Goal: Contribute content: Add original content to the website for others to see

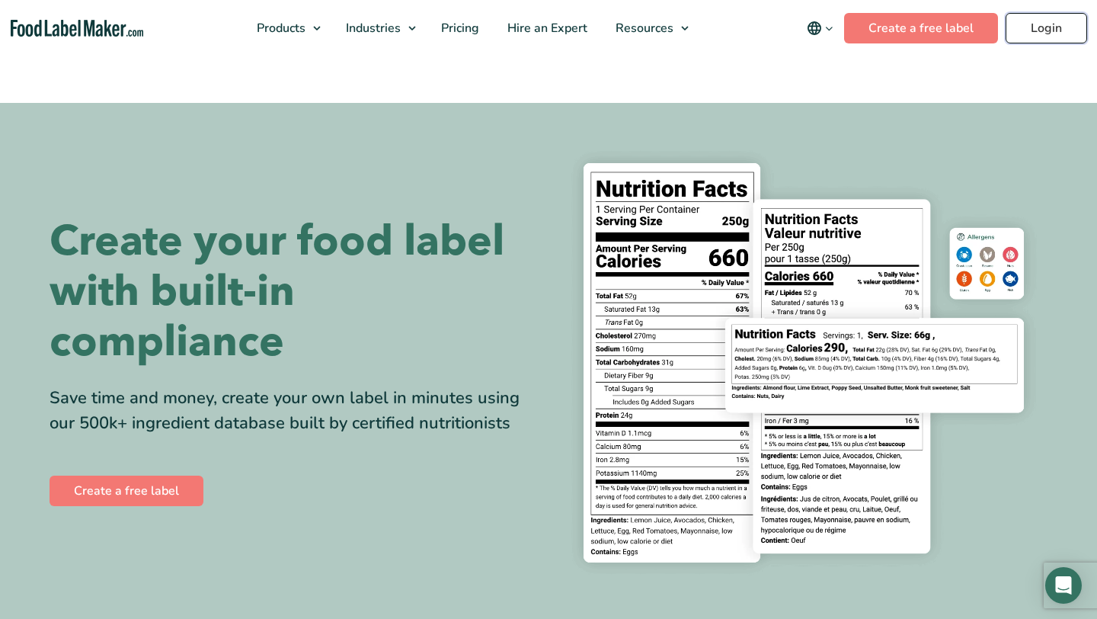
click at [1048, 26] on header "Buy Now & Save Products Food Nutrition Labelling Supplements Formulation & Labe…" at bounding box center [548, 28] width 1097 height 56
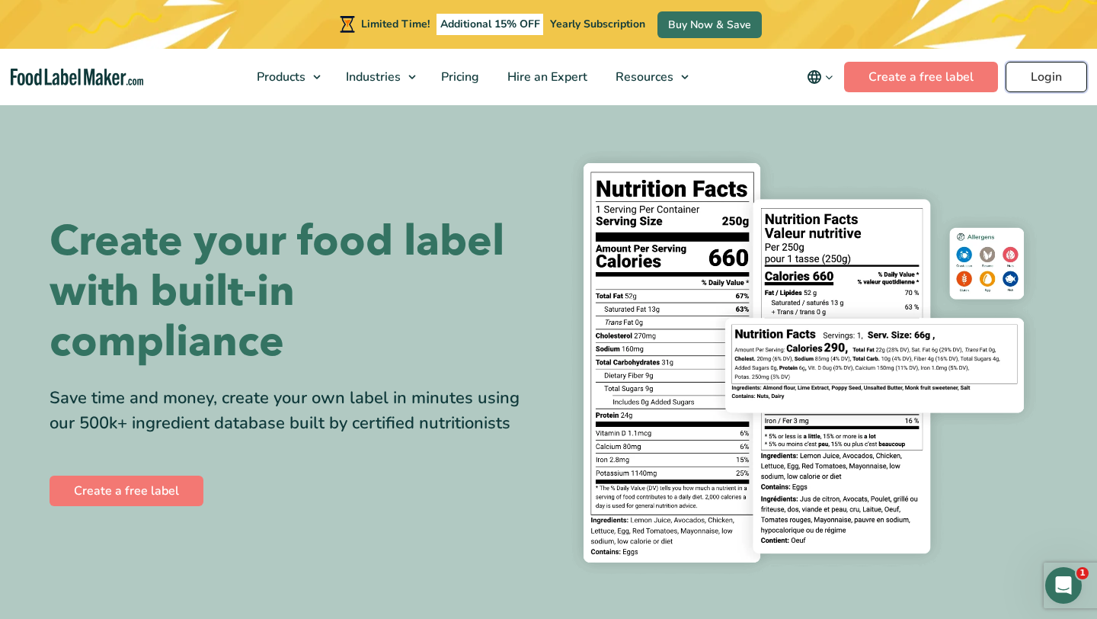
click at [1046, 70] on link "Login" at bounding box center [1047, 77] width 82 height 30
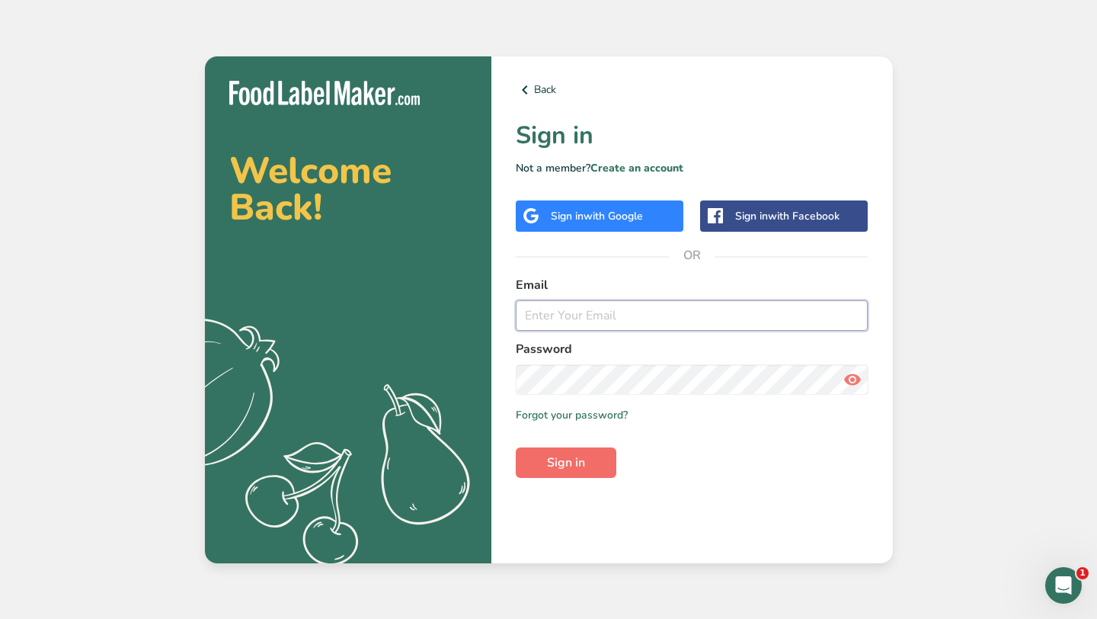
type input "[PERSON_NAME][EMAIL_ADDRESS][DOMAIN_NAME]"
click at [557, 456] on span "Sign in" at bounding box center [566, 462] width 38 height 18
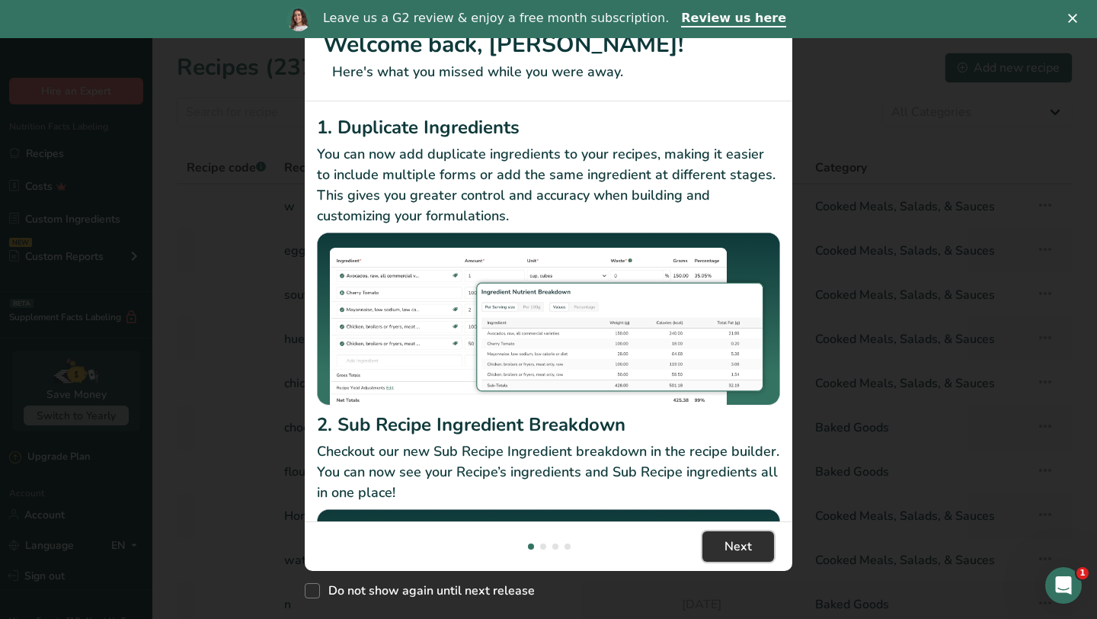
click at [726, 550] on span "Next" at bounding box center [738, 546] width 27 height 18
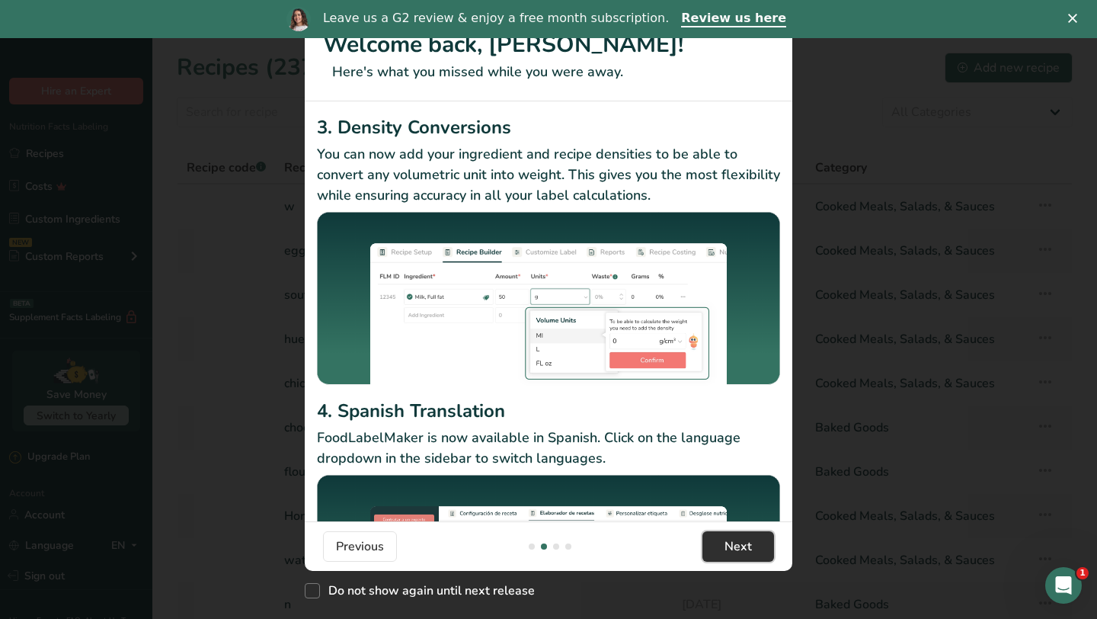
click at [726, 550] on span "Next" at bounding box center [738, 546] width 27 height 18
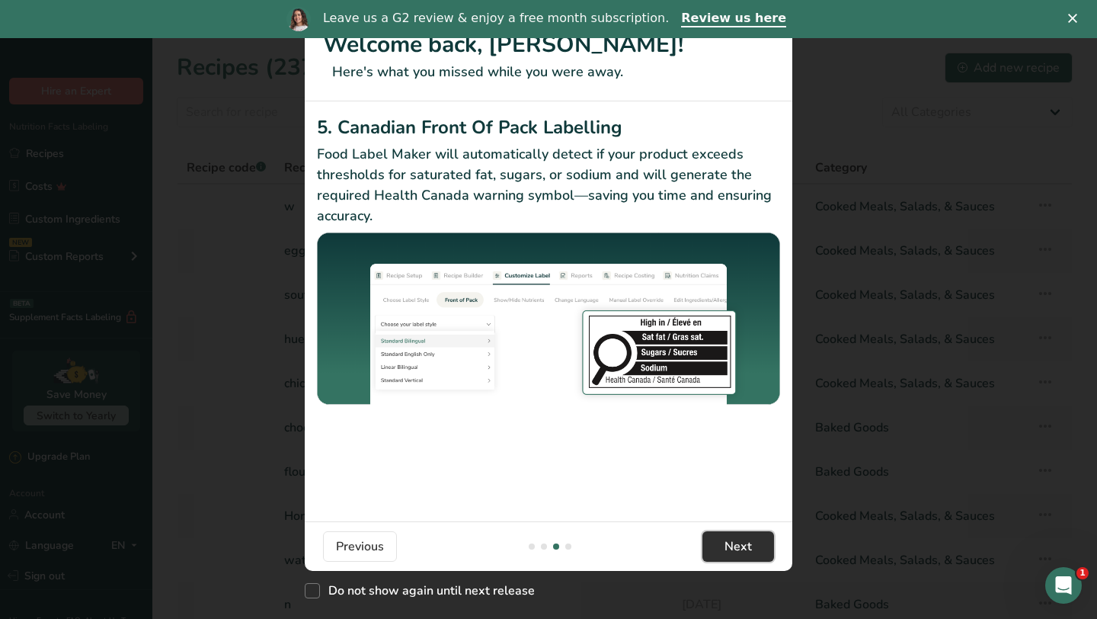
click at [726, 550] on span "Next" at bounding box center [738, 546] width 27 height 18
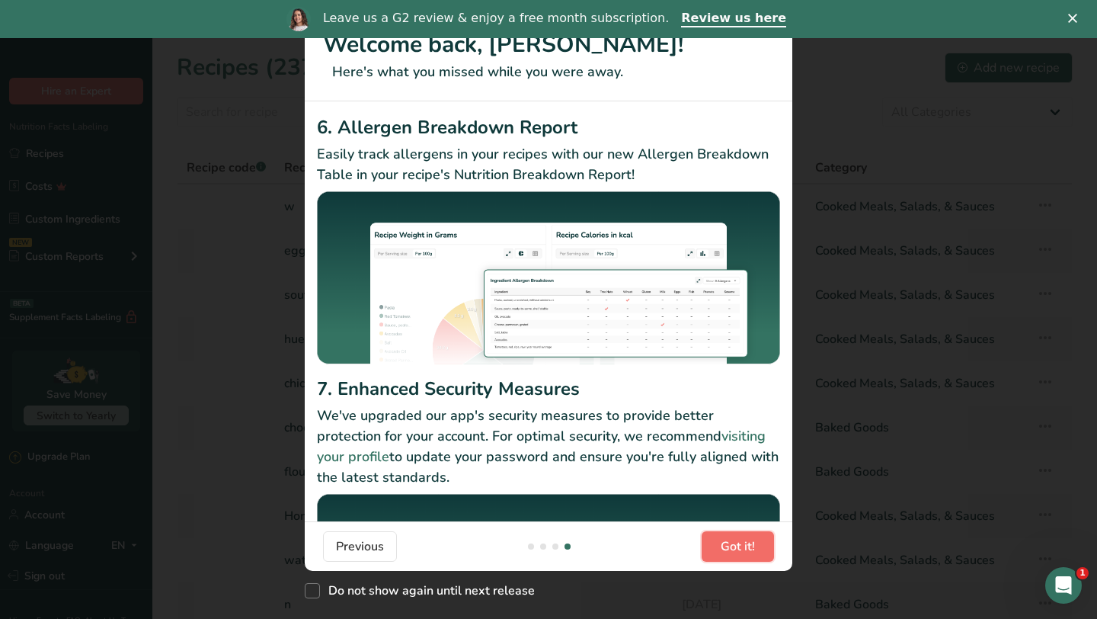
click at [726, 550] on span "Got it!" at bounding box center [738, 546] width 34 height 18
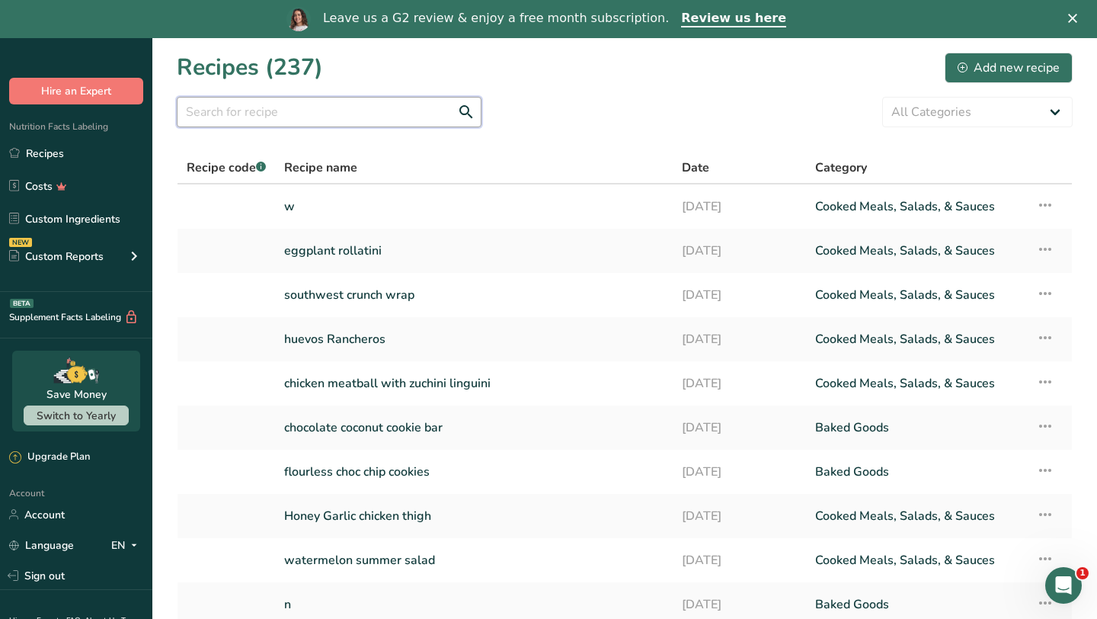
click at [362, 120] on input "text" at bounding box center [329, 112] width 305 height 30
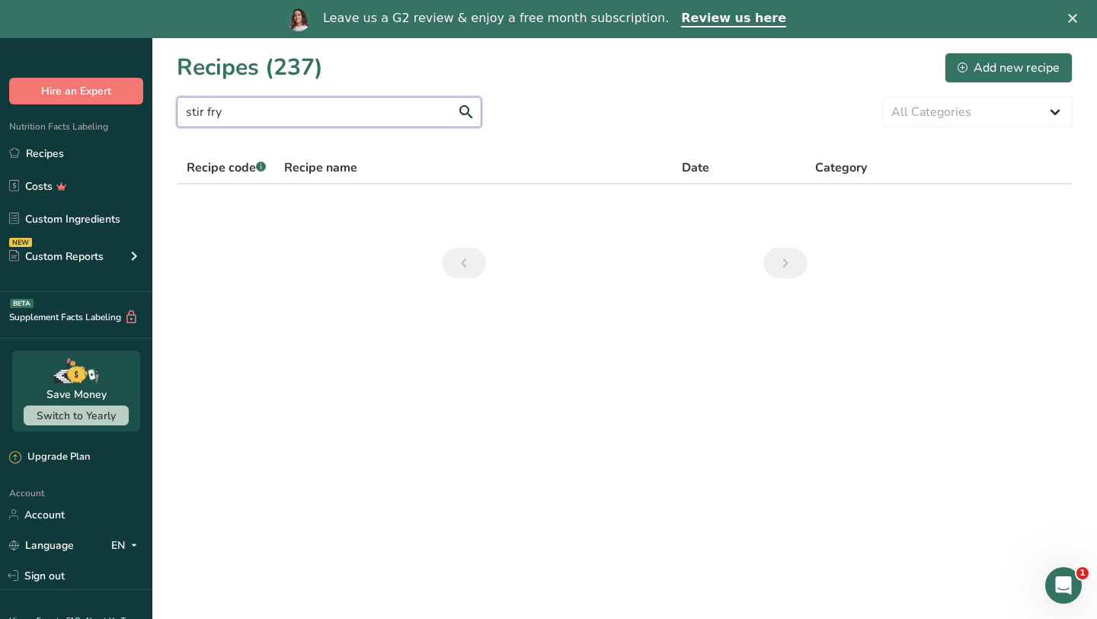
click at [463, 109] on input "stir fry" at bounding box center [329, 112] width 305 height 30
click at [466, 111] on input "stir fry" at bounding box center [329, 112] width 305 height 30
click at [209, 113] on input "stir fry" at bounding box center [329, 112] width 305 height 30
click at [471, 110] on input "stirfry" at bounding box center [329, 112] width 305 height 30
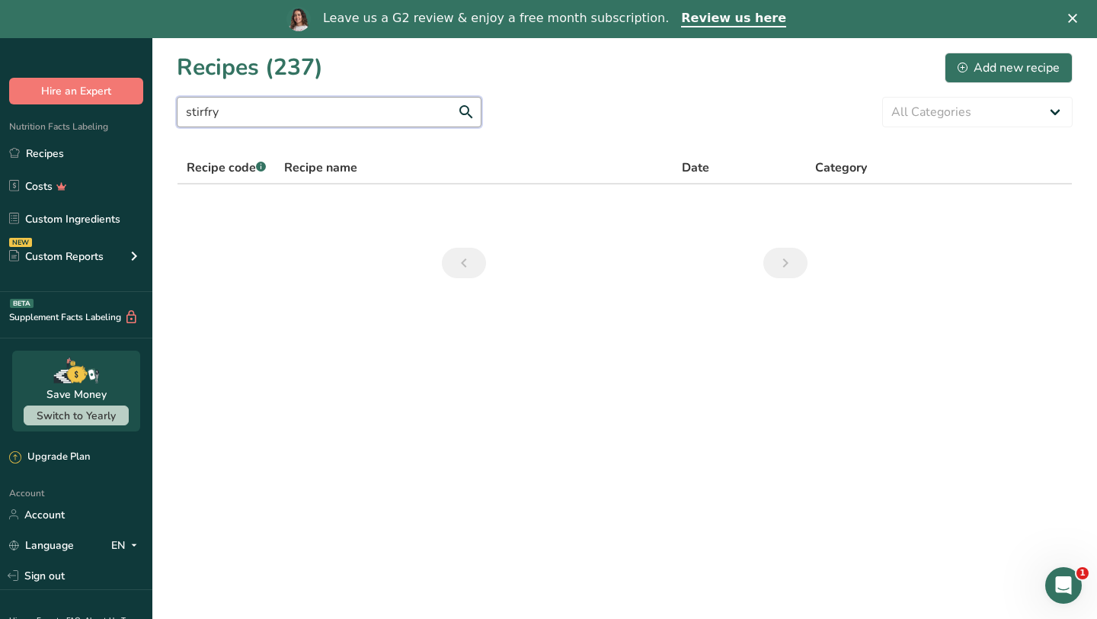
click at [471, 110] on input "stirfry" at bounding box center [329, 112] width 305 height 30
type input "stir fry chicken"
click at [1017, 65] on div "Add new recipe" at bounding box center [1009, 68] width 102 height 18
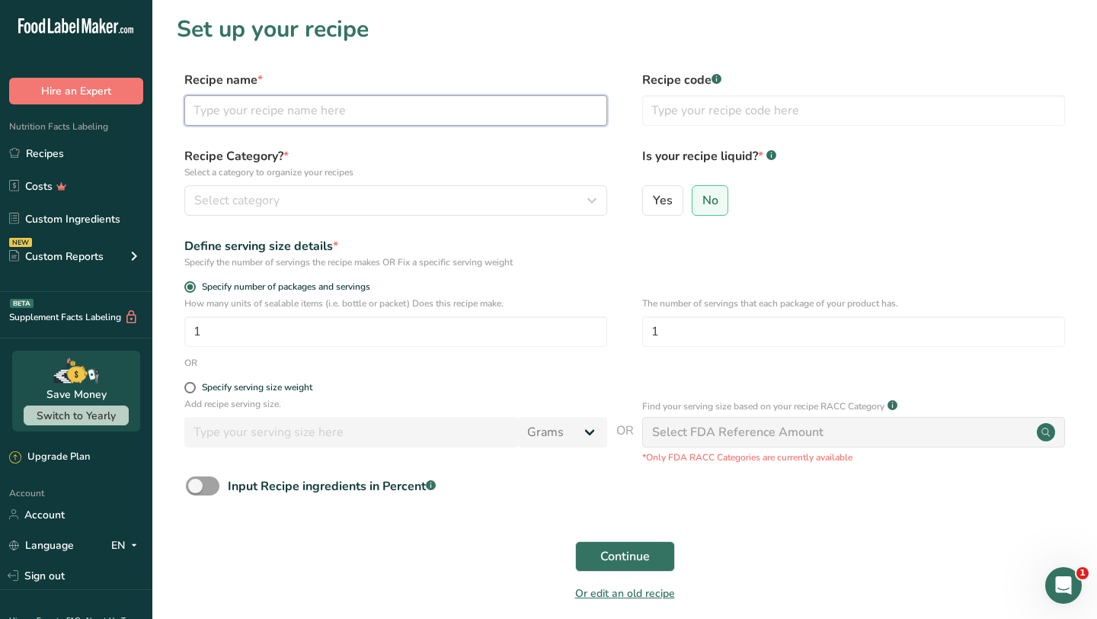
click at [395, 111] on input "text" at bounding box center [395, 110] width 423 height 30
type input "stir fry chicken"
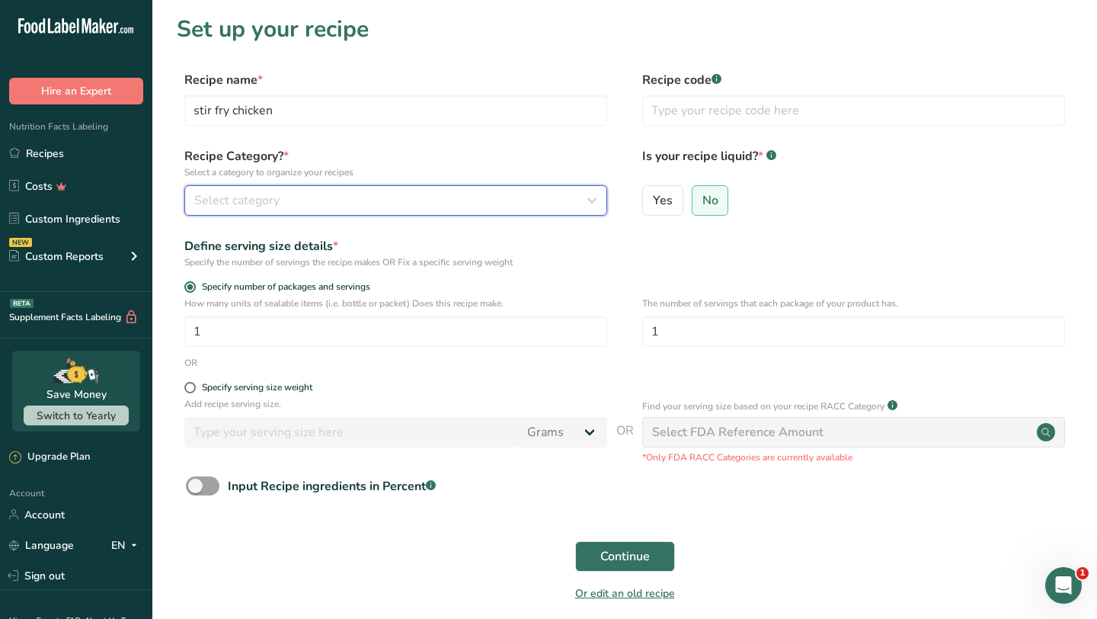
click at [389, 193] on div "Select category" at bounding box center [391, 200] width 394 height 18
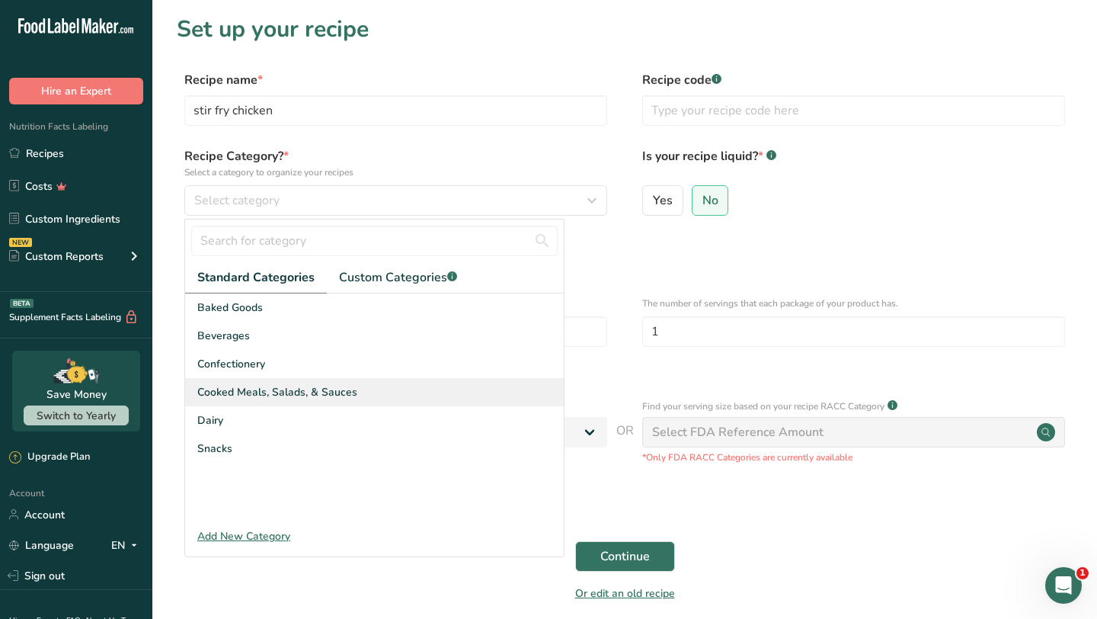
click at [268, 388] on span "Cooked Meals, Salads, & Sauces" at bounding box center [277, 392] width 160 height 16
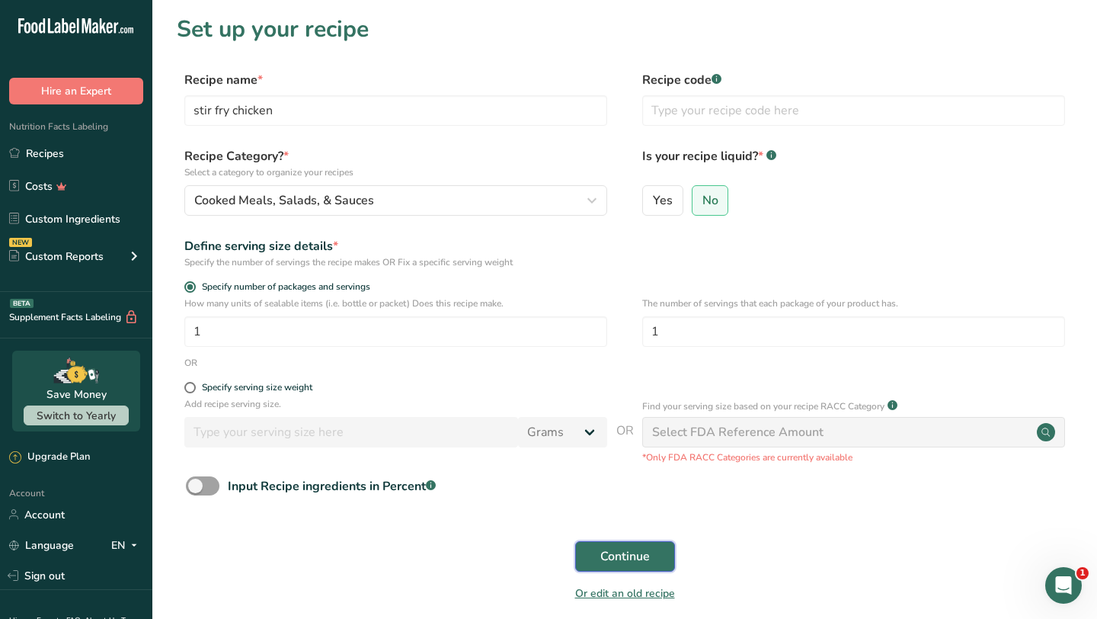
click at [613, 560] on span "Continue" at bounding box center [625, 556] width 50 height 18
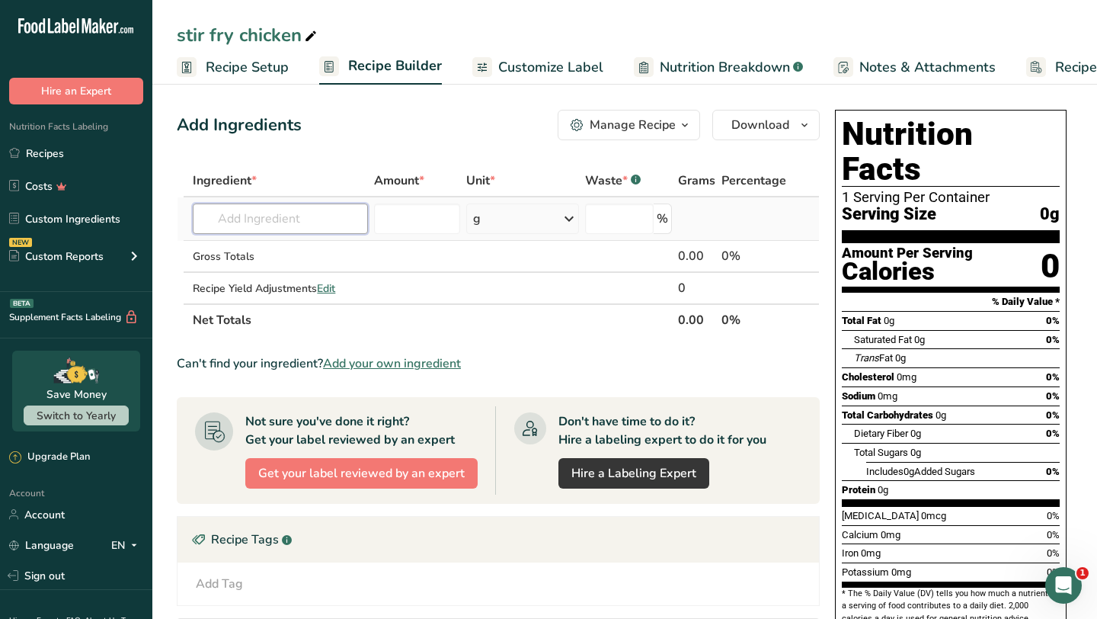
click at [334, 227] on input "text" at bounding box center [280, 218] width 175 height 30
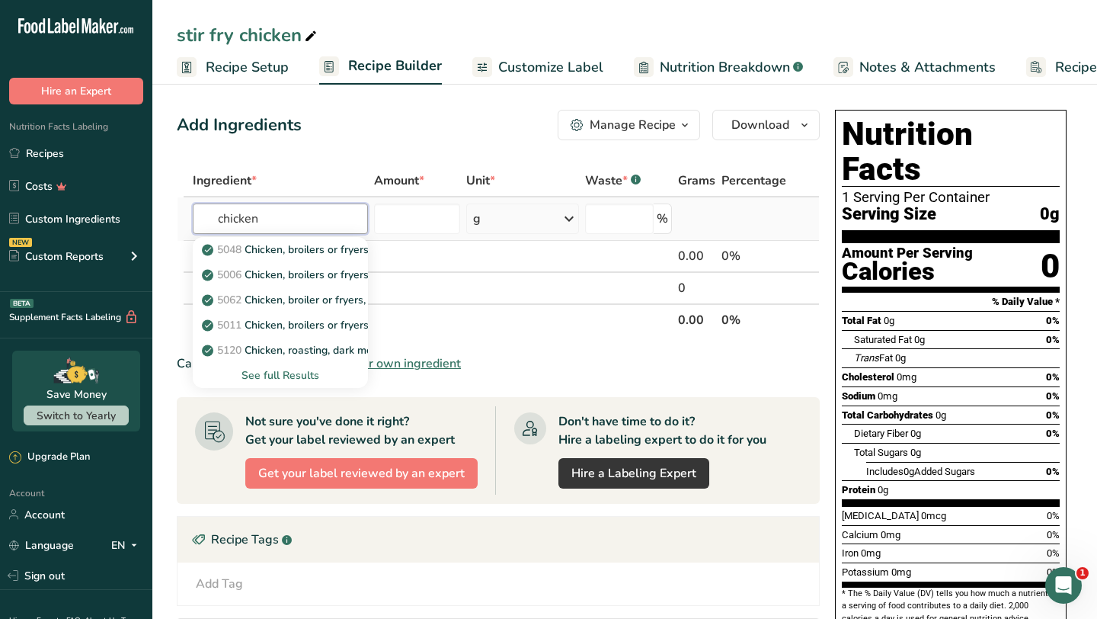
type input "chicken"
click at [293, 377] on div "See full Results" at bounding box center [280, 375] width 151 height 16
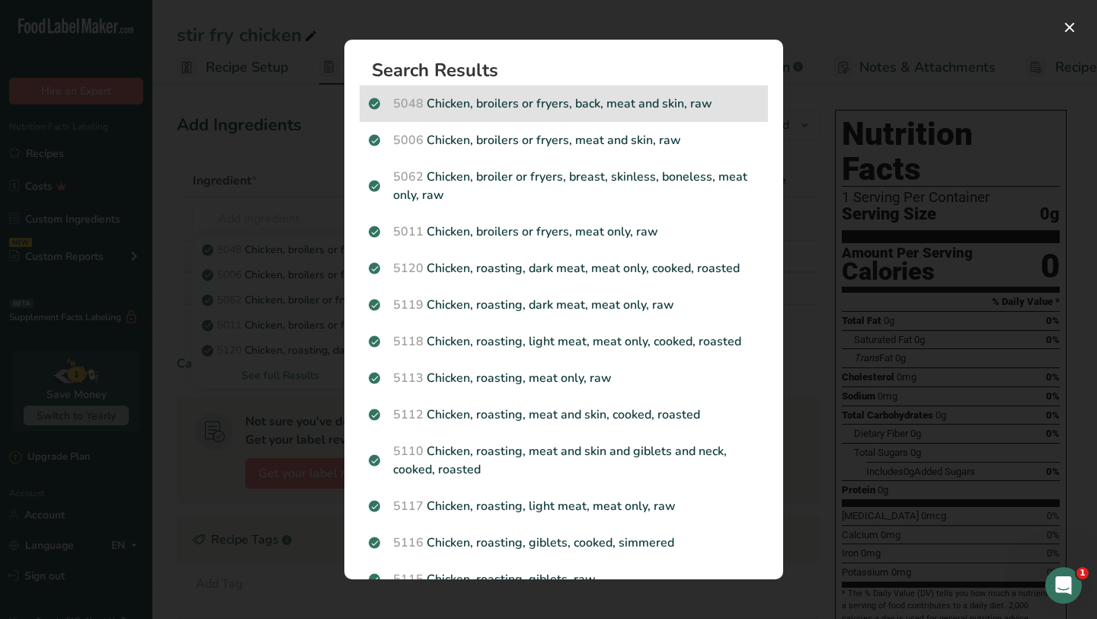
click at [586, 105] on p "5048 Chicken, broilers or fryers, back, meat and skin, raw" at bounding box center [564, 103] width 390 height 18
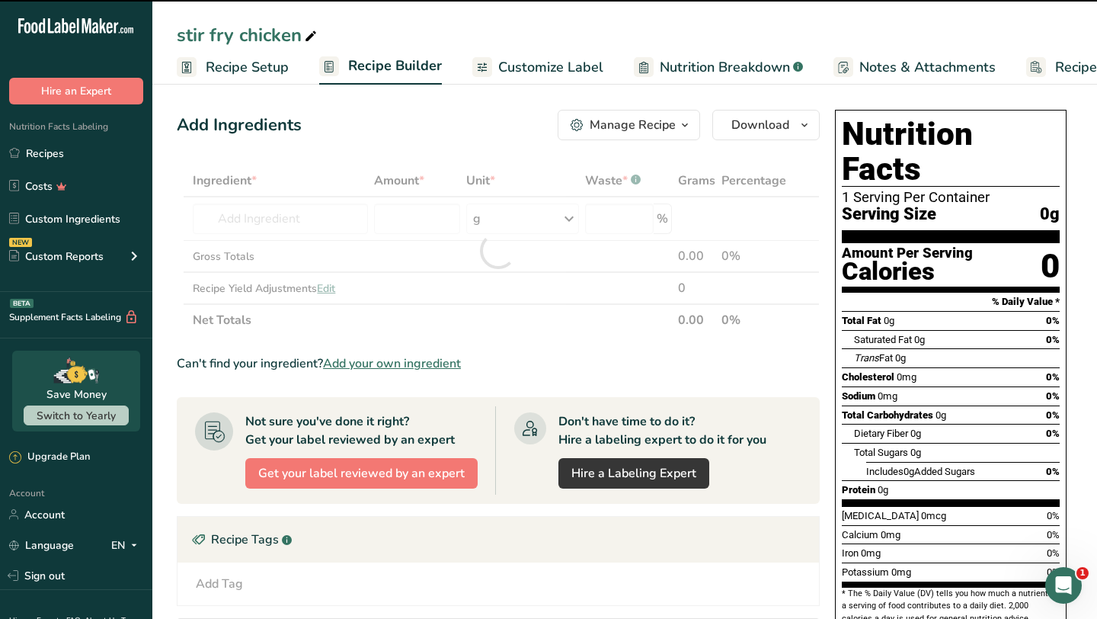
type input "0"
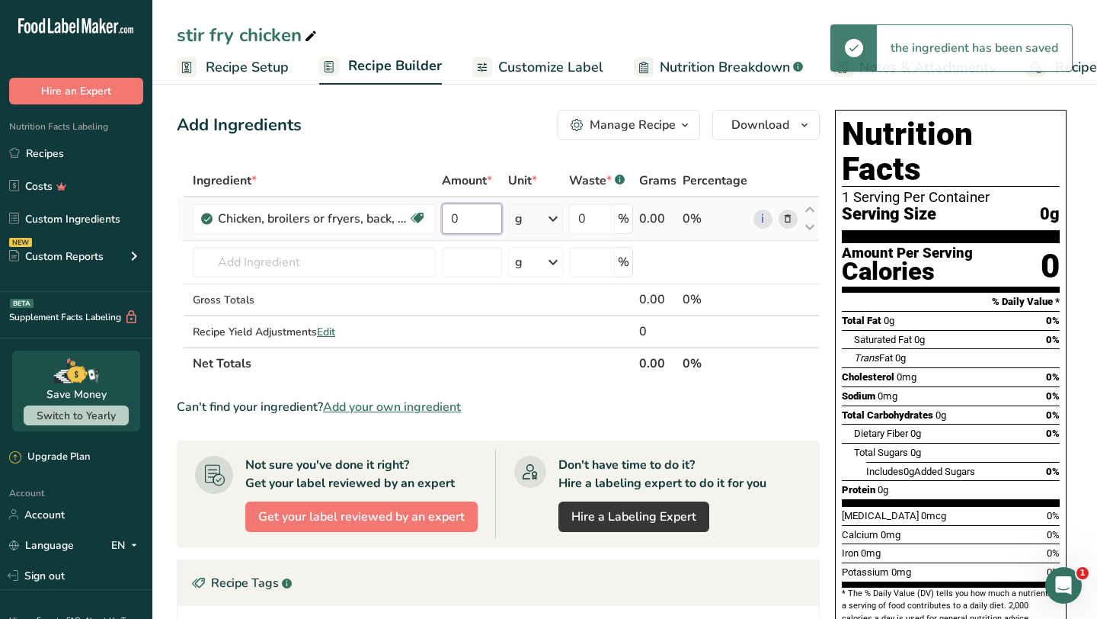
click at [477, 216] on input "0" at bounding box center [472, 218] width 60 height 30
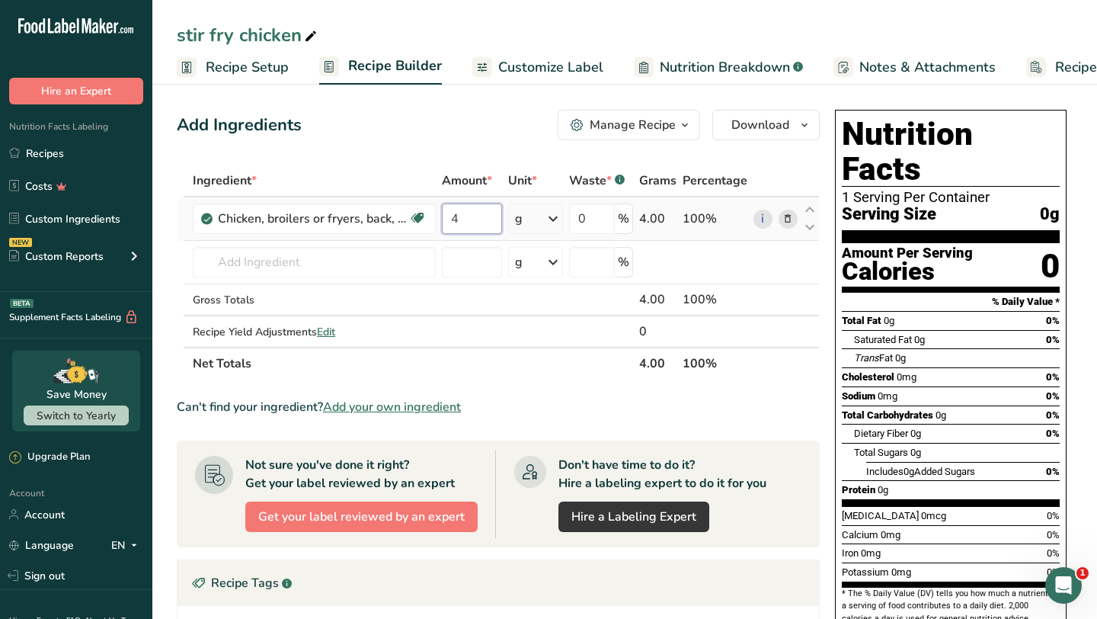
type input "4"
click at [555, 218] on div "Ingredient * Amount * Unit * Waste * .a-a{fill:#347362;}.b-a{fill:#fff;} Grams …" at bounding box center [498, 272] width 643 height 215
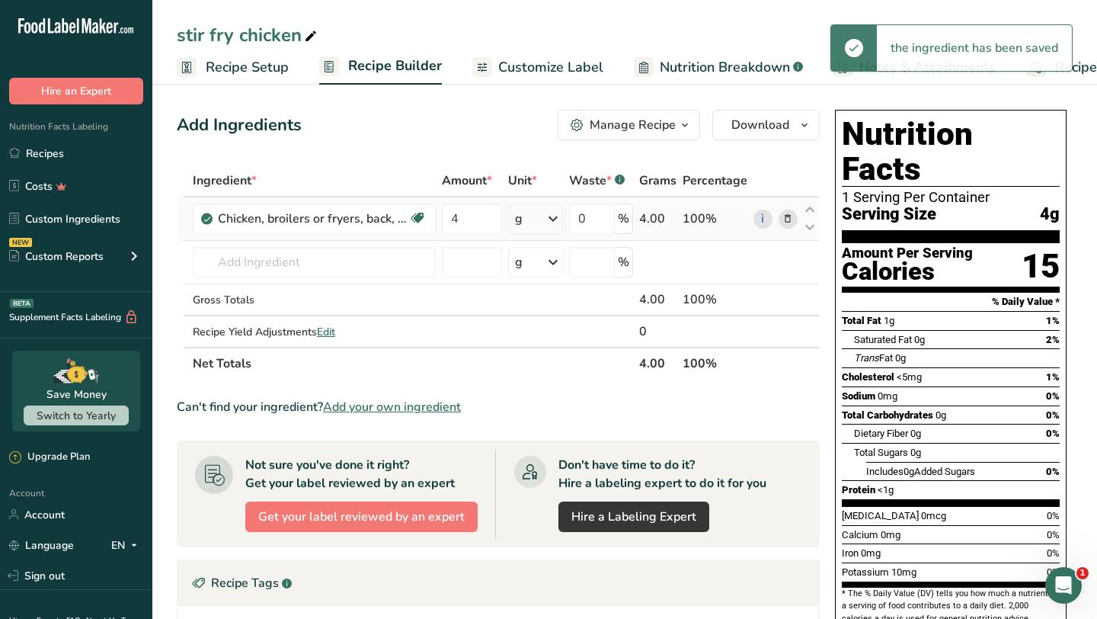
click at [556, 221] on icon at bounding box center [553, 218] width 18 height 27
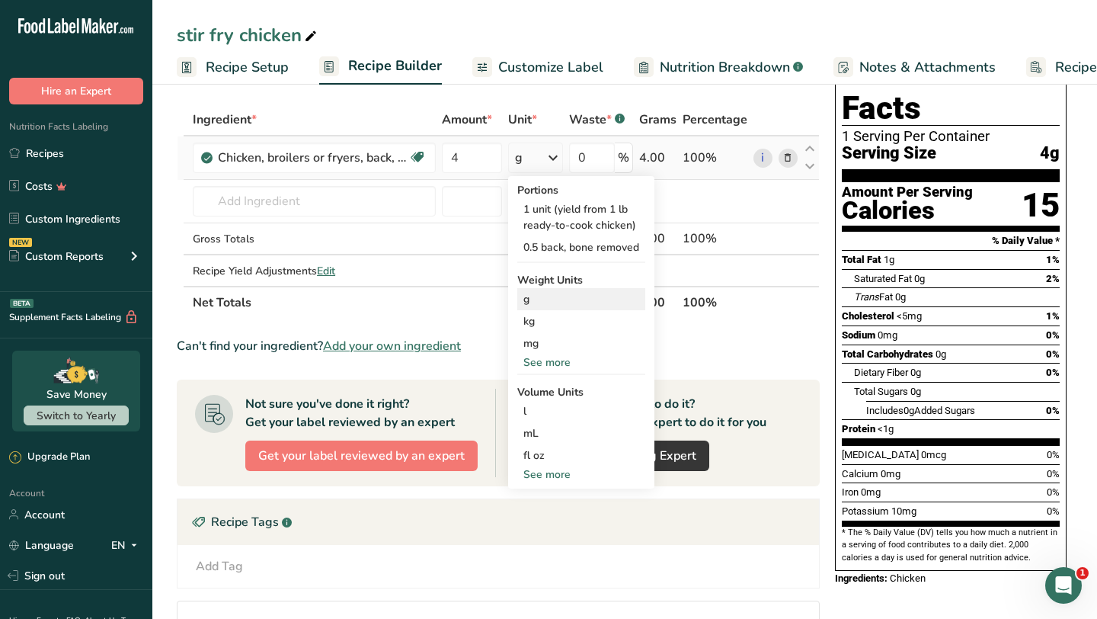
scroll to position [62, 0]
click at [548, 470] on div "See more" at bounding box center [581, 474] width 128 height 16
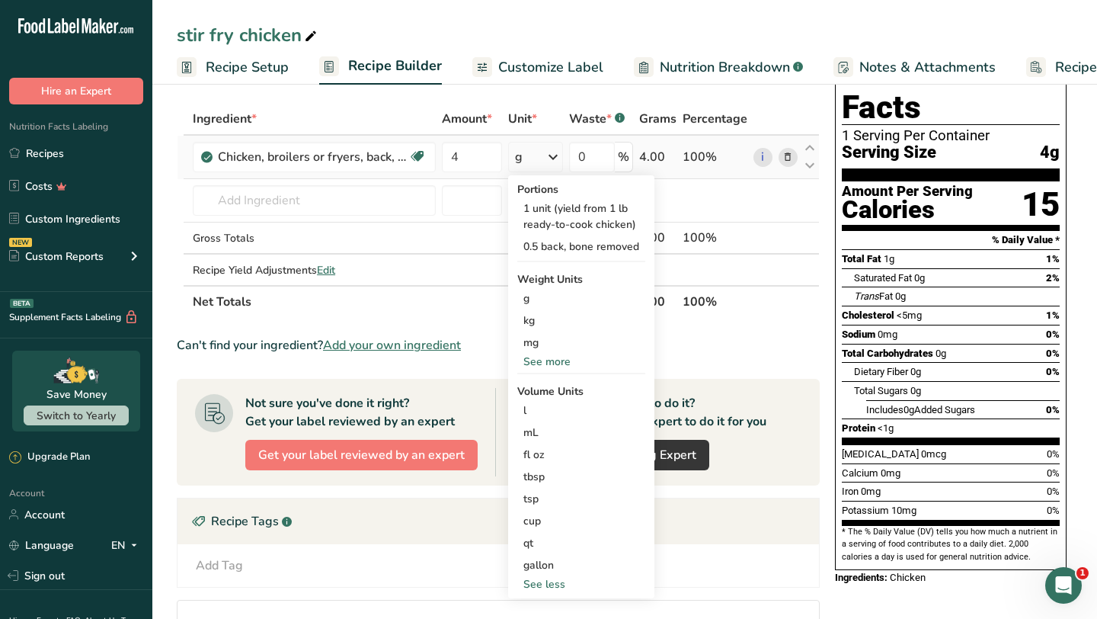
click at [560, 361] on div "See more" at bounding box center [581, 362] width 128 height 16
click at [540, 408] on div "oz" at bounding box center [581, 409] width 128 height 22
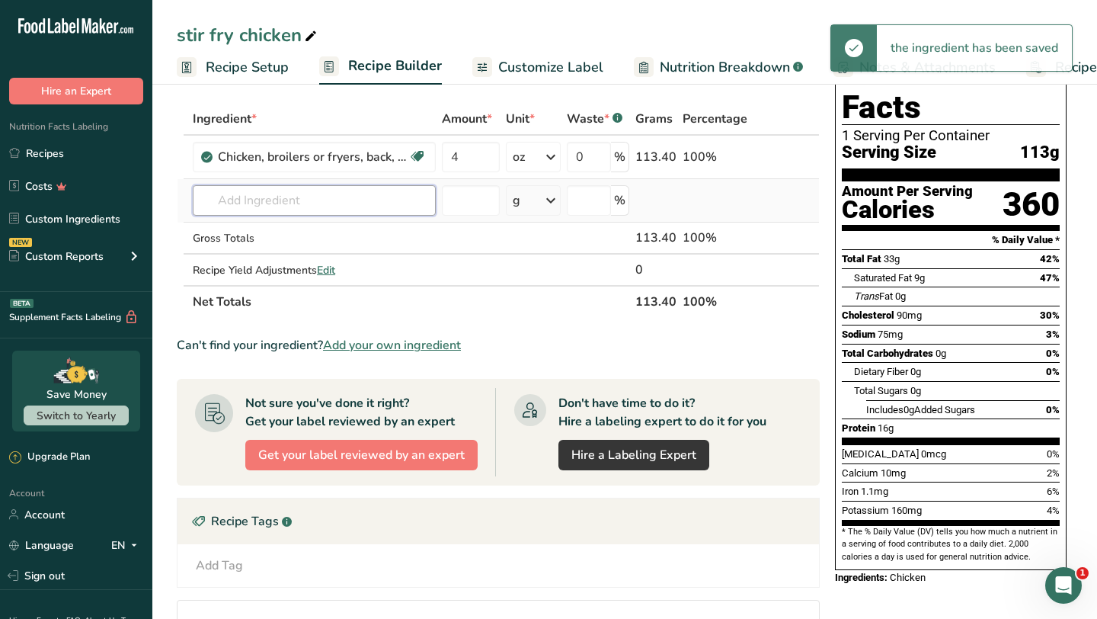
click at [369, 202] on input "text" at bounding box center [314, 200] width 243 height 30
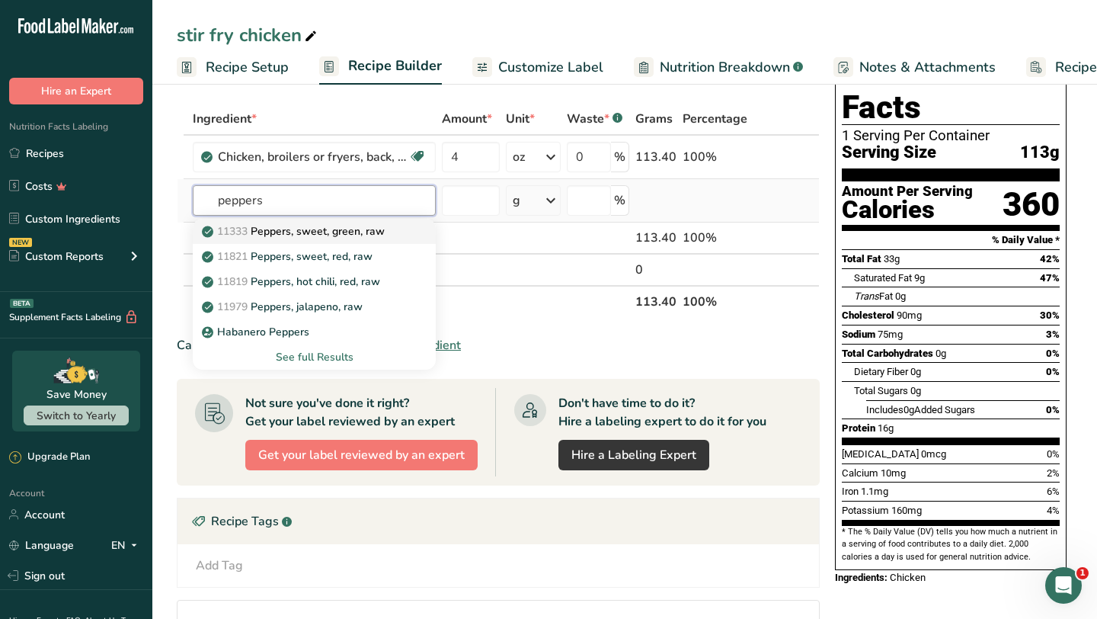
type input "peppers"
click at [370, 231] on p "11333 Peppers, sweet, green, raw" at bounding box center [295, 231] width 180 height 16
type input "Peppers, sweet, green, raw"
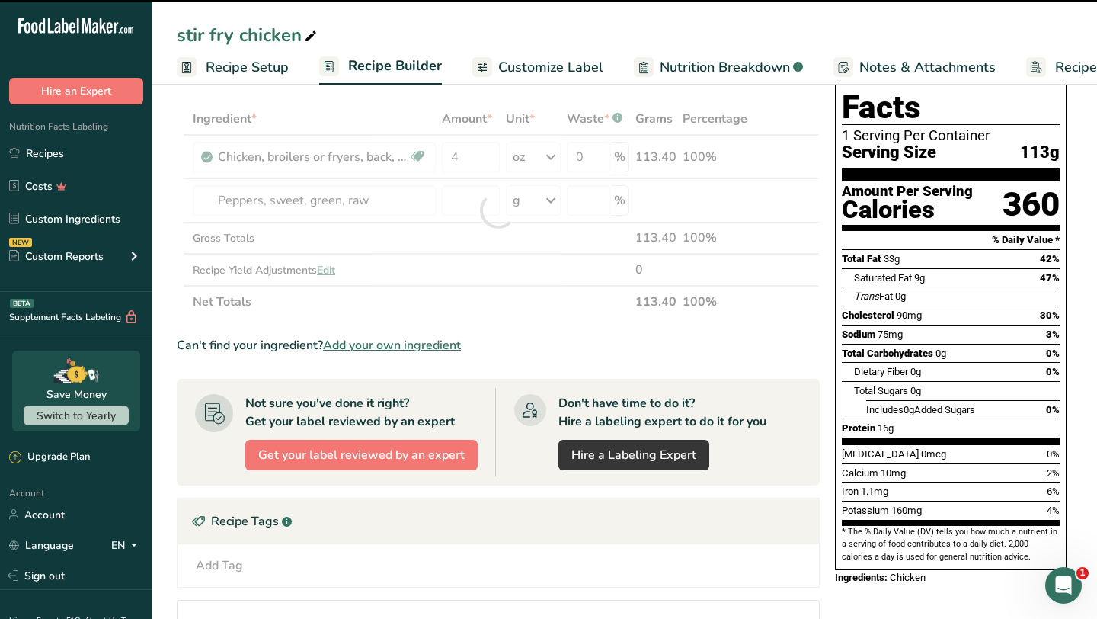
type input "0"
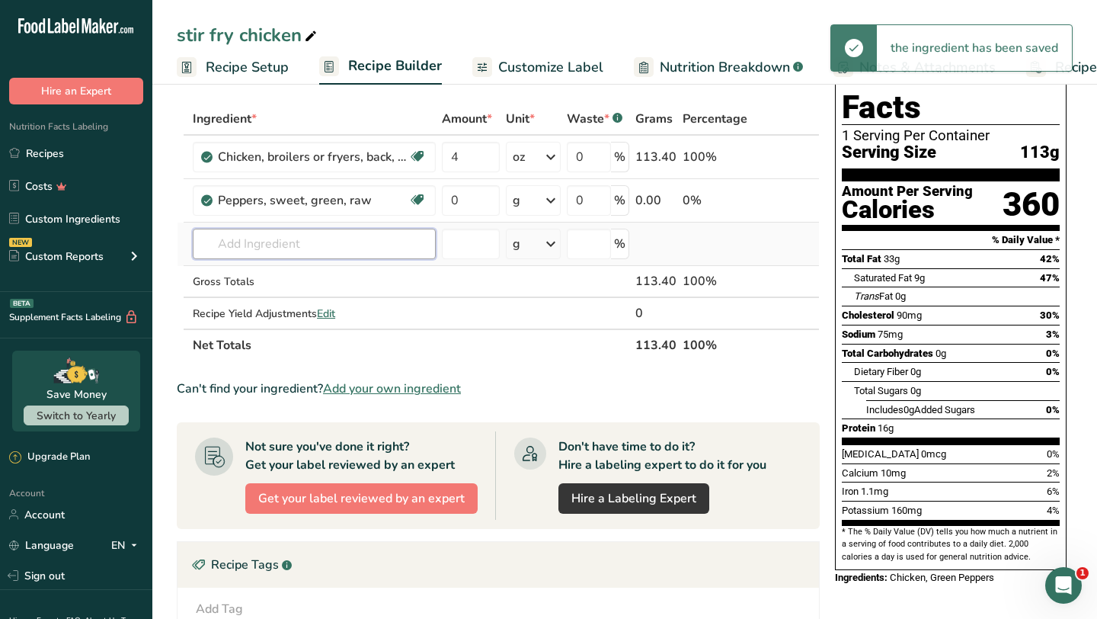
click at [331, 245] on input "text" at bounding box center [314, 244] width 243 height 30
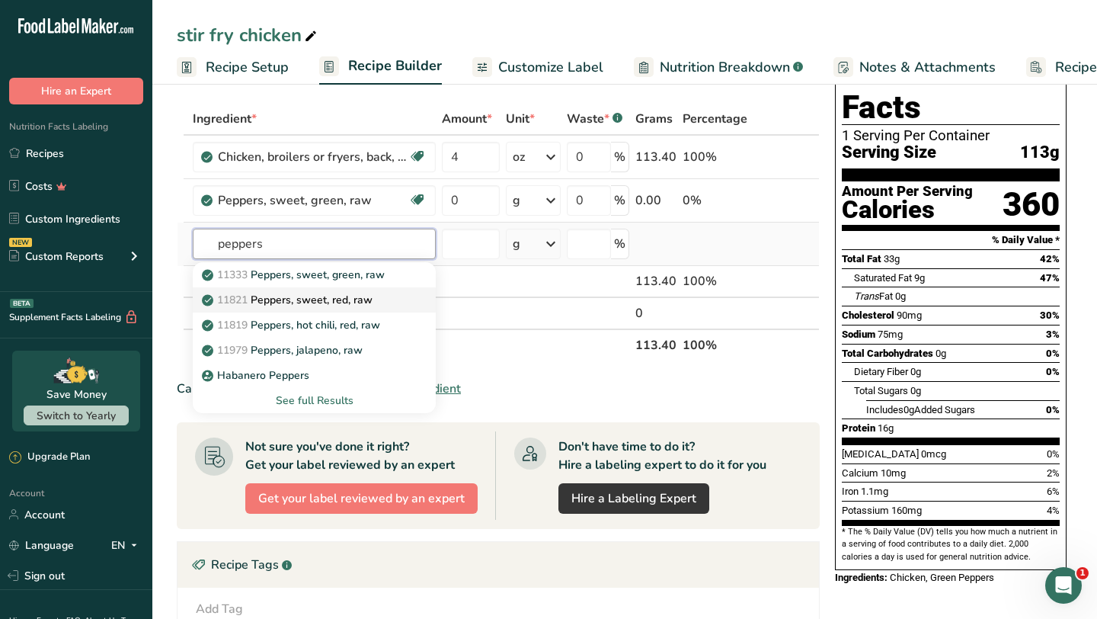
type input "peppers"
click at [315, 297] on p "11821 Peppers, sweet, red, raw" at bounding box center [289, 300] width 168 height 16
type input "Peppers, sweet, red, raw"
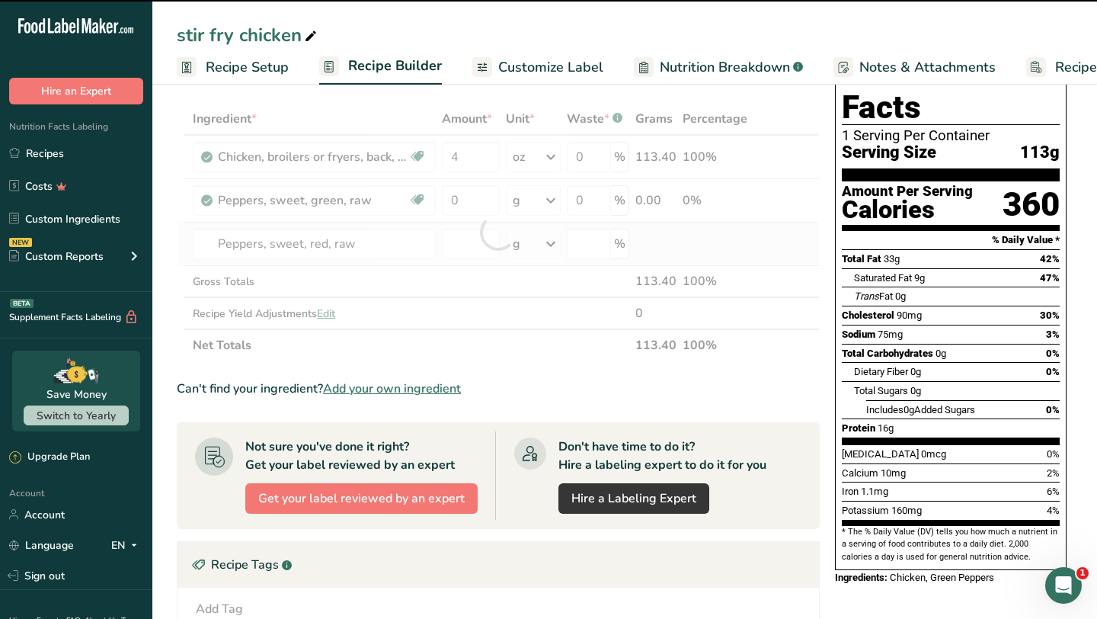
type input "0"
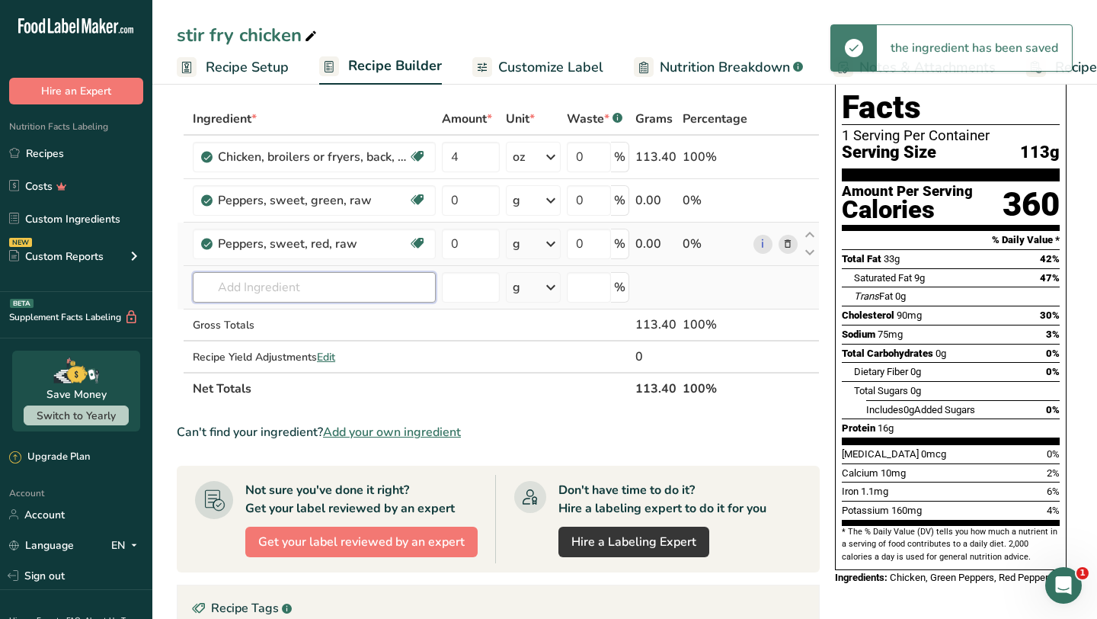
click at [322, 287] on input "text" at bounding box center [314, 287] width 243 height 30
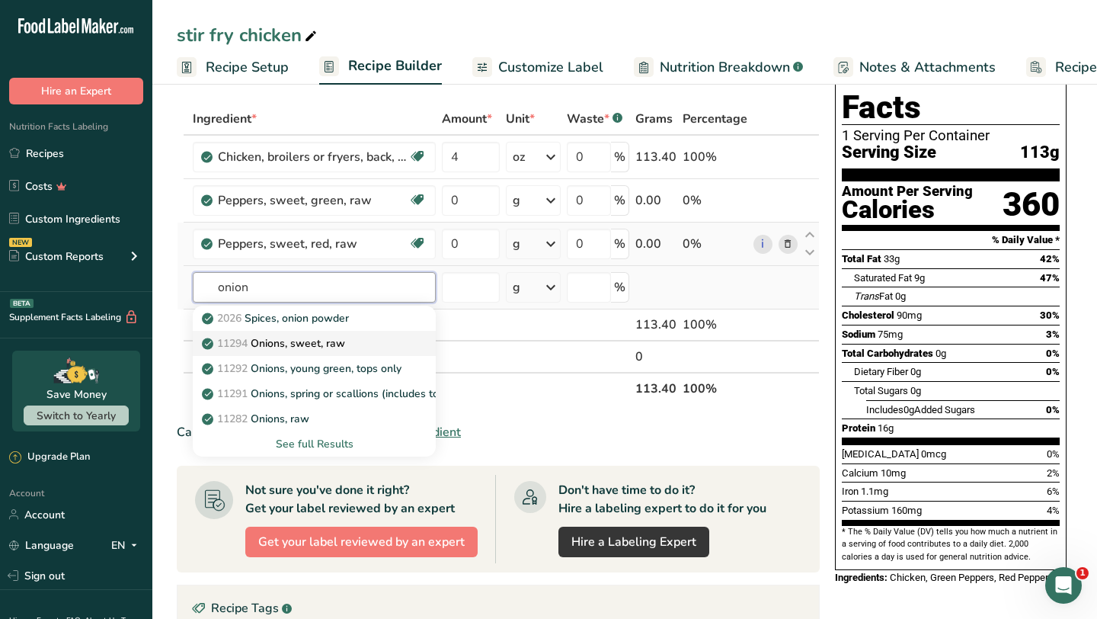
type input "onion"
click at [322, 338] on p "11294 Onions, sweet, raw" at bounding box center [275, 343] width 140 height 16
type input "Onions, sweet, raw"
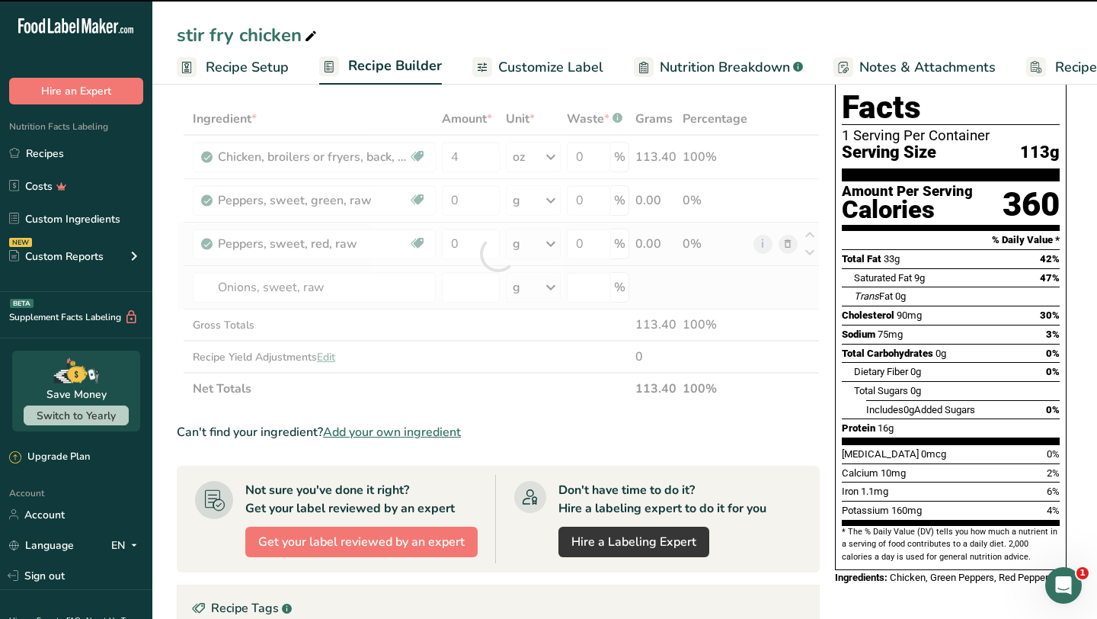
type input "0"
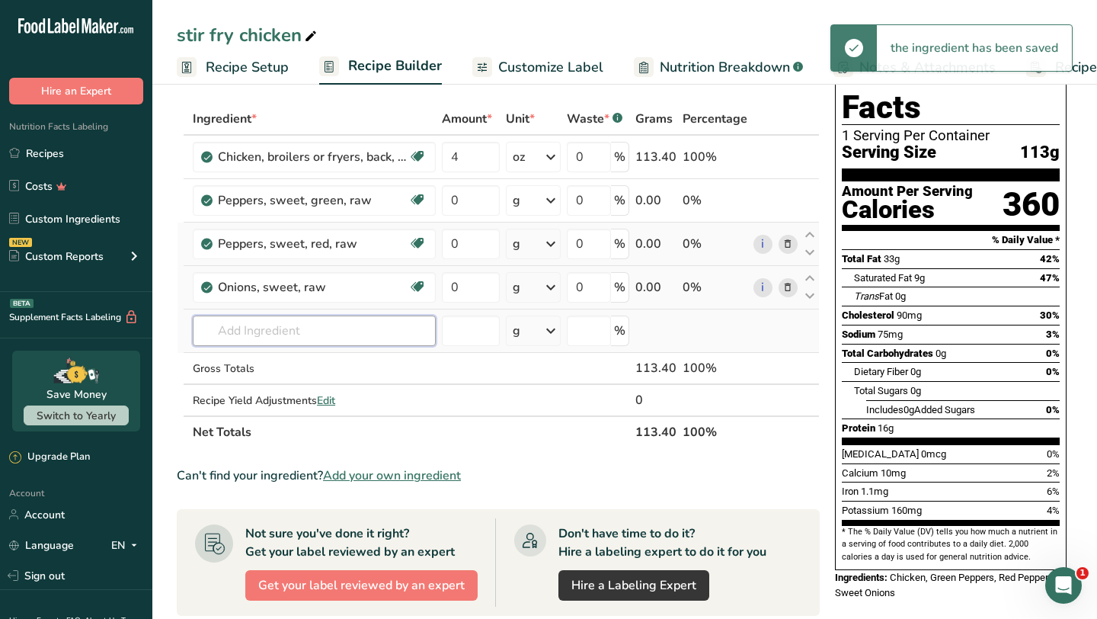
click at [322, 333] on input "text" at bounding box center [314, 330] width 243 height 30
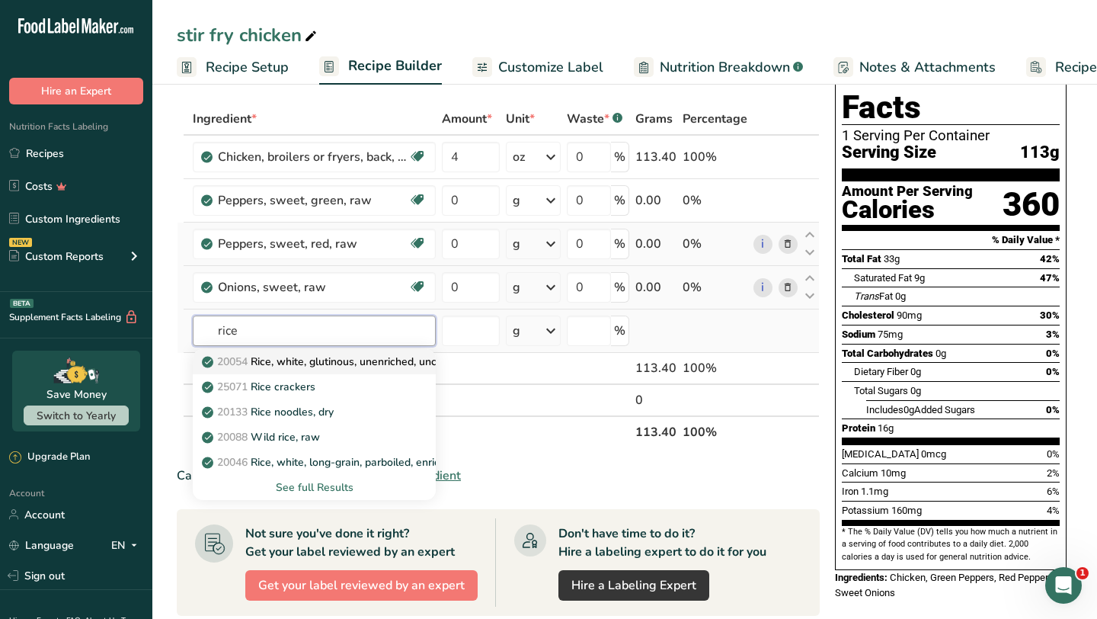
type input "rice"
click at [344, 363] on p "20054 Rice, white, glutinous, unenriched, uncooked" at bounding box center [335, 362] width 261 height 16
type input "Rice, white, glutinous, unenriched, uncooked"
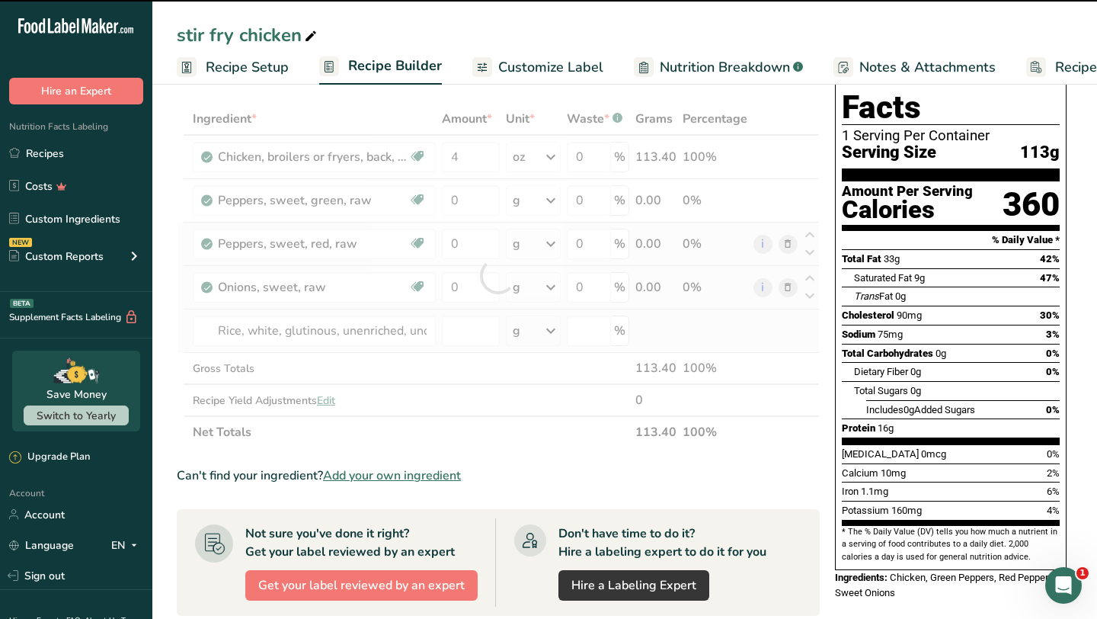
type input "0"
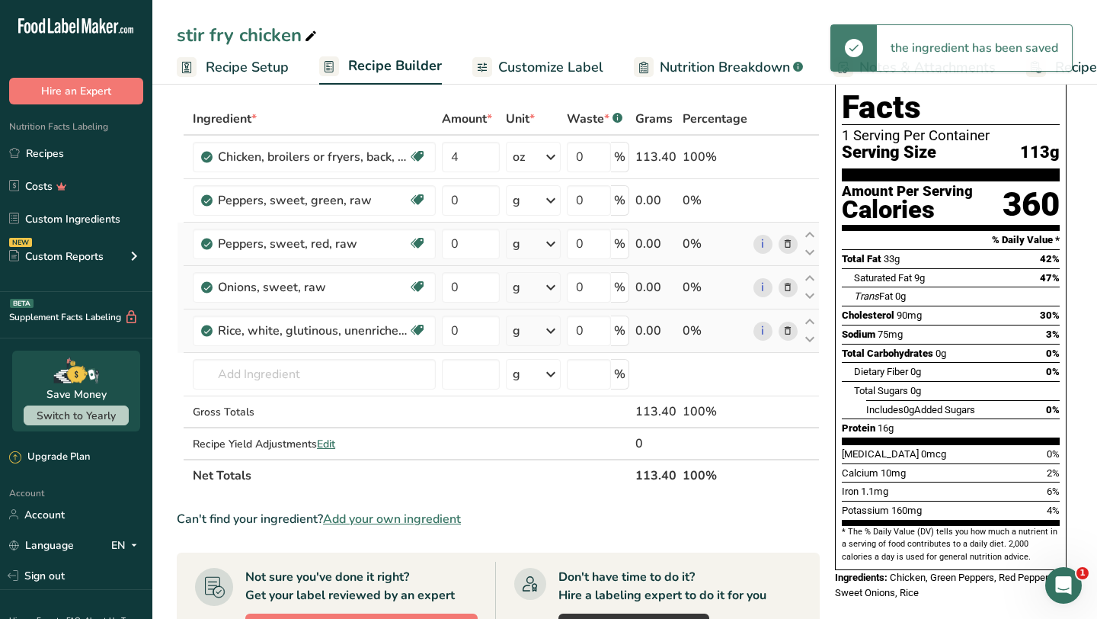
click at [554, 327] on icon at bounding box center [551, 330] width 18 height 27
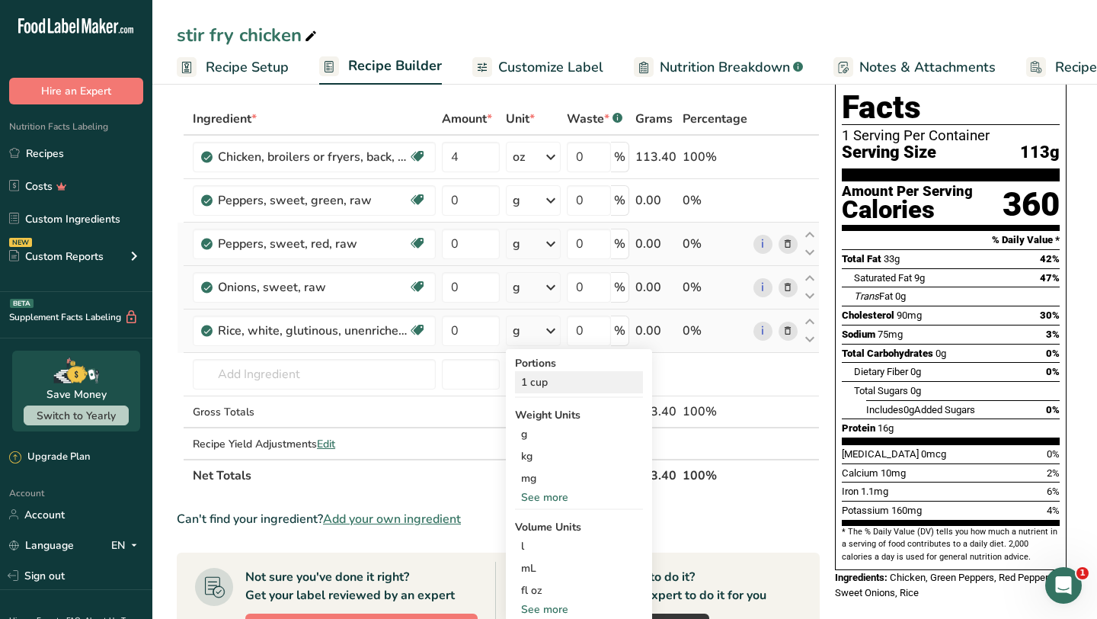
click at [547, 382] on div "1 cup" at bounding box center [579, 382] width 128 height 22
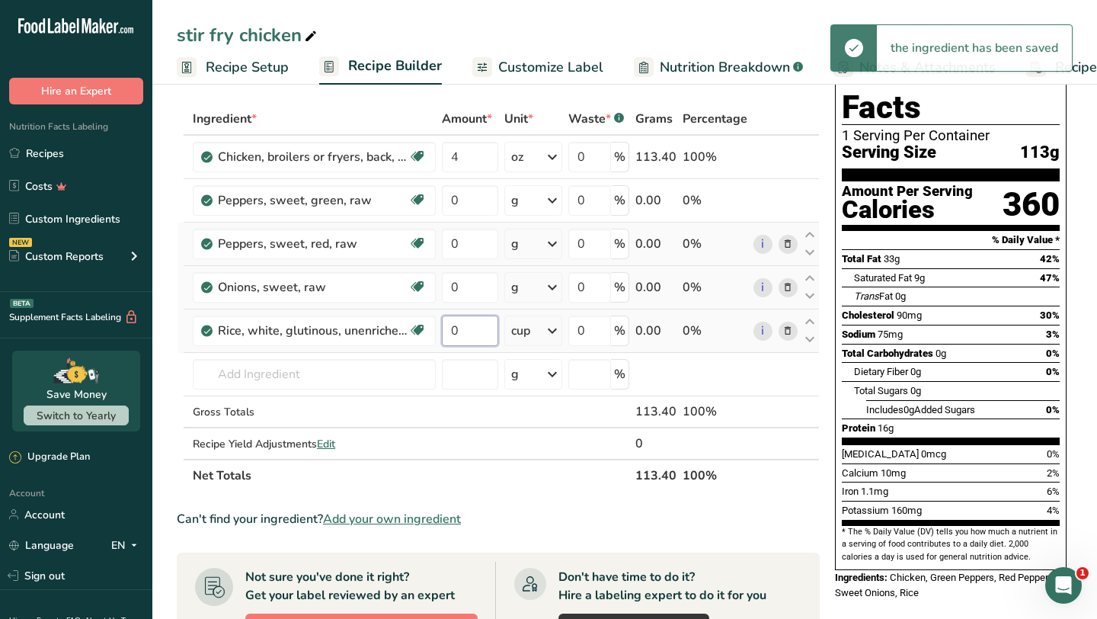
click at [481, 330] on input "0" at bounding box center [470, 330] width 56 height 30
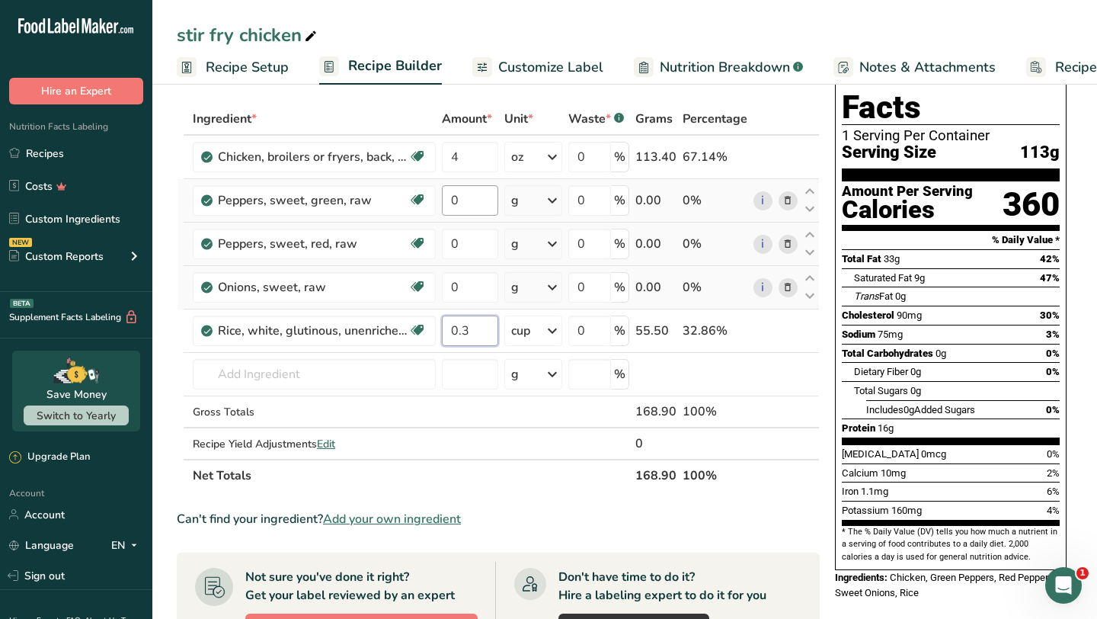
type input "0.3"
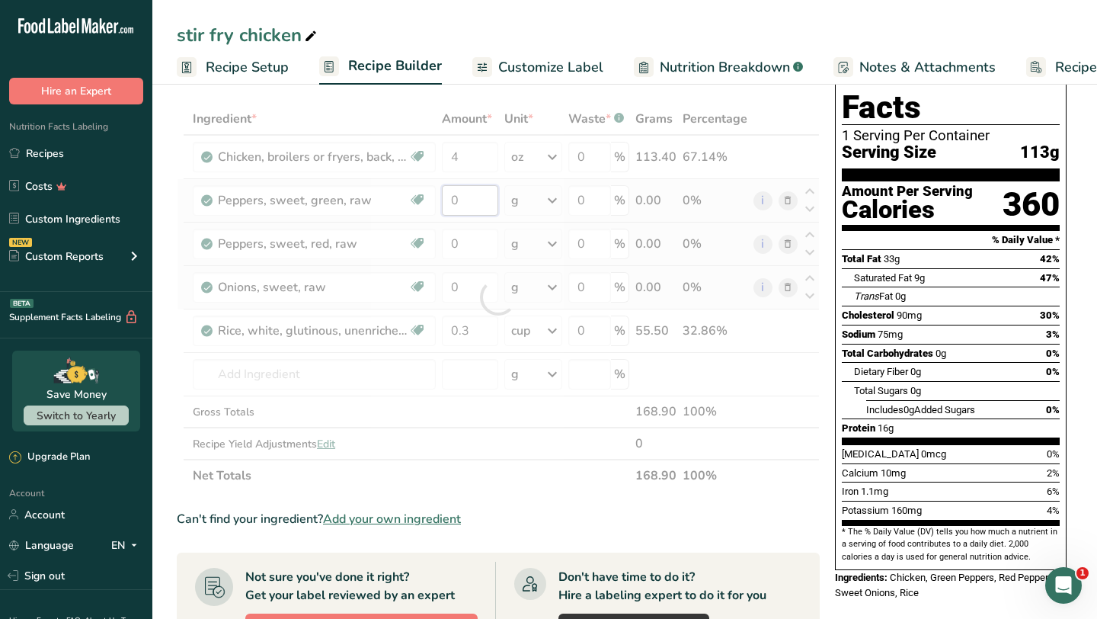
click at [469, 200] on div "Ingredient * Amount * Unit * Waste * .a-a{fill:#347362;}.b-a{fill:#fff;} Grams …" at bounding box center [498, 297] width 643 height 389
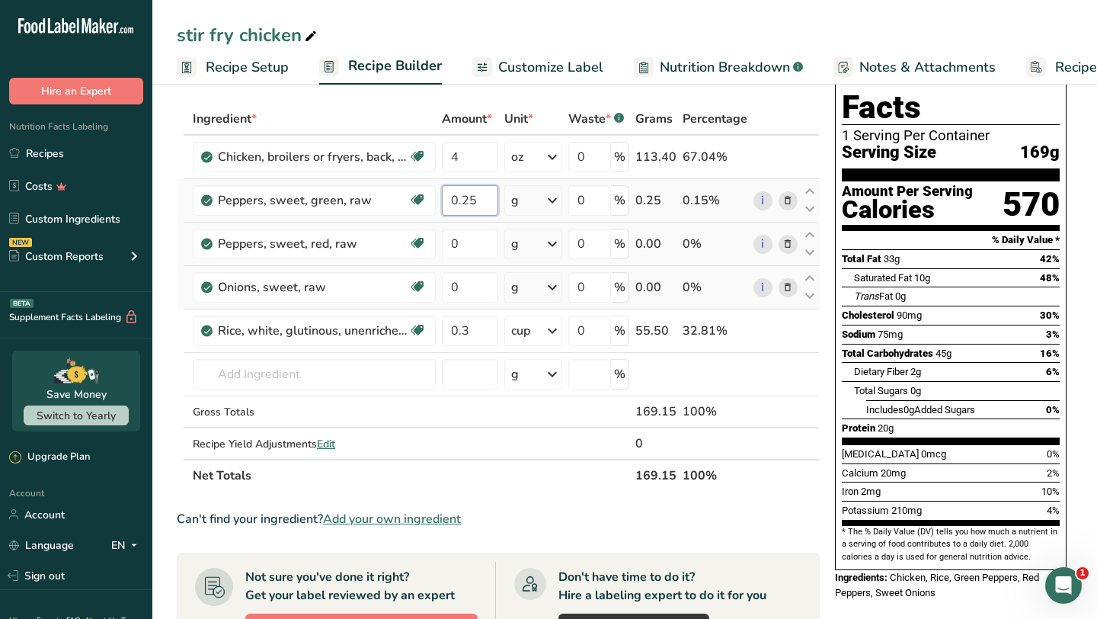
type input "0.25"
click at [558, 202] on div "Ingredient * Amount * Unit * Waste * .a-a{fill:#347362;}.b-a{fill:#fff;} Grams …" at bounding box center [498, 297] width 643 height 389
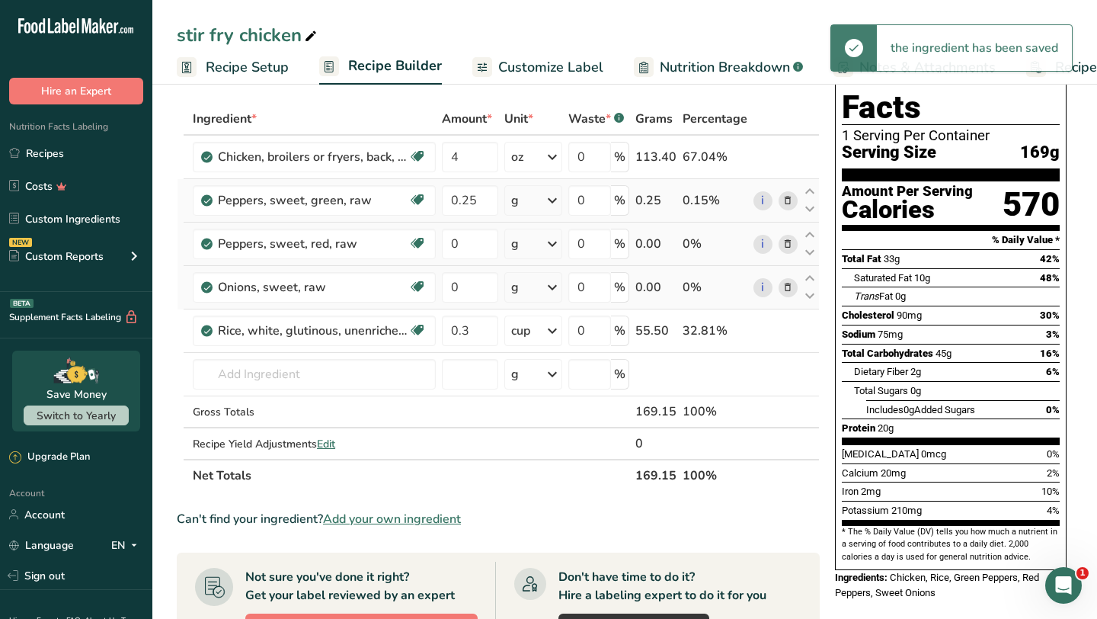
click at [556, 198] on icon at bounding box center [552, 200] width 18 height 27
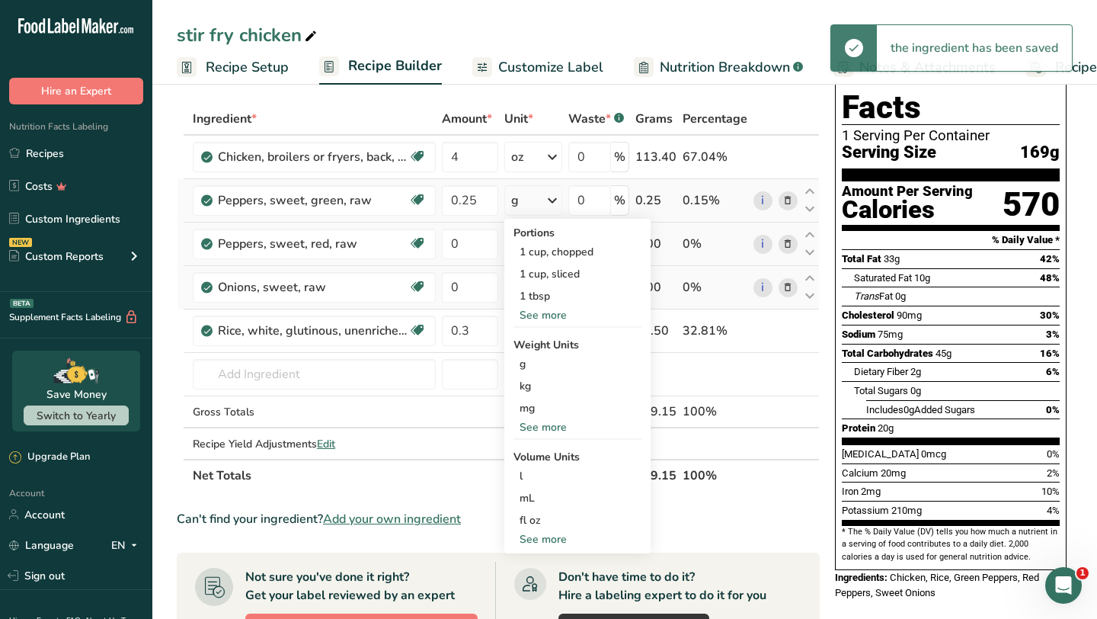
click at [551, 312] on div "See more" at bounding box center [578, 315] width 128 height 16
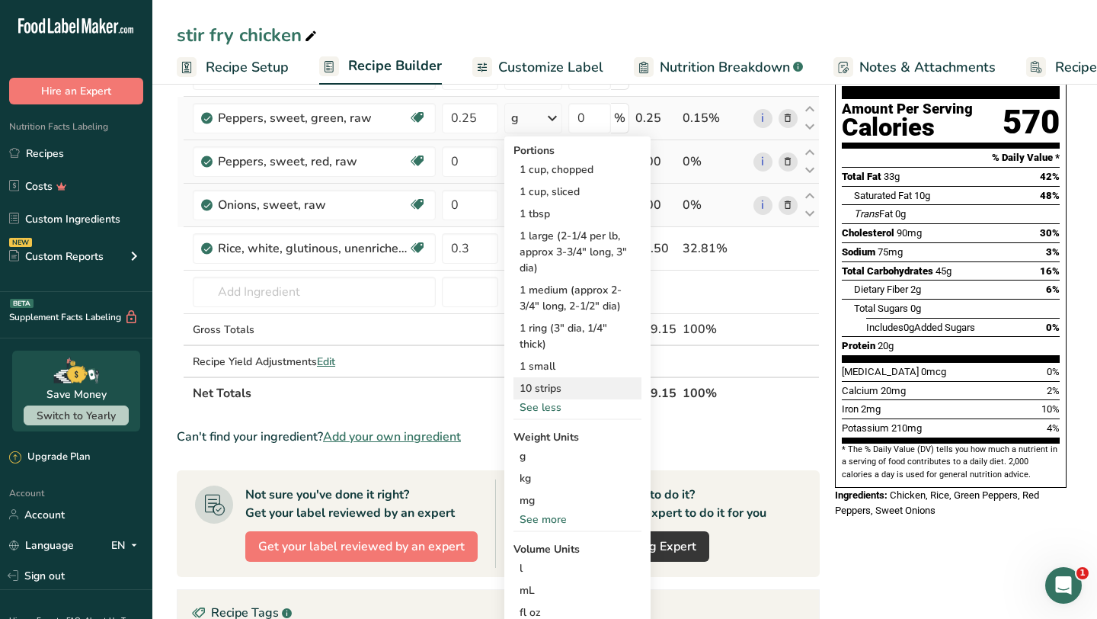
scroll to position [146, 0]
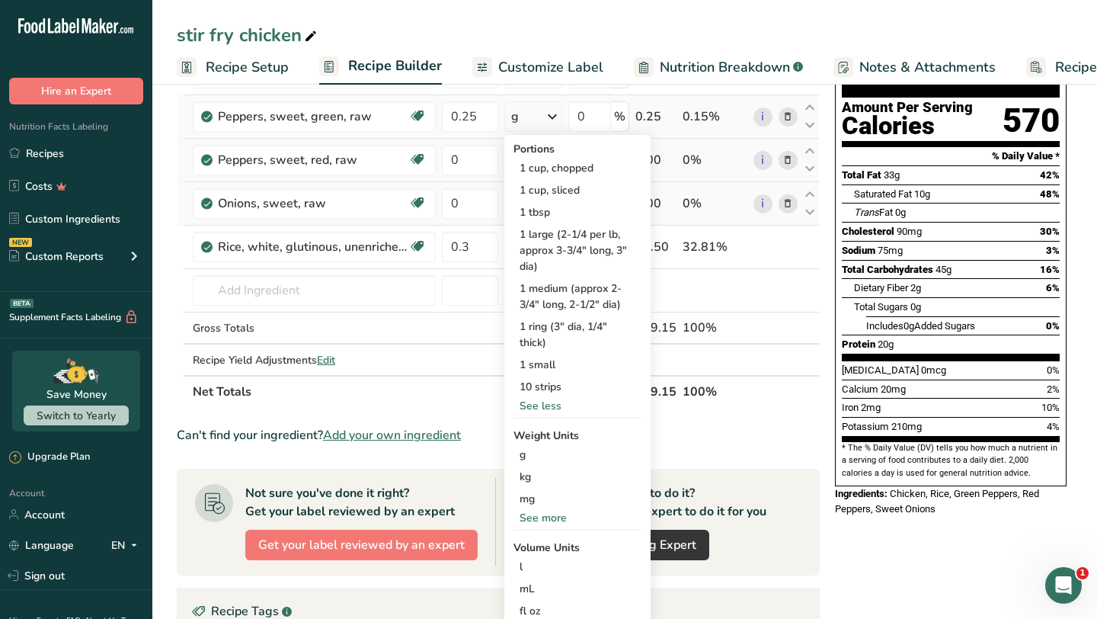
click at [536, 519] on div "See more" at bounding box center [578, 518] width 128 height 16
click at [533, 568] on div "oz" at bounding box center [578, 565] width 128 height 22
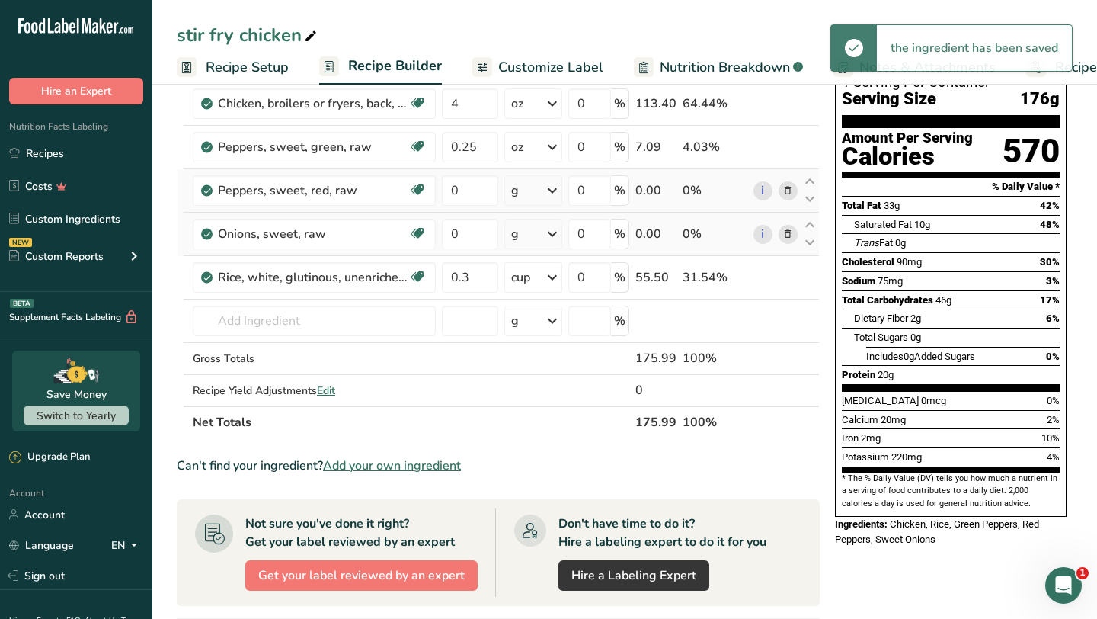
scroll to position [110, 0]
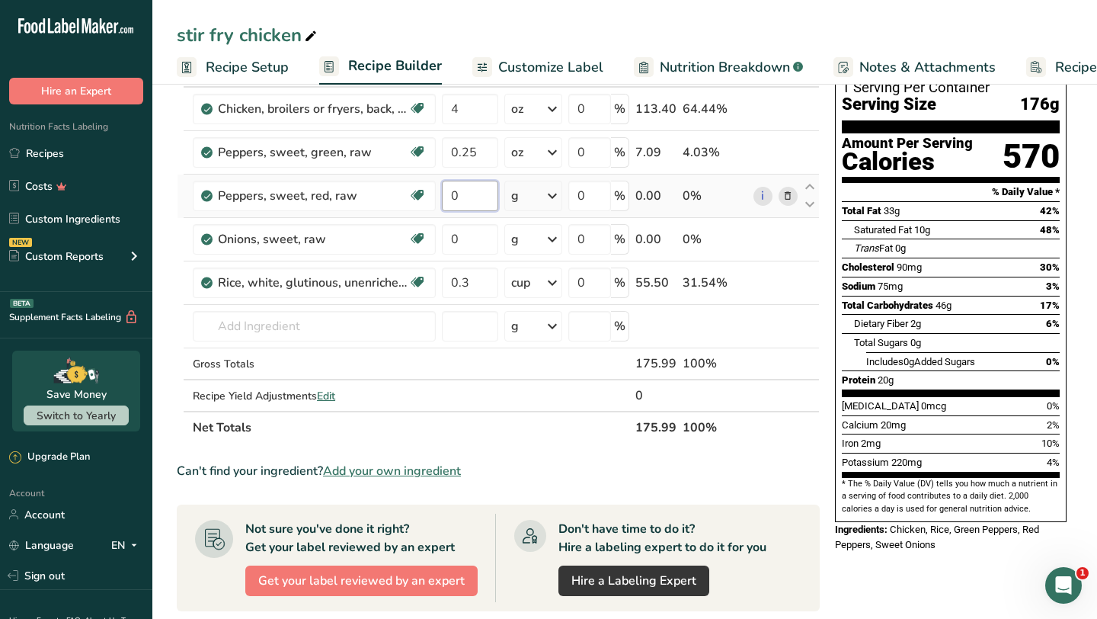
click at [479, 195] on input "0" at bounding box center [470, 196] width 56 height 30
type input "0.25"
click at [554, 197] on div "Ingredient * Amount * Unit * Waste * .a-a{fill:#347362;}.b-a{fill:#fff;} Grams …" at bounding box center [498, 249] width 643 height 389
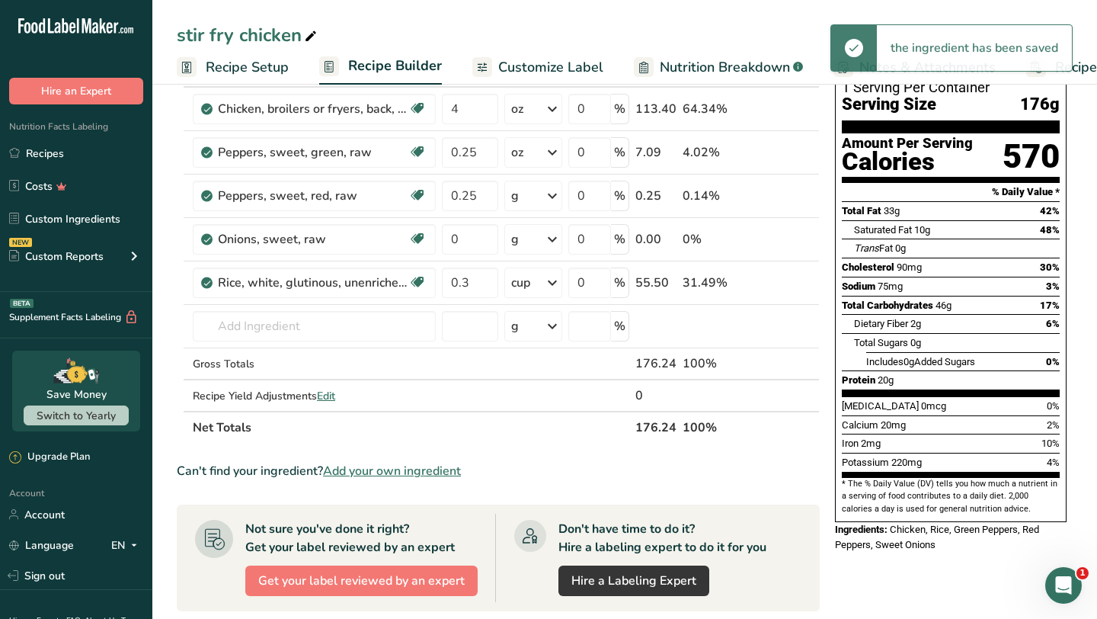
click at [557, 198] on icon at bounding box center [552, 195] width 18 height 27
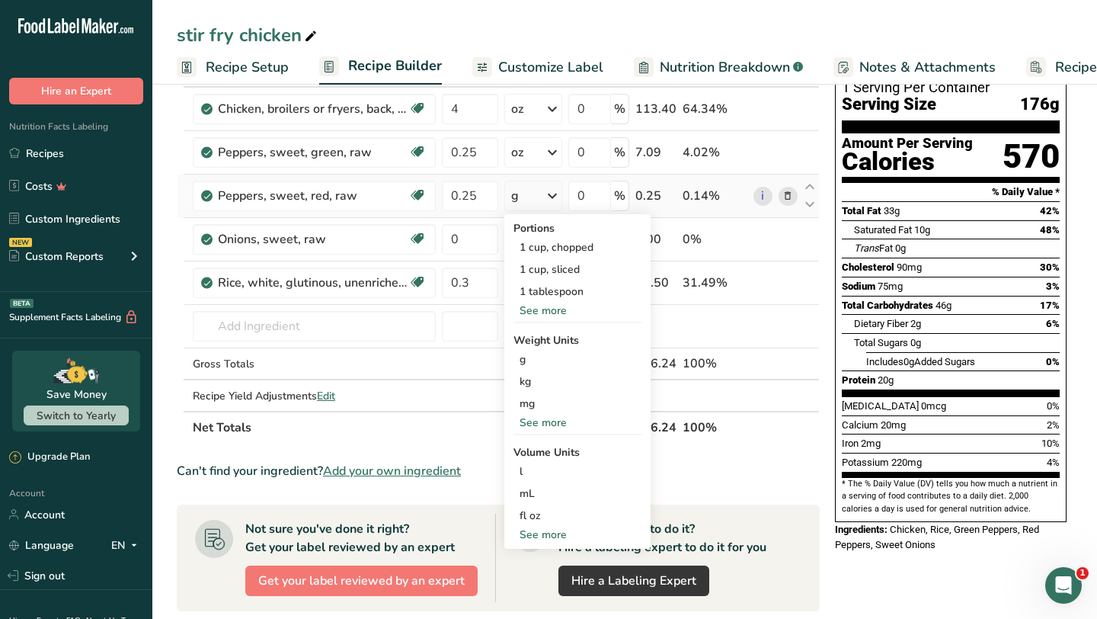
click at [549, 419] on div "See more" at bounding box center [578, 423] width 128 height 16
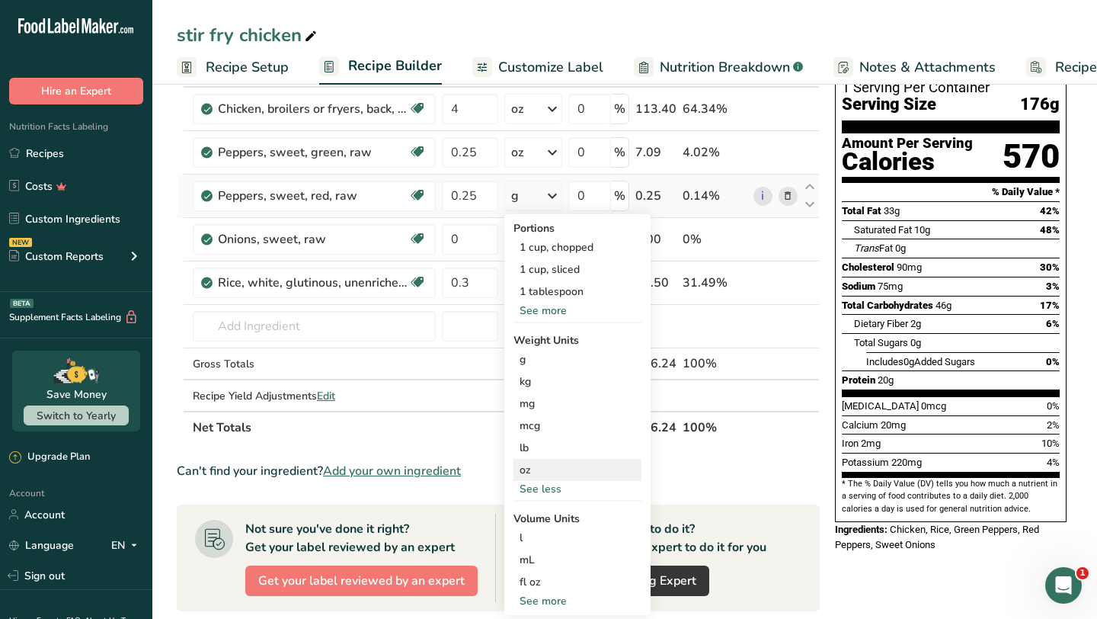
click at [531, 471] on div "oz" at bounding box center [578, 470] width 128 height 22
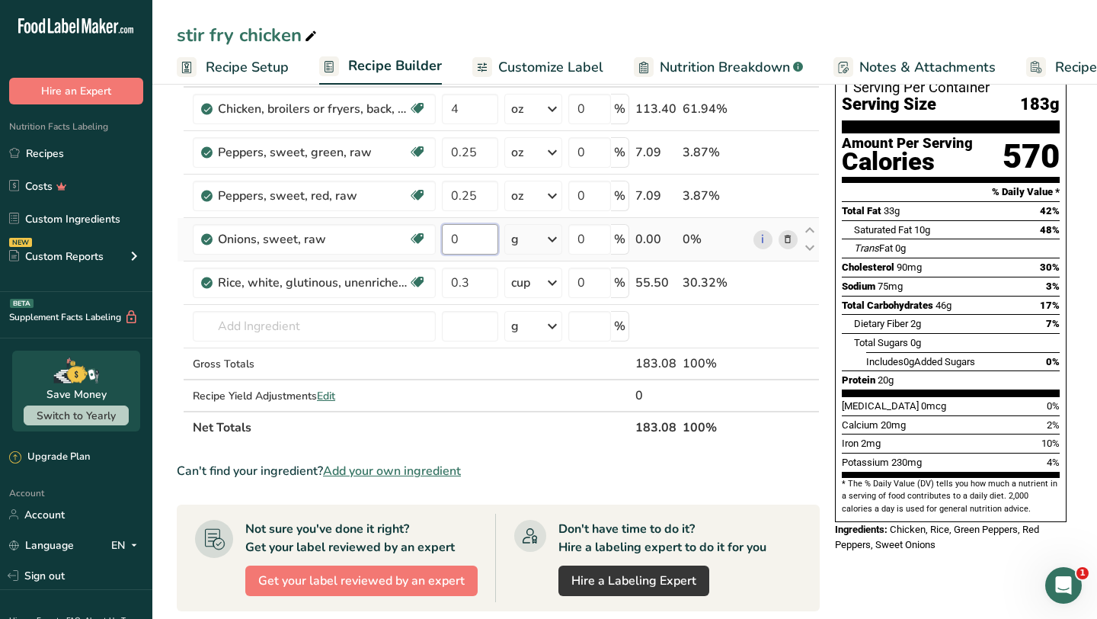
click at [473, 245] on input "0" at bounding box center [470, 239] width 56 height 30
type input "0.25"
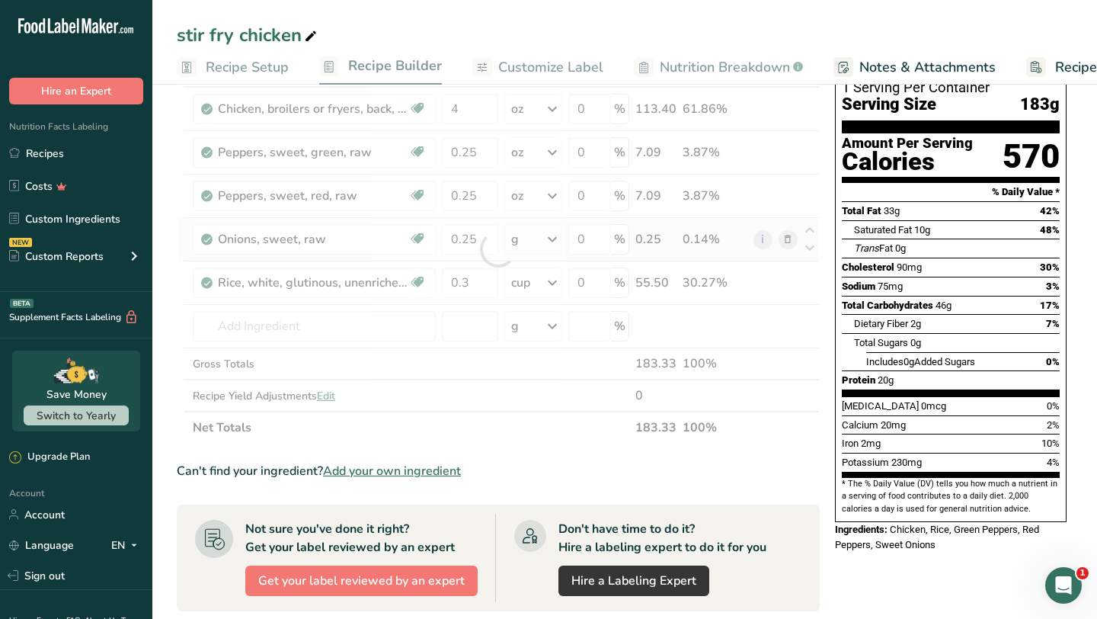
click at [558, 240] on div "Ingredient * Amount * Unit * Waste * .a-a{fill:#347362;}.b-a{fill:#fff;} Grams …" at bounding box center [498, 249] width 643 height 389
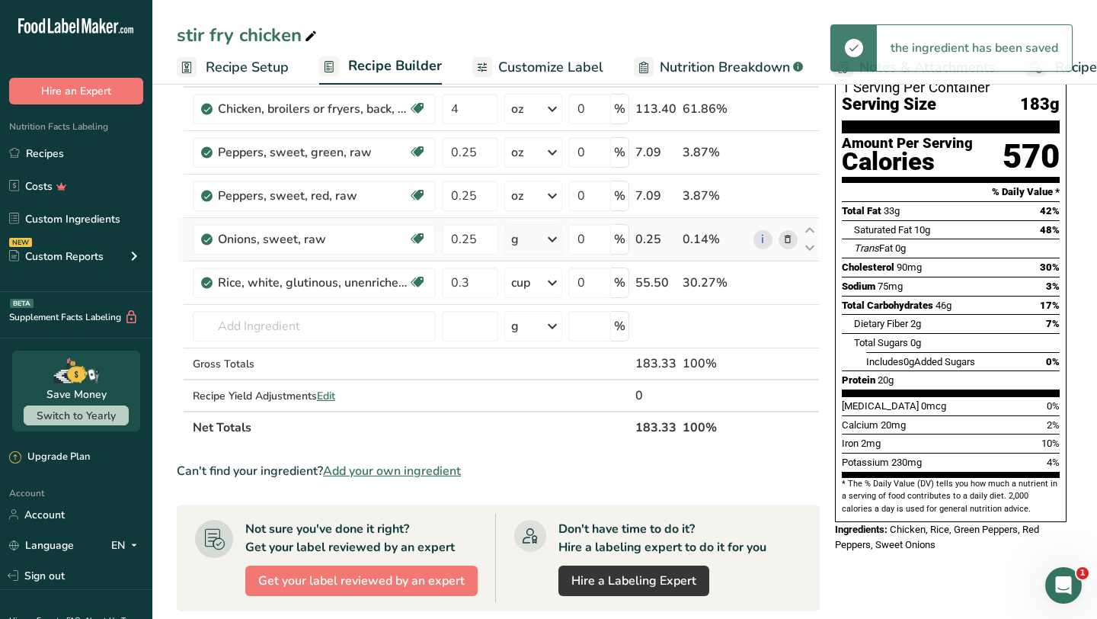
click at [553, 242] on icon at bounding box center [552, 239] width 18 height 27
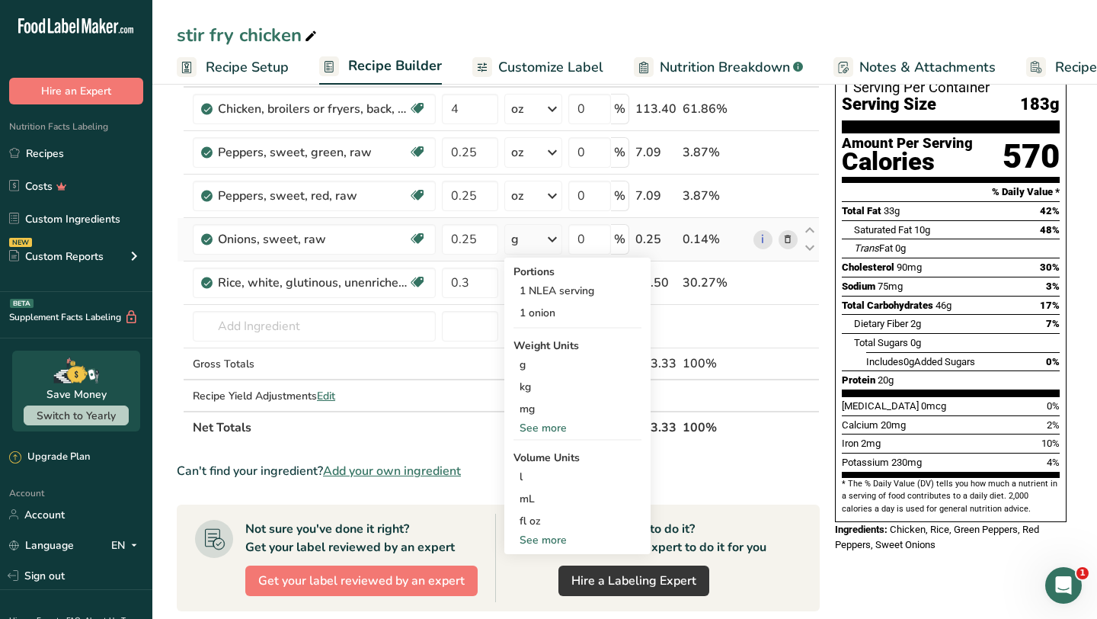
click at [549, 426] on div "See more" at bounding box center [578, 428] width 128 height 16
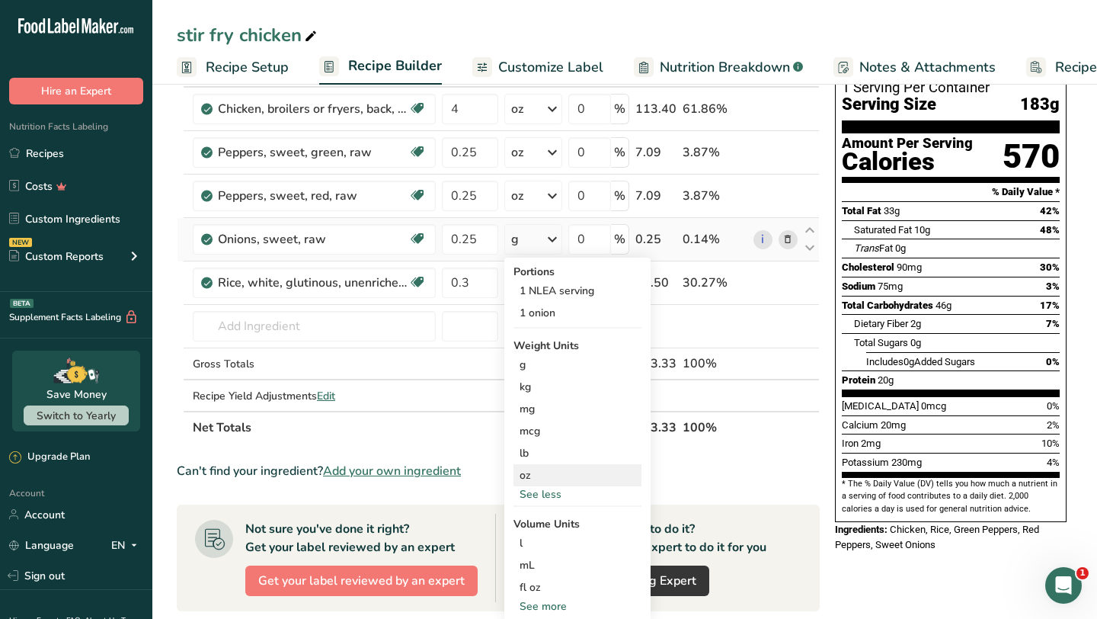
click at [536, 479] on div "oz" at bounding box center [578, 475] width 128 height 22
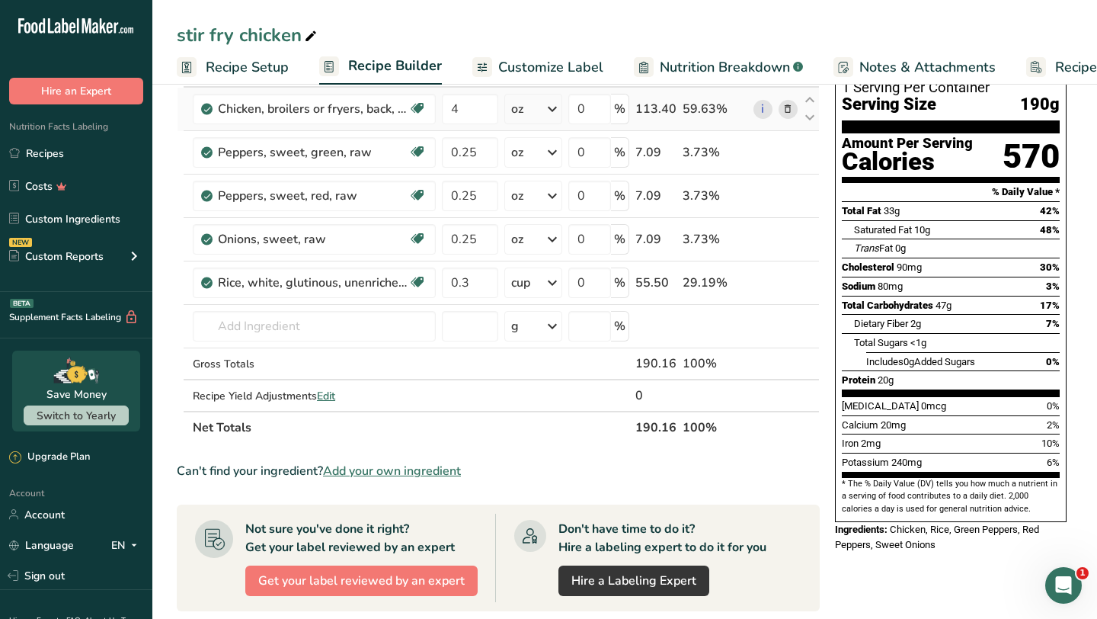
click at [786, 108] on icon at bounding box center [788, 109] width 11 height 16
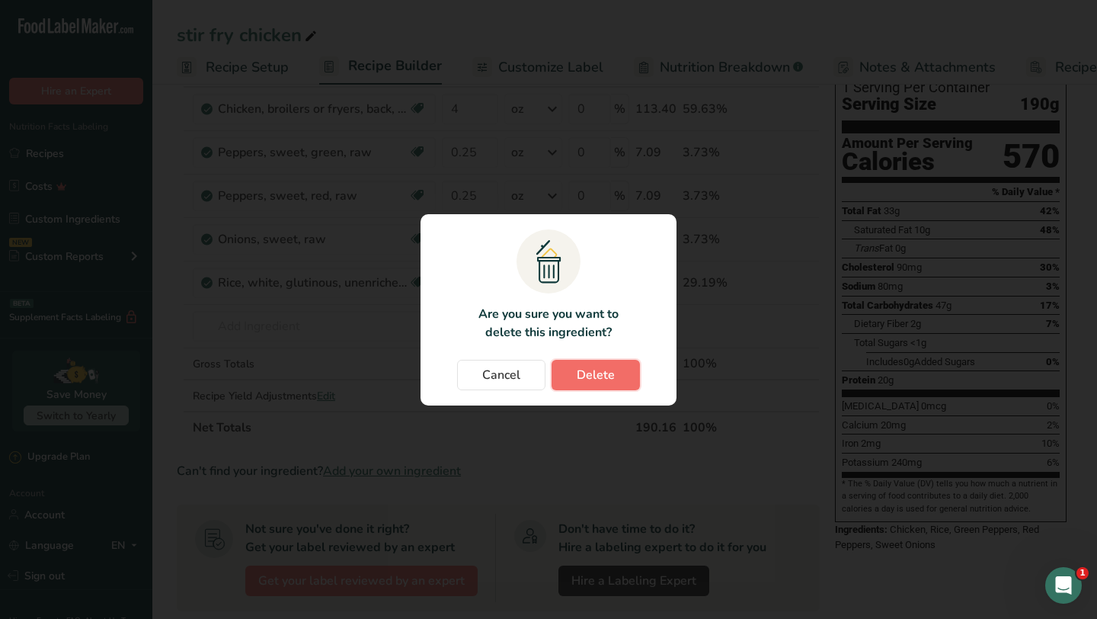
click at [605, 379] on span "Delete" at bounding box center [596, 375] width 38 height 18
type input "0.25"
type input "0.3"
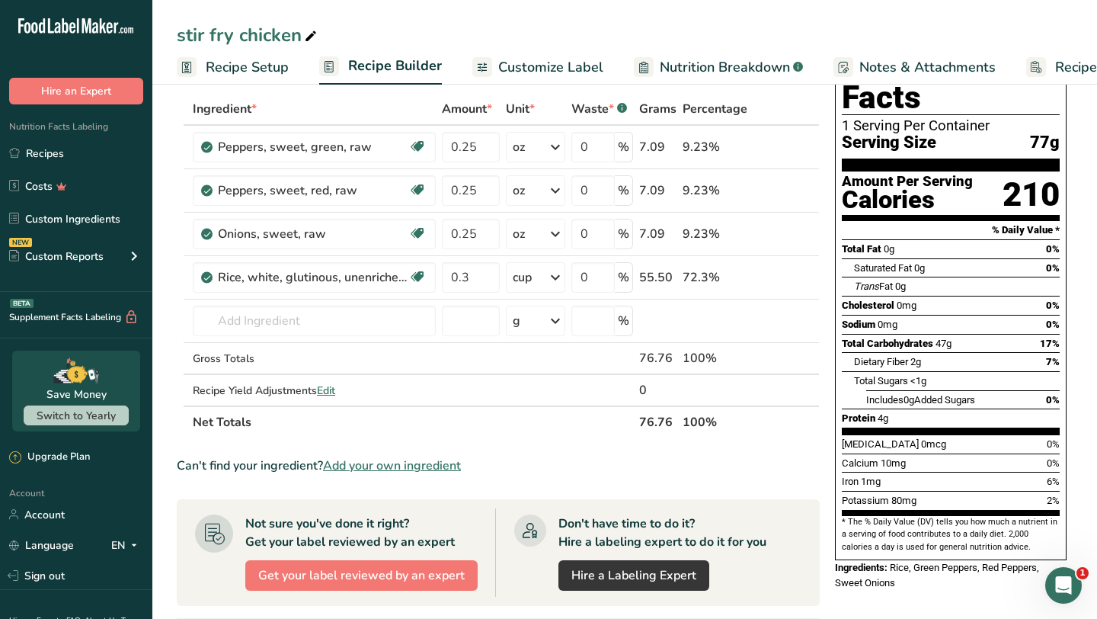
scroll to position [65, 0]
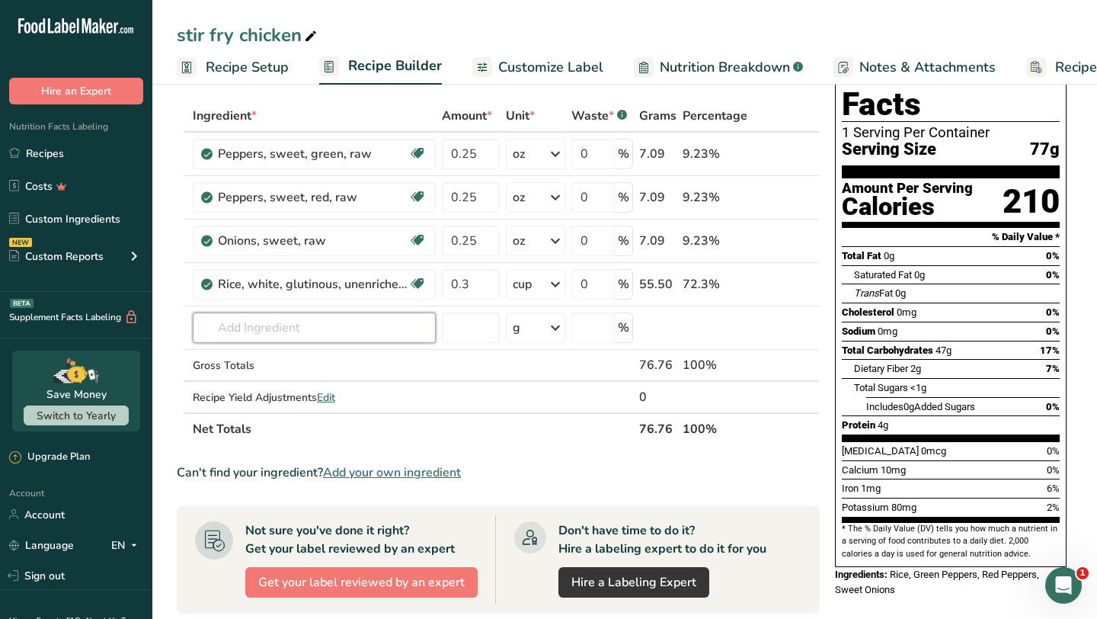
click at [301, 325] on input "text" at bounding box center [314, 327] width 243 height 30
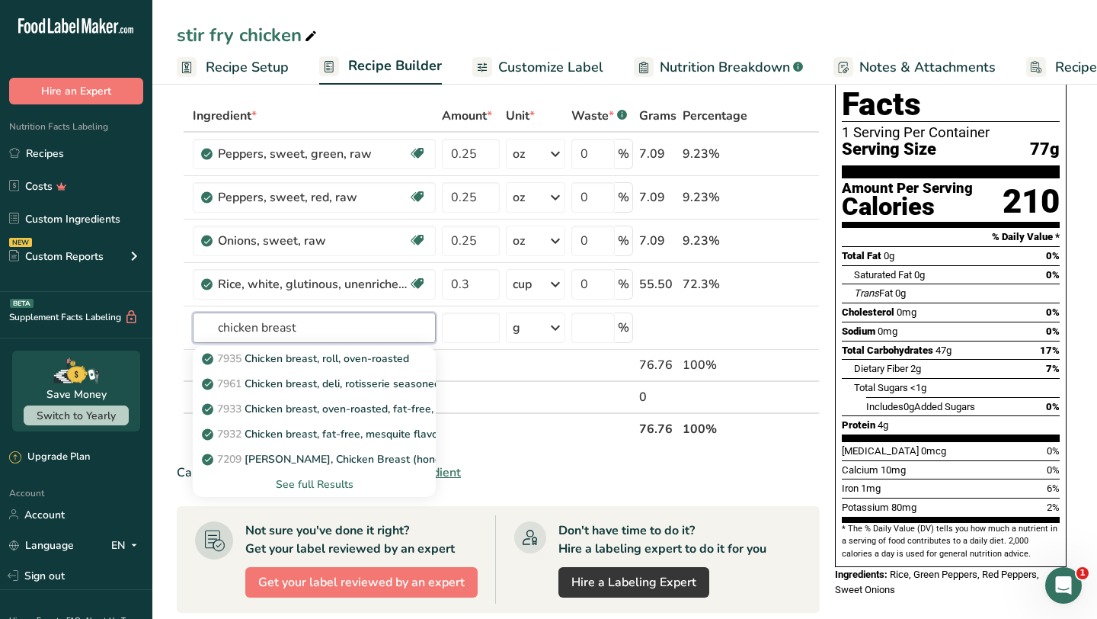
type input "chicken breast"
click at [314, 481] on div "See full Results" at bounding box center [314, 484] width 219 height 16
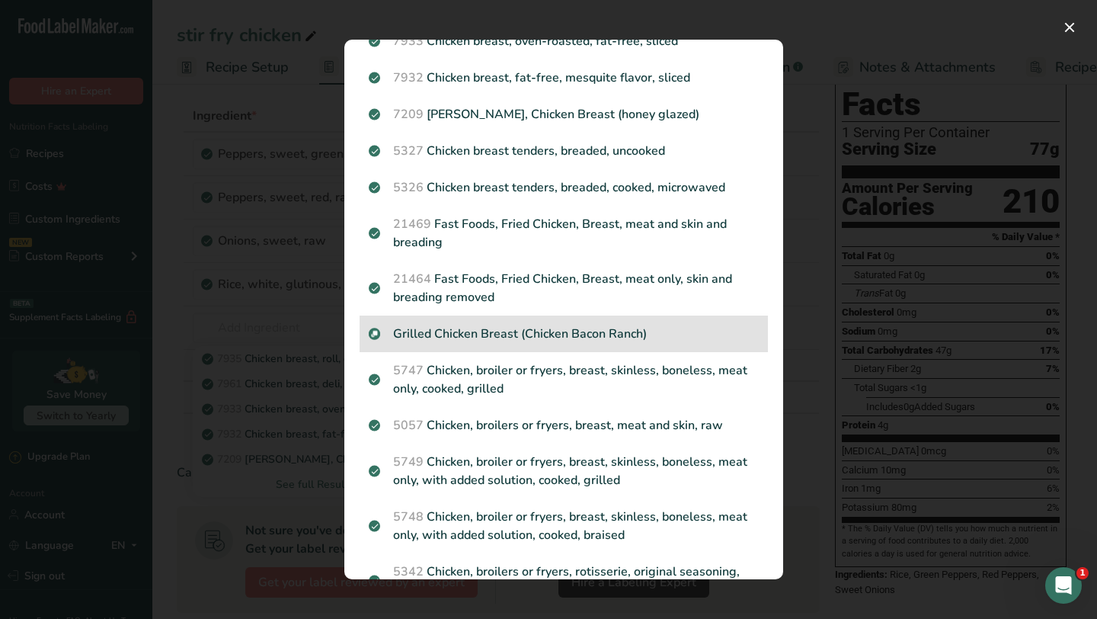
scroll to position [161, 0]
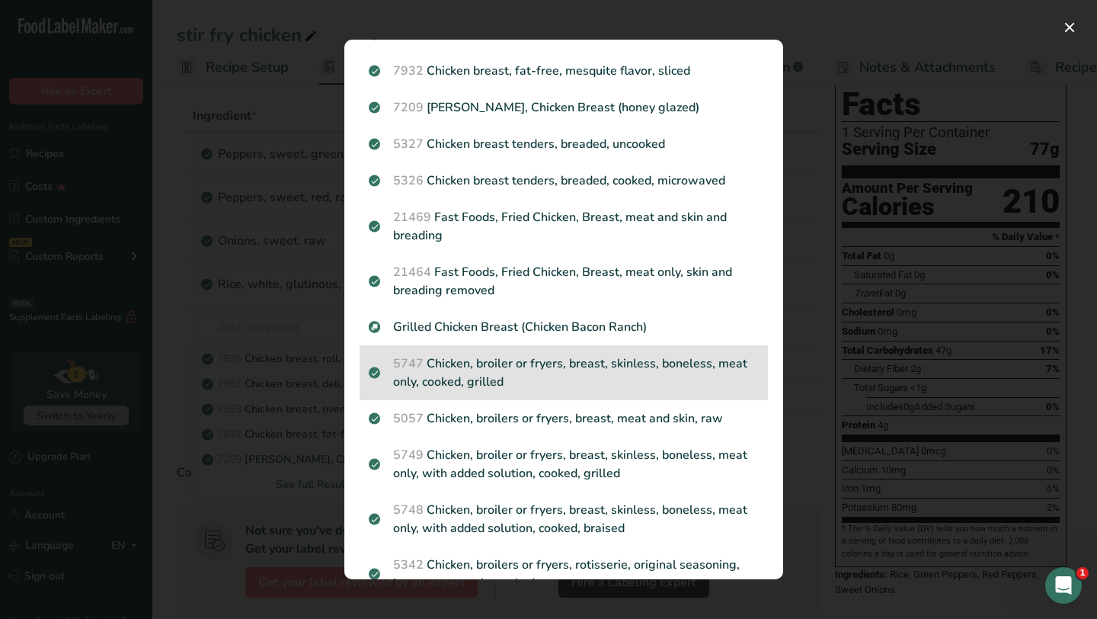
click at [568, 363] on p "5747 Chicken, broiler or fryers, breast, skinless, boneless, meat only, cooked,…" at bounding box center [564, 372] width 390 height 37
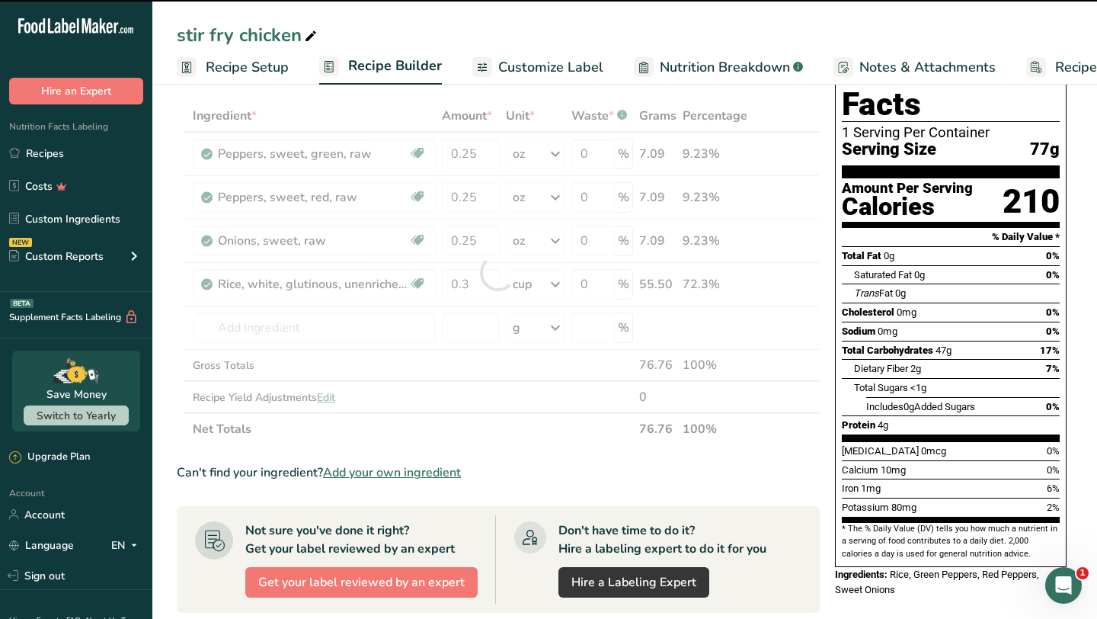
type input "0"
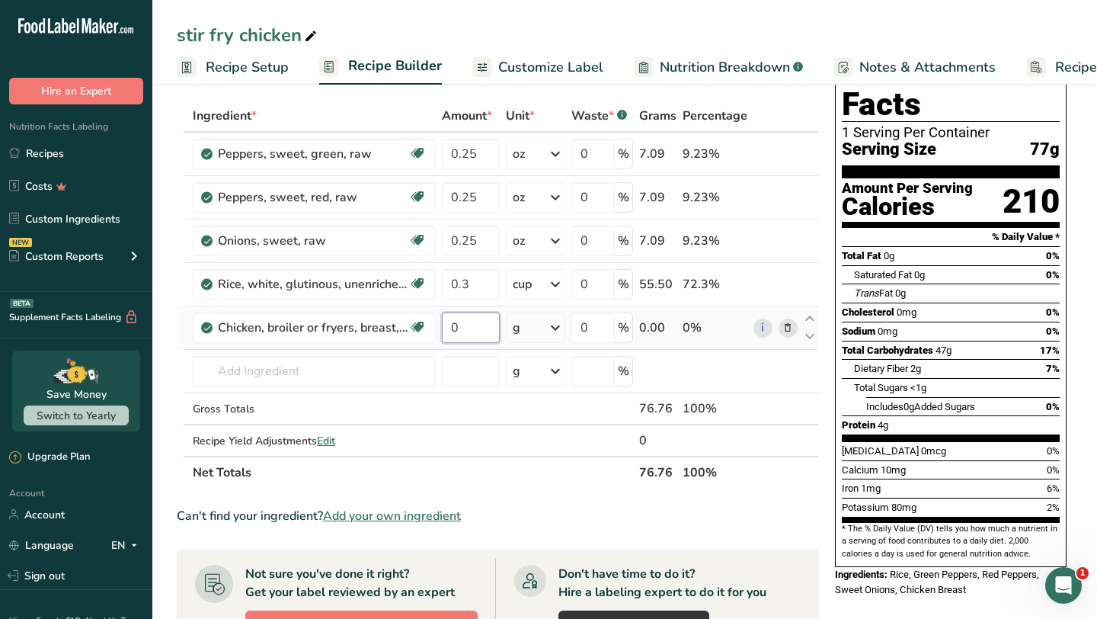
click at [474, 331] on input "0" at bounding box center [471, 327] width 58 height 30
type input "4"
click at [557, 329] on div "Ingredient * Amount * Unit * Waste * .a-a{fill:#347362;}.b-a{fill:#fff;} Grams …" at bounding box center [498, 294] width 643 height 389
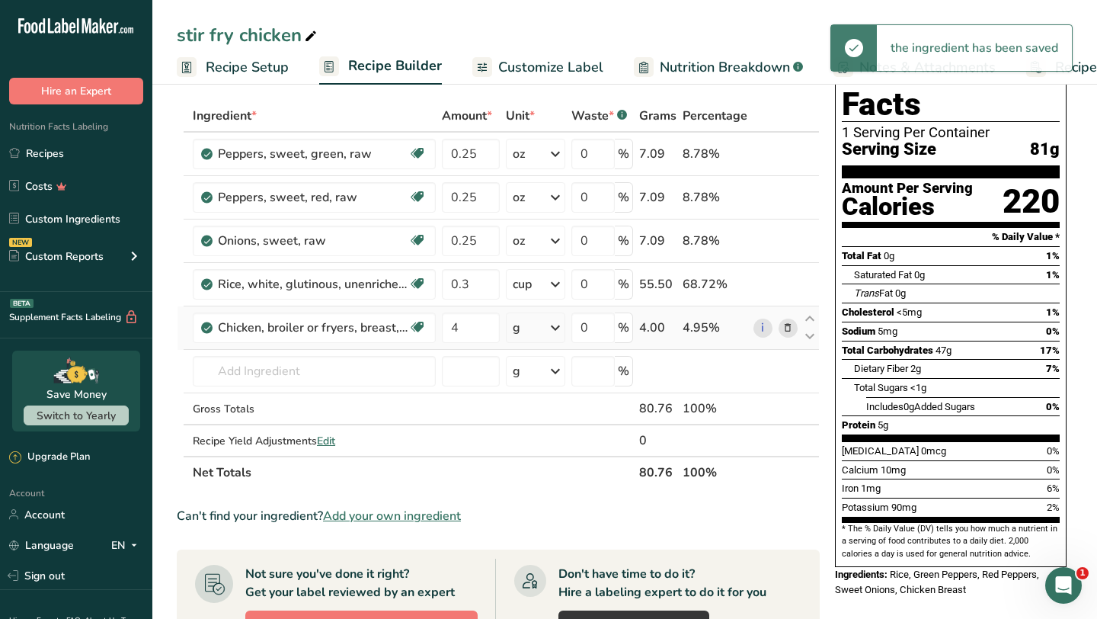
click at [557, 329] on icon at bounding box center [555, 327] width 18 height 27
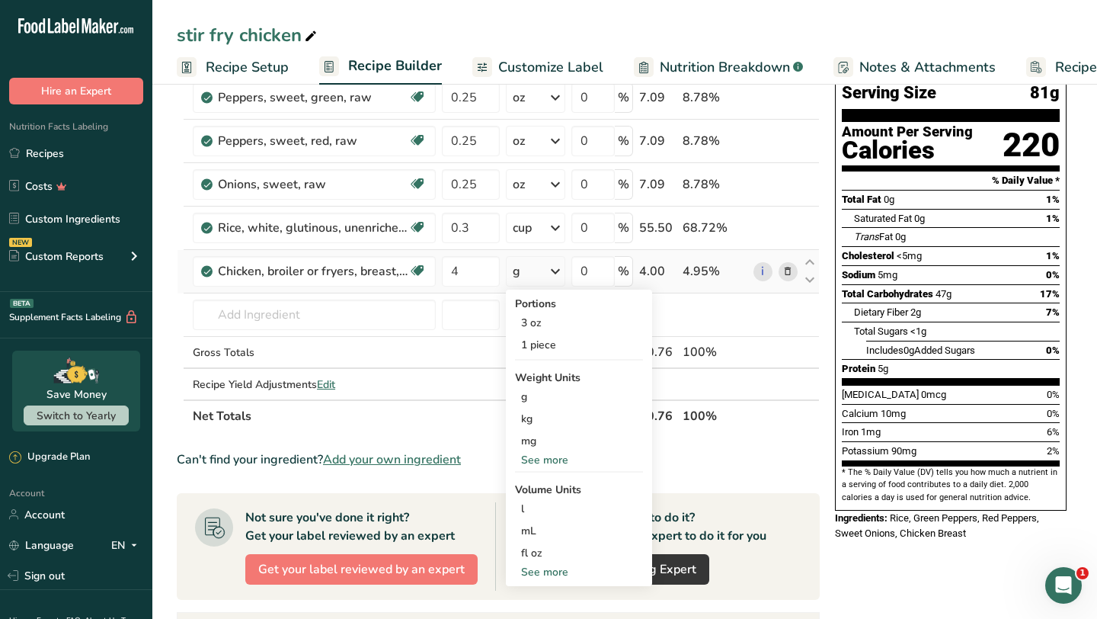
scroll to position [122, 0]
click at [549, 455] on div "See more" at bounding box center [579, 459] width 128 height 16
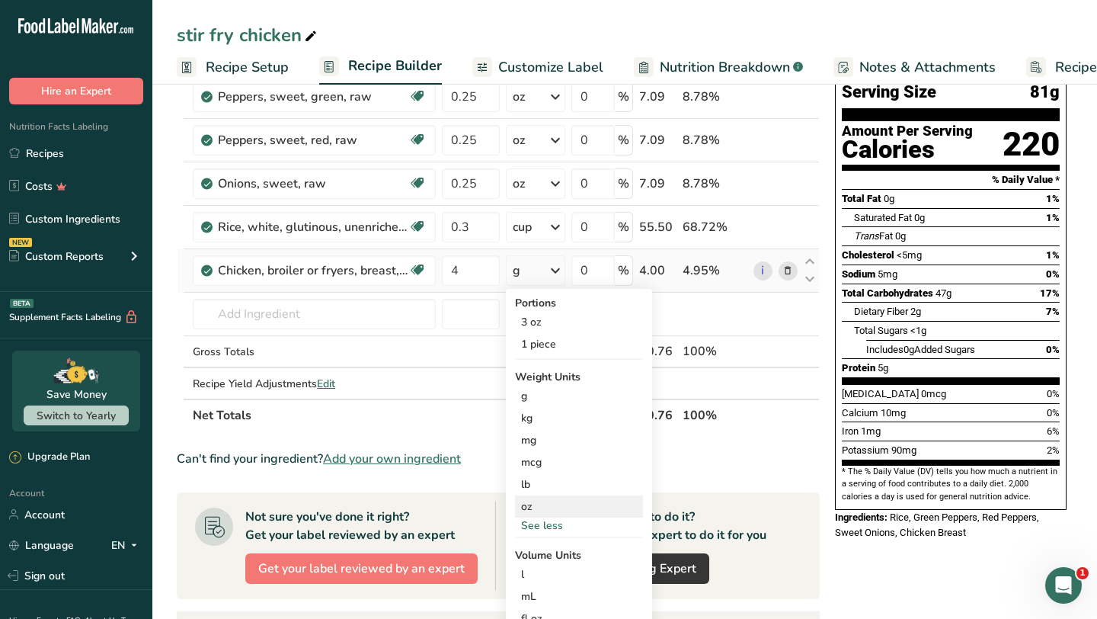
click at [545, 505] on div "oz" at bounding box center [579, 506] width 128 height 22
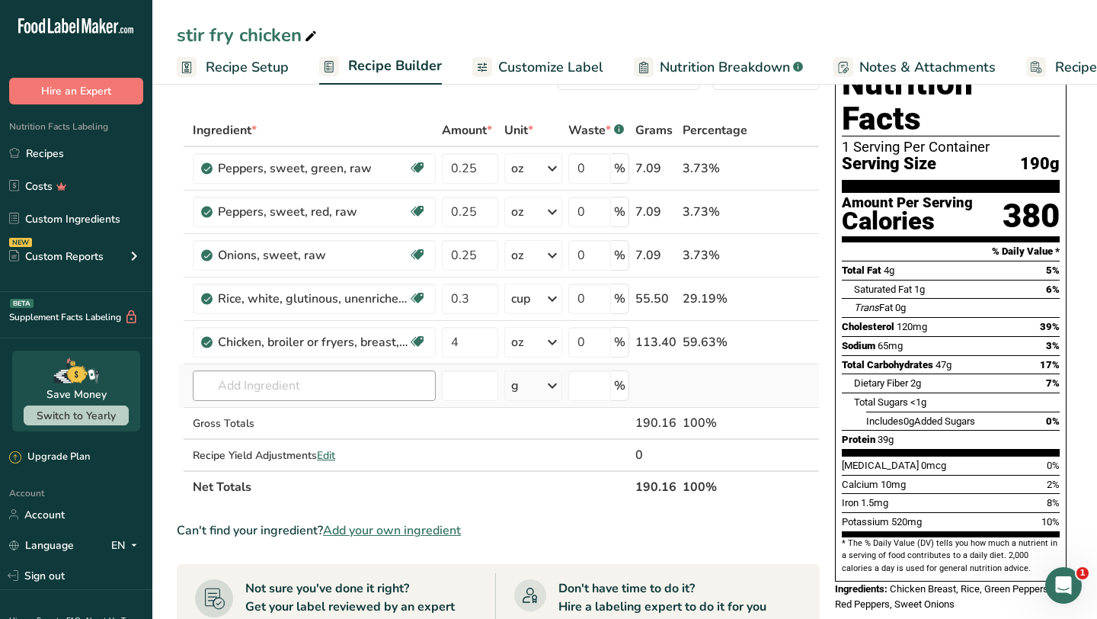
scroll to position [0, 0]
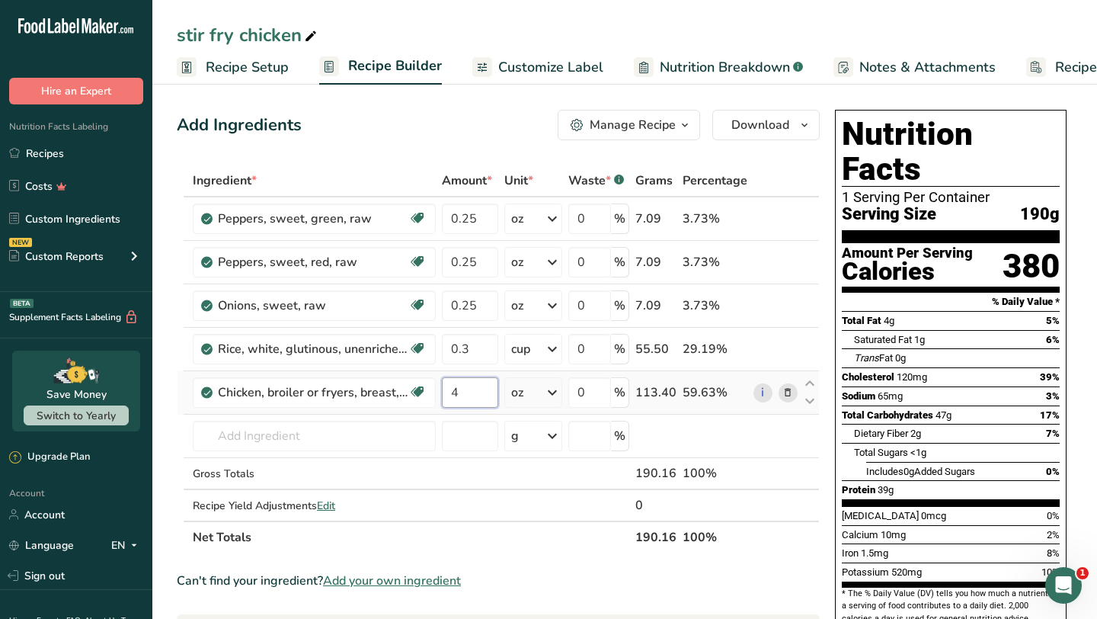
click at [462, 392] on input "4" at bounding box center [470, 392] width 56 height 30
type input "6"
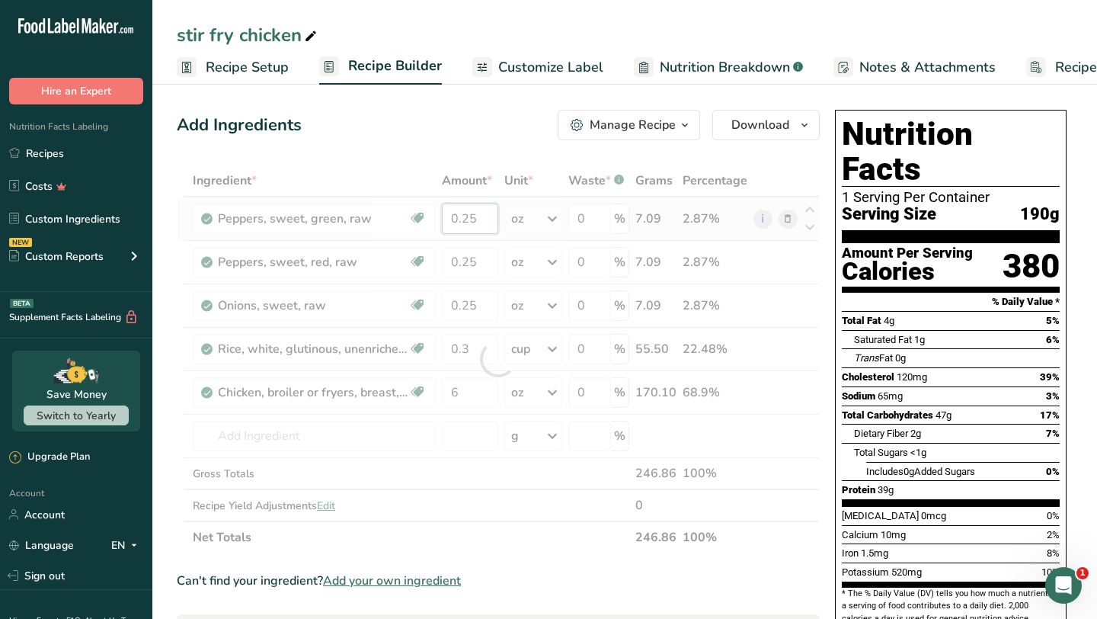
click at [480, 225] on div "Ingredient * Amount * Unit * Waste * .a-a{fill:#347362;}.b-a{fill:#fff;} Grams …" at bounding box center [498, 359] width 643 height 389
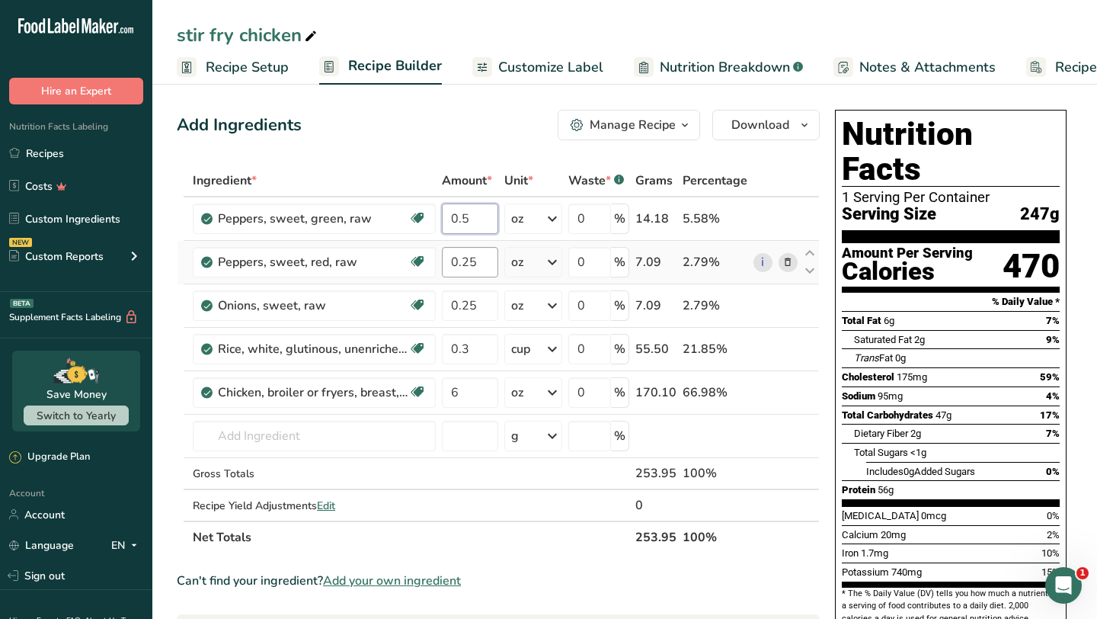
type input "0.5"
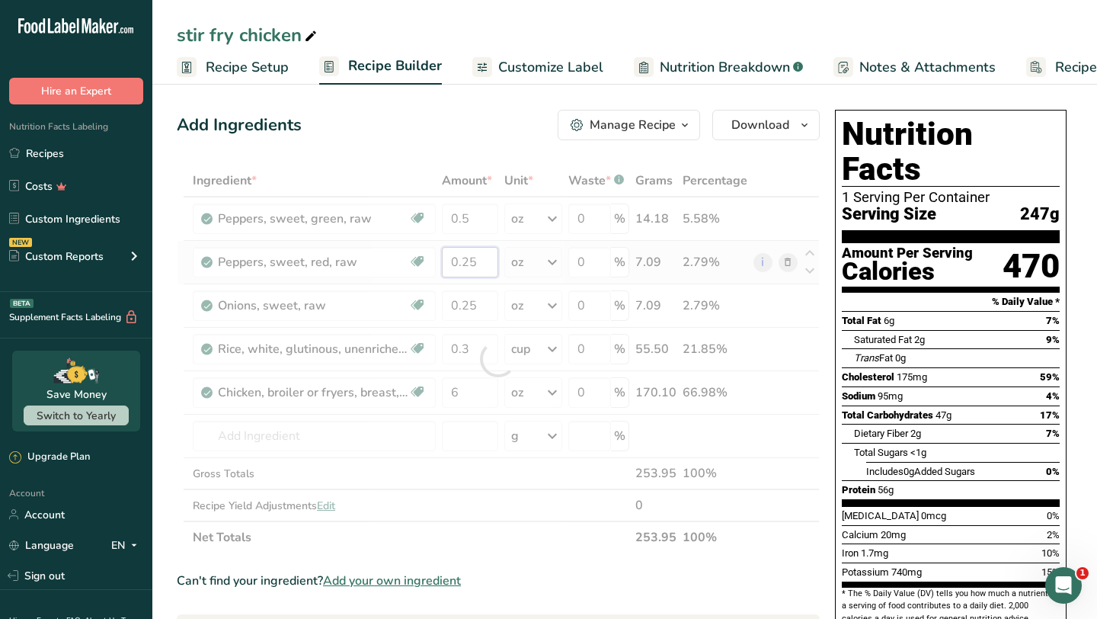
click at [481, 262] on div "Ingredient * Amount * Unit * Waste * .a-a{fill:#347362;}.b-a{fill:#fff;} Grams …" at bounding box center [498, 359] width 643 height 389
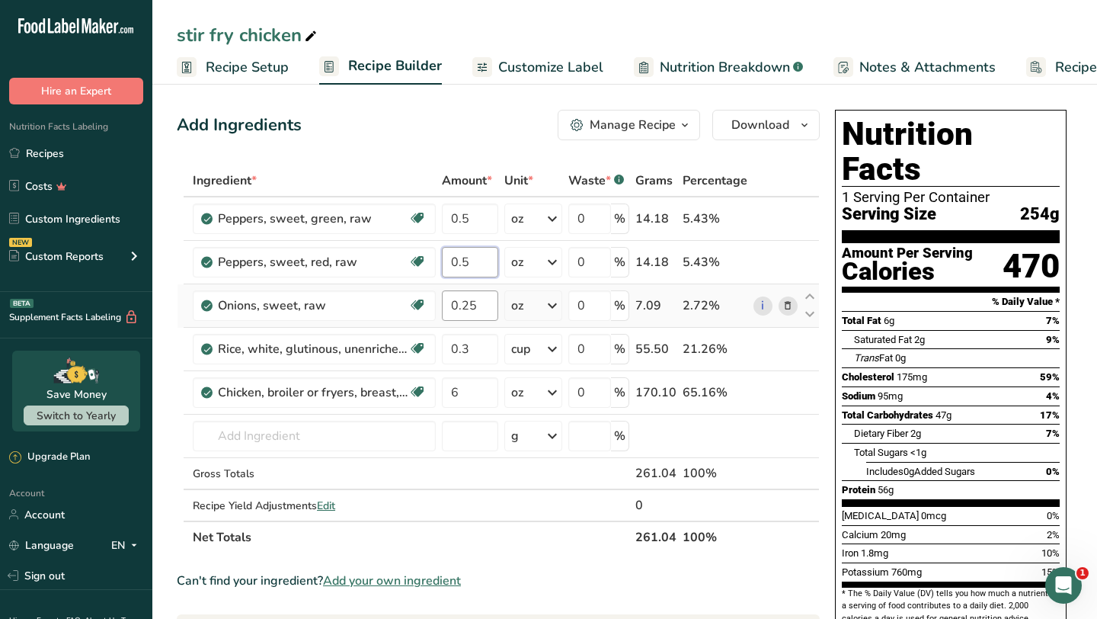
type input "0.5"
click at [486, 306] on div "Ingredient * Amount * Unit * Waste * .a-a{fill:#347362;}.b-a{fill:#fff;} Grams …" at bounding box center [498, 359] width 643 height 389
type input "0.5"
click at [480, 351] on div "Ingredient * Amount * Unit * Waste * .a-a{fill:#347362;}.b-a{fill:#fff;} Grams …" at bounding box center [498, 359] width 643 height 389
type input "0.5"
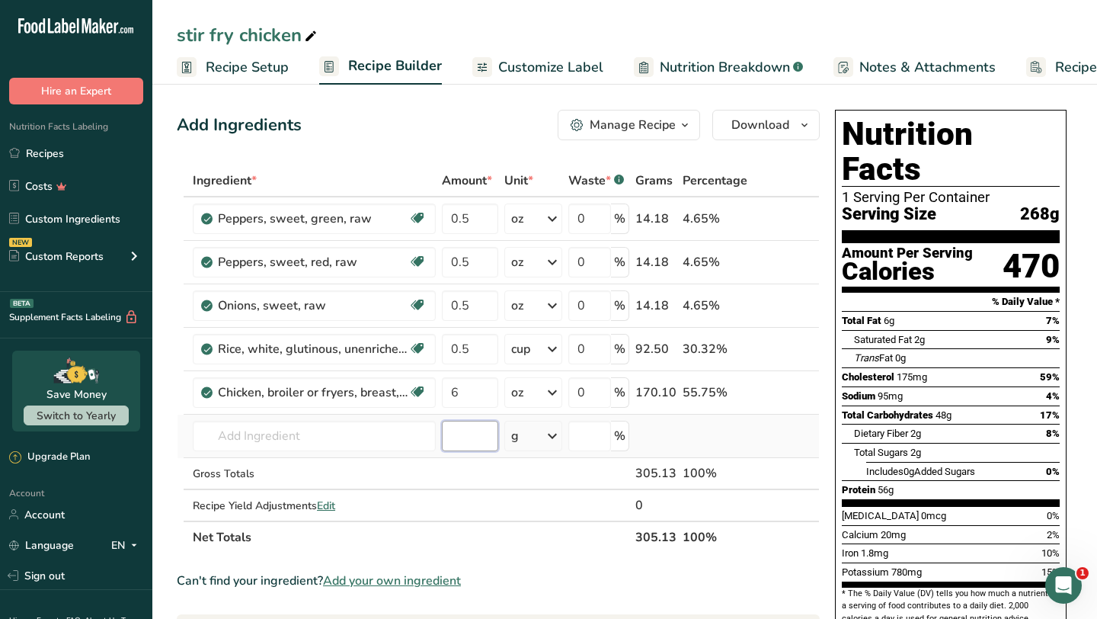
click at [461, 435] on div "Ingredient * Amount * Unit * Waste * .a-a{fill:#347362;}.b-a{fill:#fff;} Grams …" at bounding box center [498, 359] width 643 height 389
click at [461, 396] on input "6" at bounding box center [470, 392] width 56 height 30
type input "8"
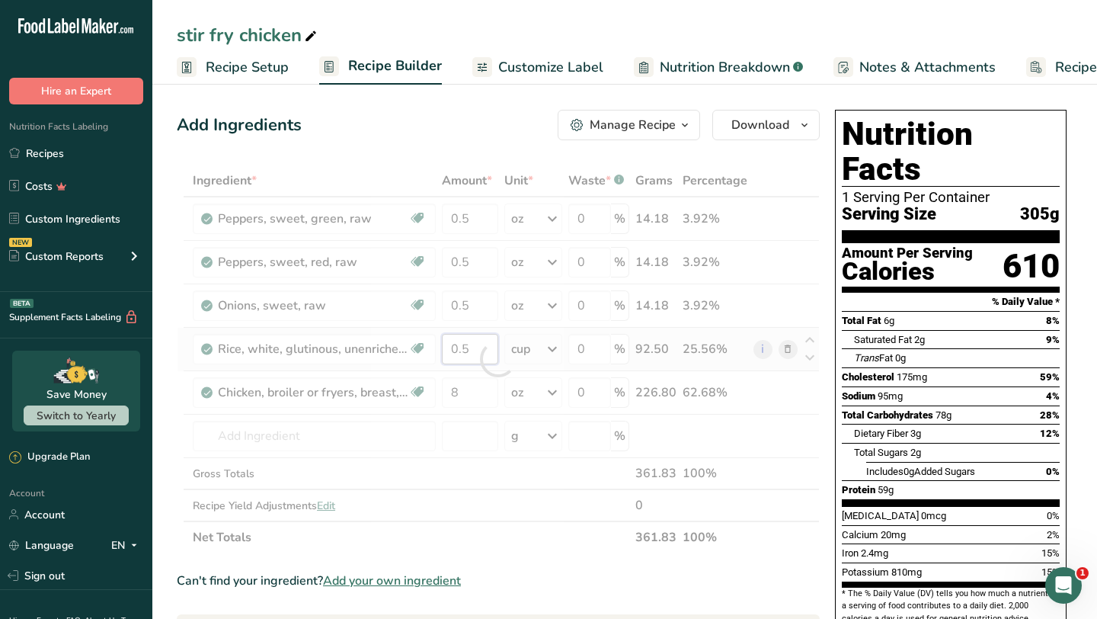
click at [474, 350] on div "Ingredient * Amount * Unit * Waste * .a-a{fill:#347362;}.b-a{fill:#fff;} Grams …" at bounding box center [498, 359] width 643 height 389
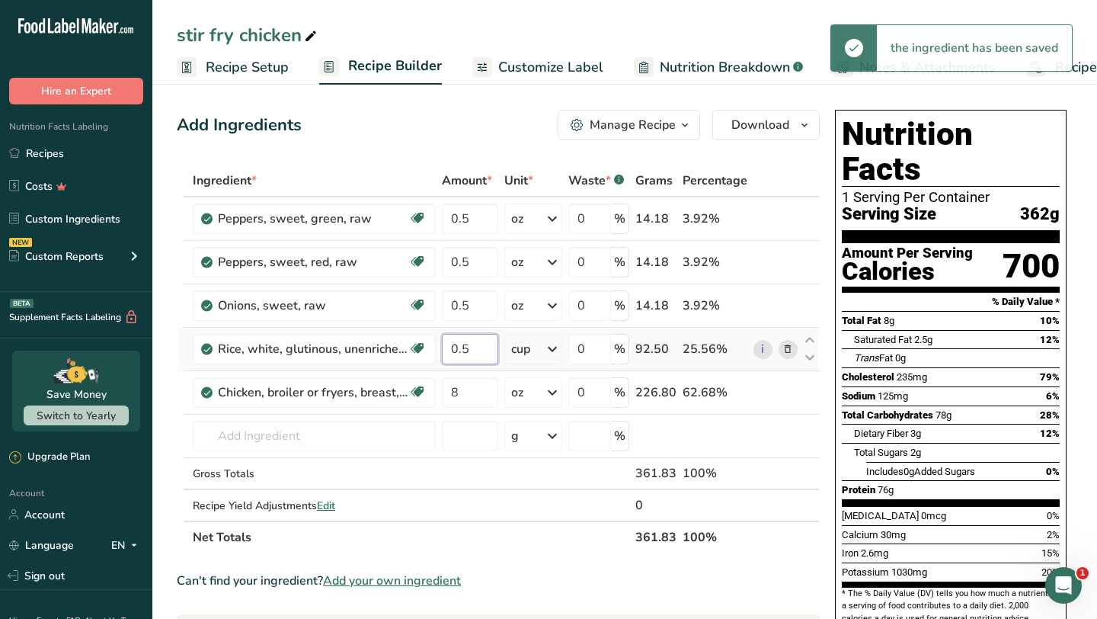
type input "0"
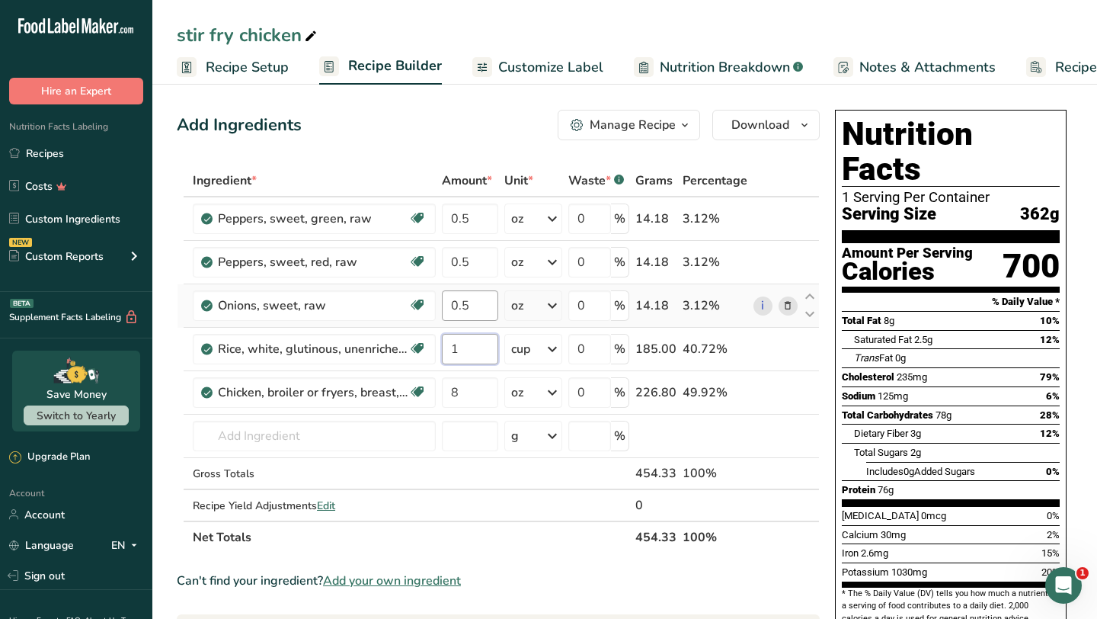
type input "1"
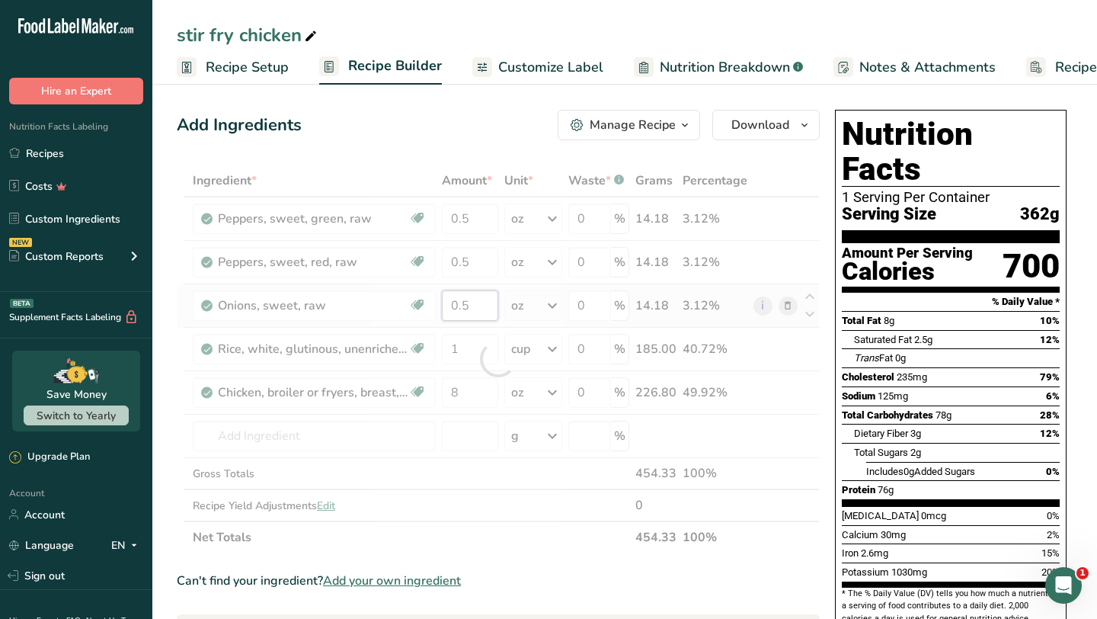
click at [493, 308] on div "Ingredient * Amount * Unit * Waste * .a-a{fill:#347362;}.b-a{fill:#fff;} Grams …" at bounding box center [498, 359] width 643 height 389
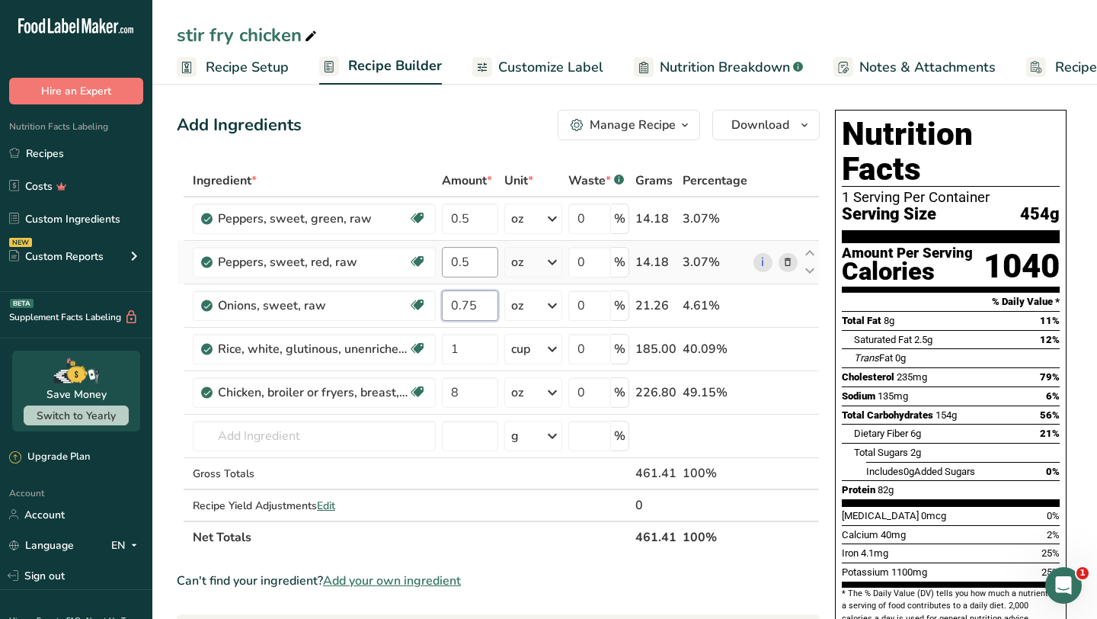
type input "0.75"
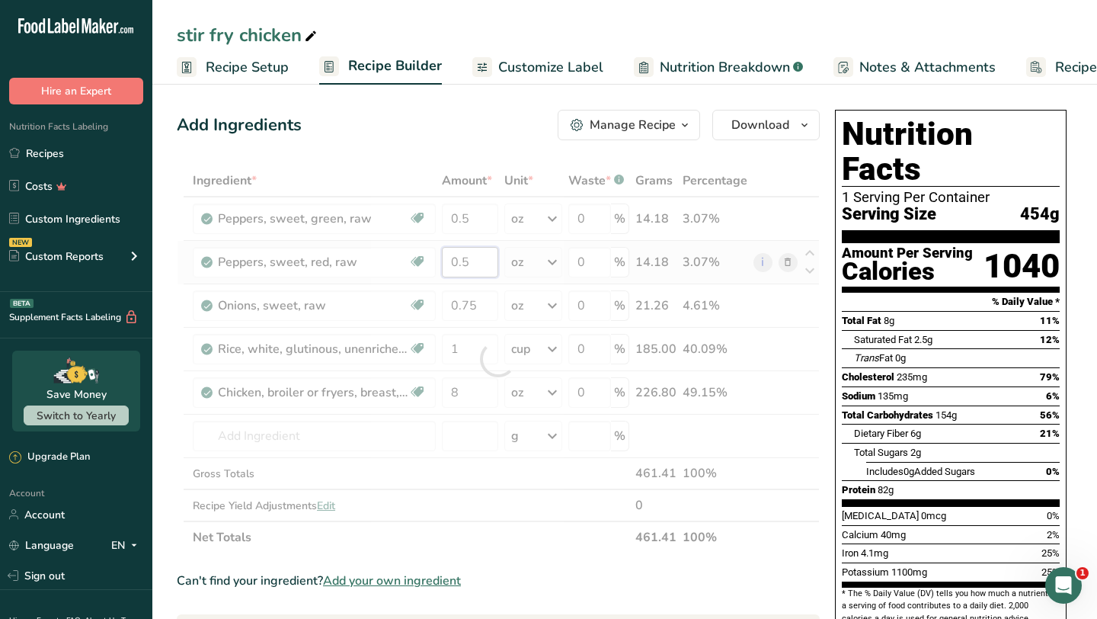
click at [482, 264] on div "Ingredient * Amount * Unit * Waste * .a-a{fill:#347362;}.b-a{fill:#fff;} Grams …" at bounding box center [498, 359] width 643 height 389
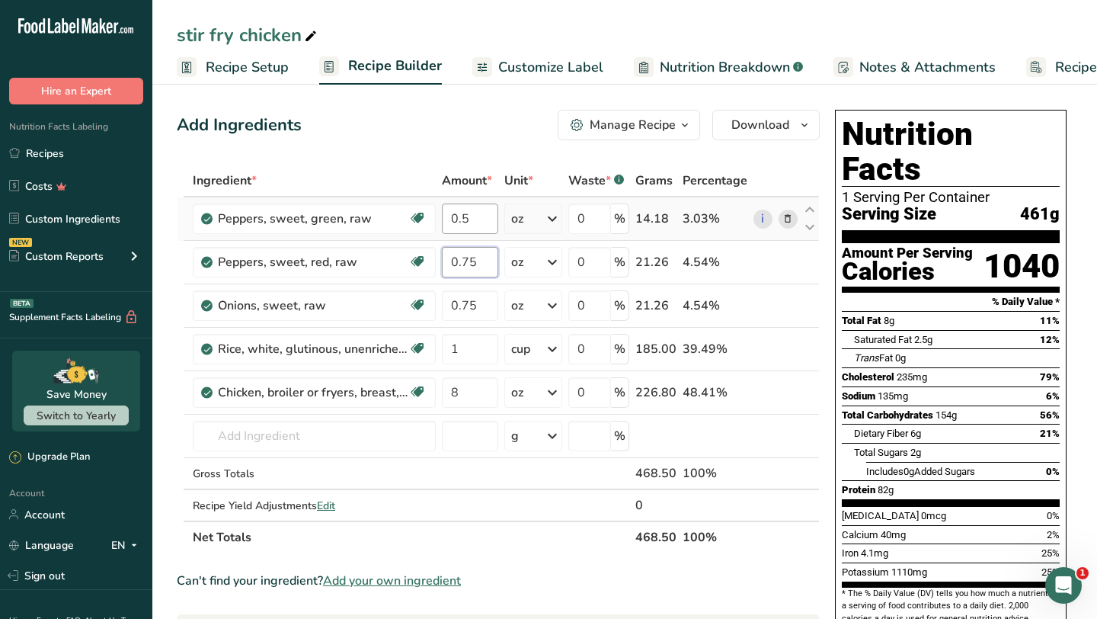
type input "0.75"
click at [477, 223] on div "Ingredient * Amount * Unit * Waste * .a-a{fill:#347362;}.b-a{fill:#fff;} Grams …" at bounding box center [498, 359] width 643 height 389
type input "0.75"
click at [468, 353] on div "Ingredient * Amount * Unit * Waste * .a-a{fill:#347362;}.b-a{fill:#fff;} Grams …" at bounding box center [498, 359] width 643 height 389
click at [558, 347] on div "Ingredient * Amount * Unit * Waste * .a-a{fill:#347362;}.b-a{fill:#fff;} Grams …" at bounding box center [498, 359] width 643 height 389
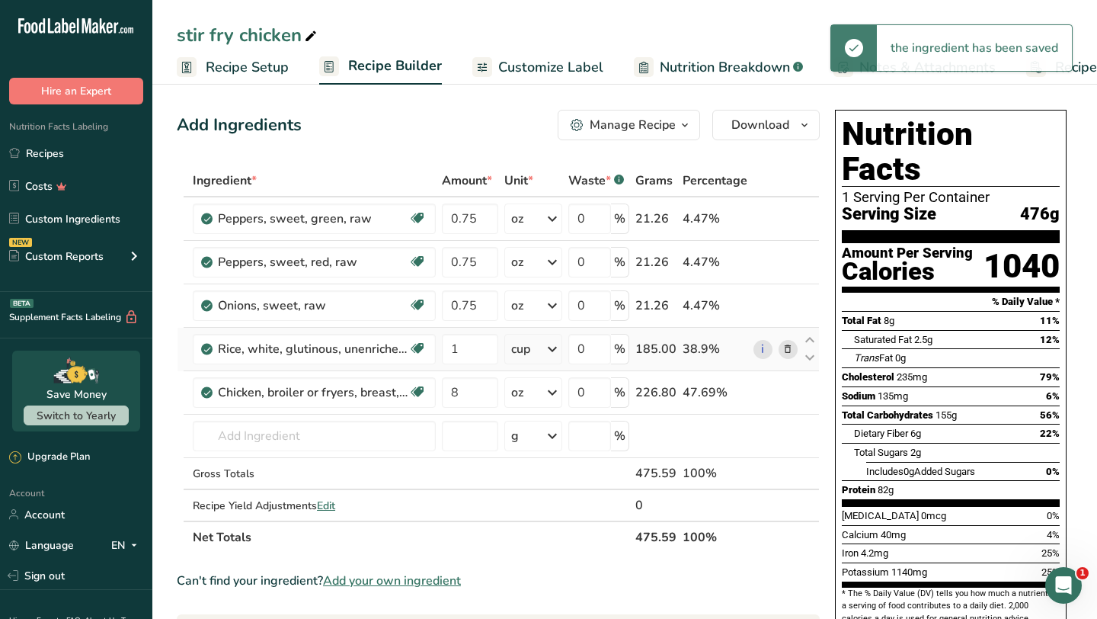
click at [558, 347] on icon at bounding box center [552, 348] width 18 height 27
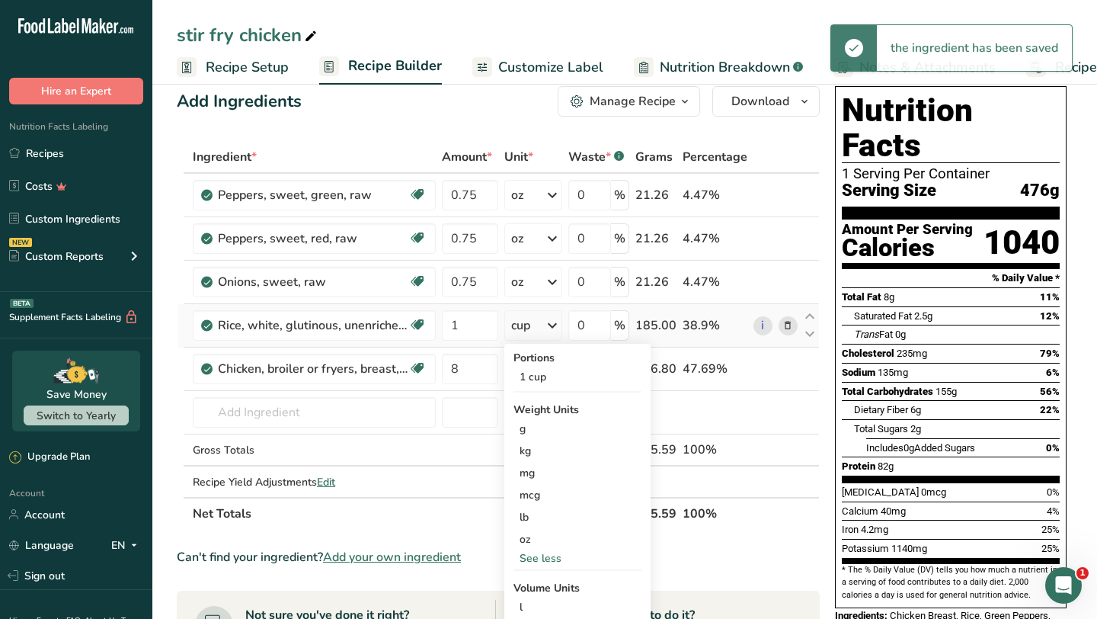
scroll to position [27, 0]
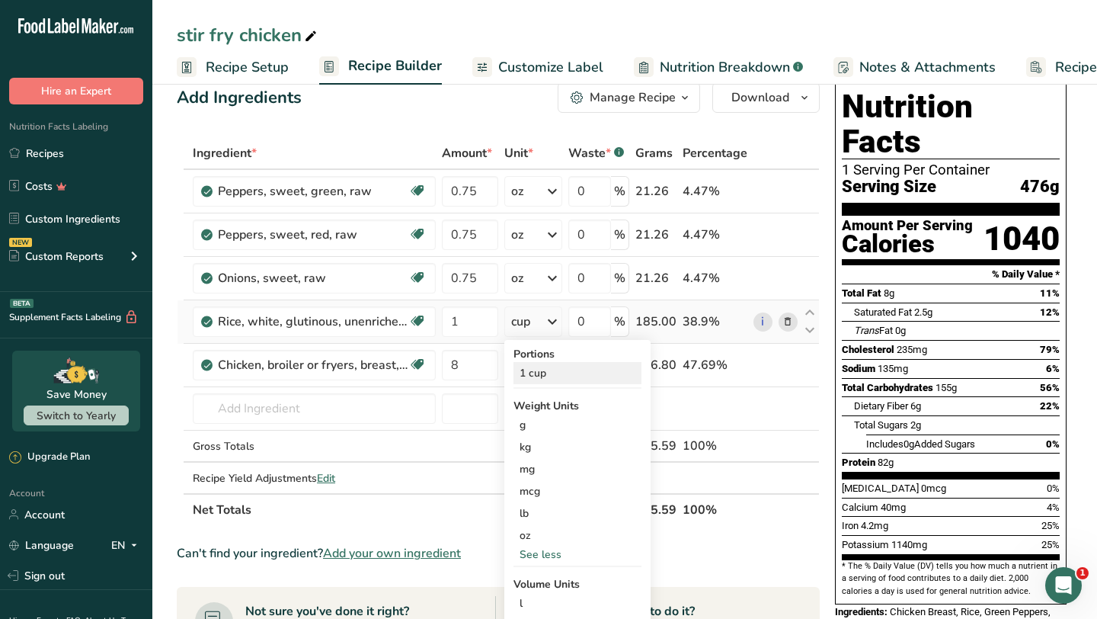
click at [543, 374] on div "1 cup" at bounding box center [578, 373] width 128 height 22
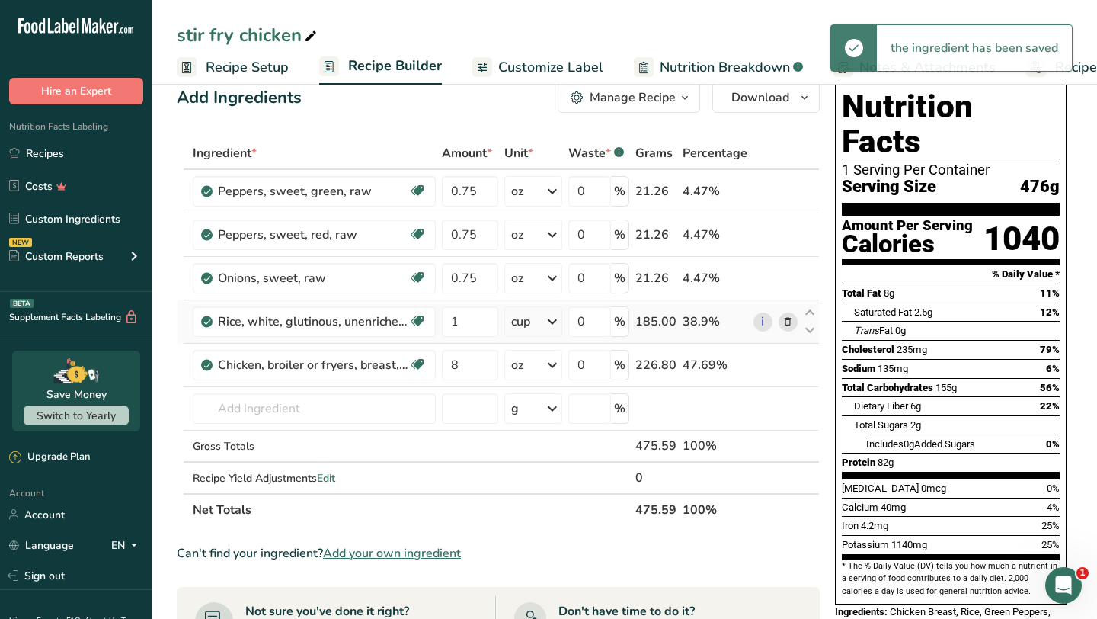
click at [555, 316] on icon at bounding box center [552, 321] width 18 height 27
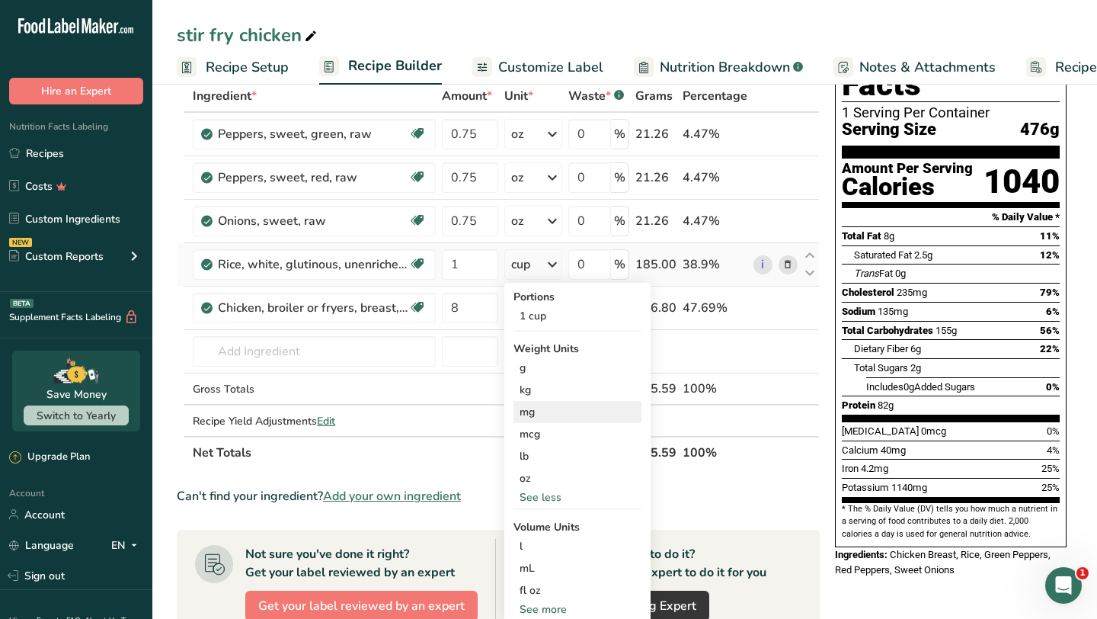
scroll to position [90, 0]
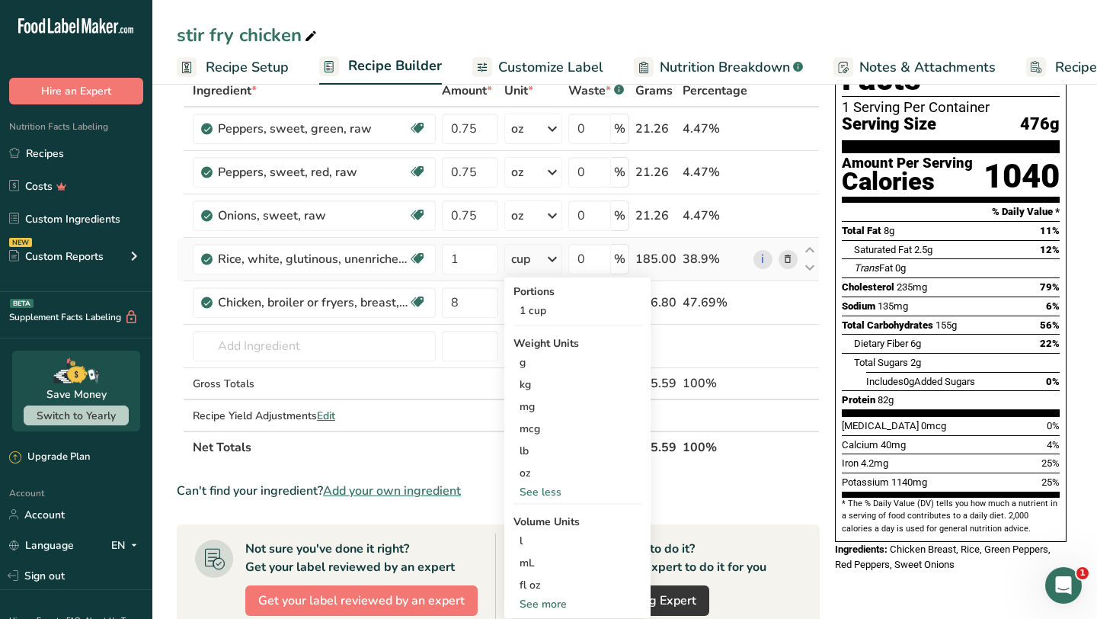
click at [552, 489] on div "See less" at bounding box center [578, 492] width 128 height 16
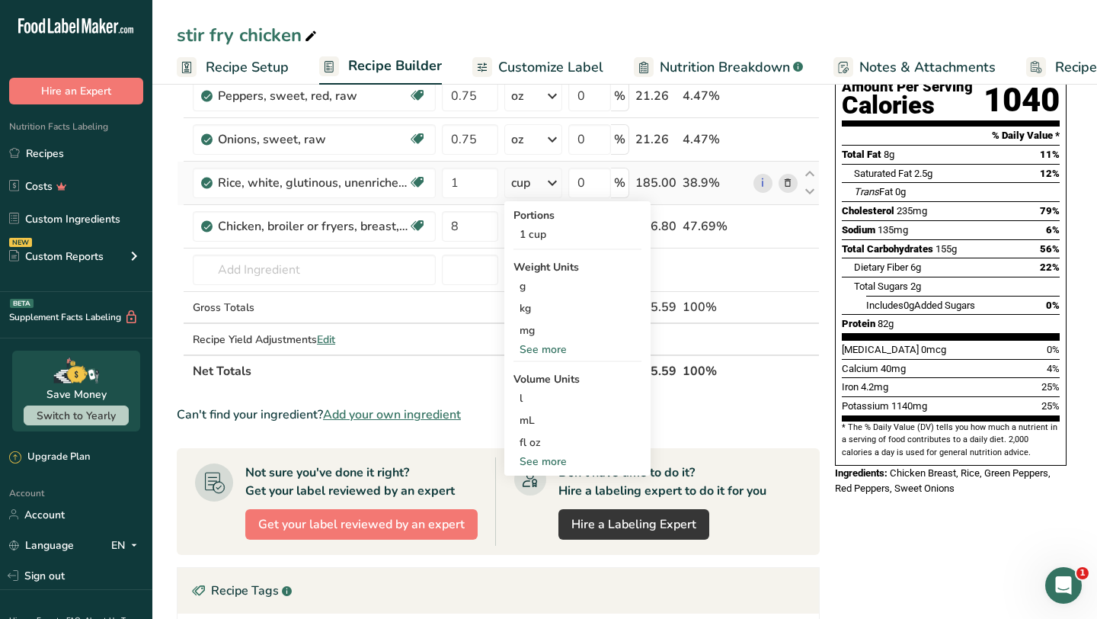
scroll to position [172, 0]
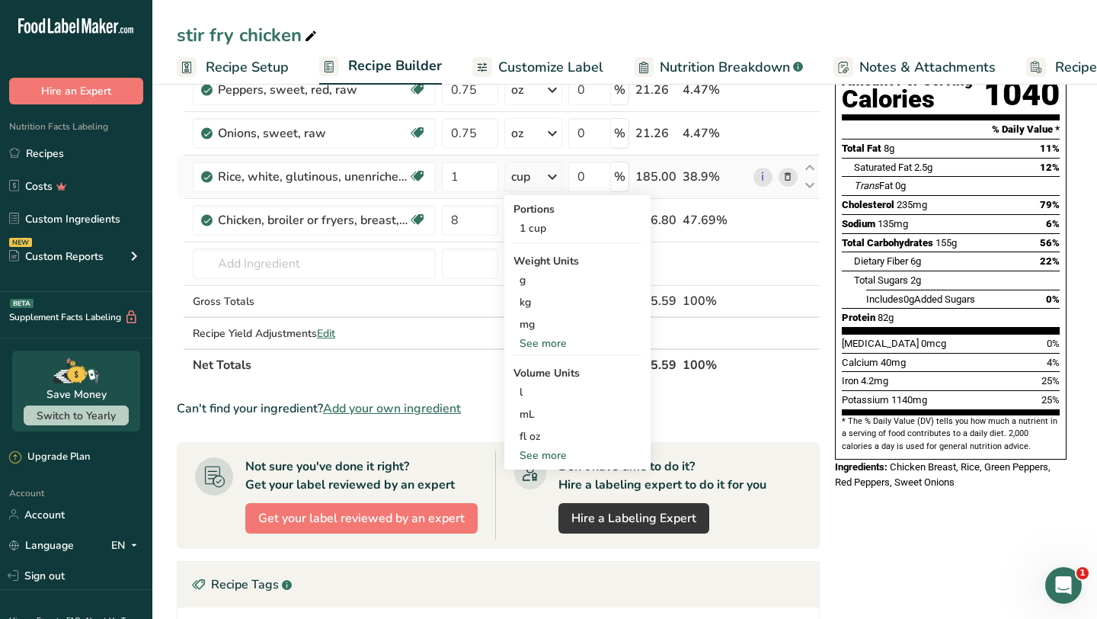
click at [557, 455] on div "See more" at bounding box center [578, 455] width 128 height 16
select select "22"
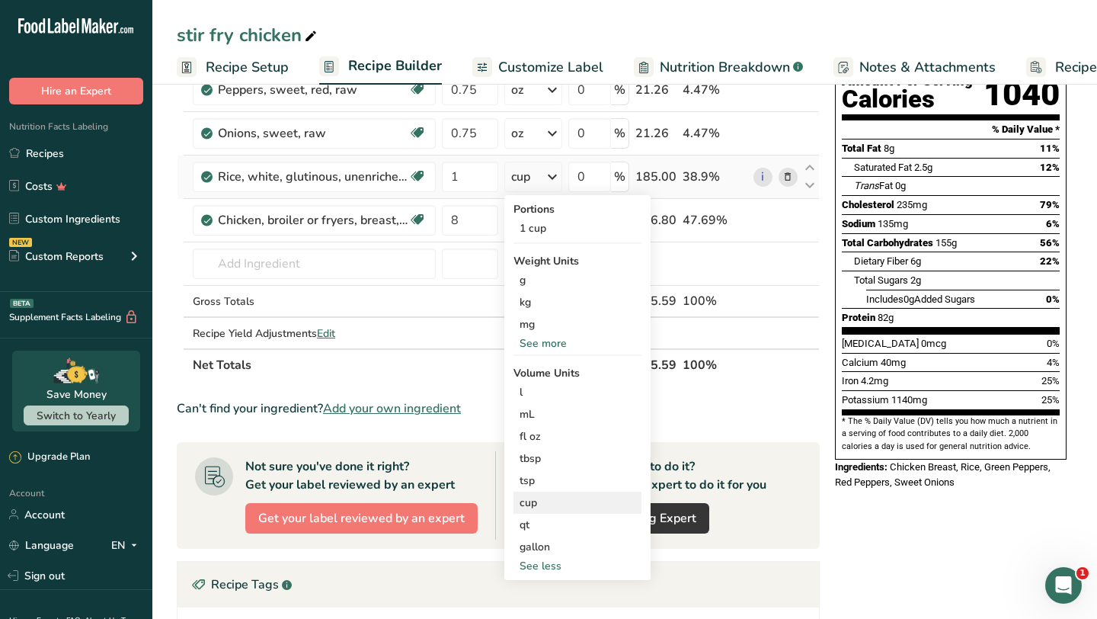
click at [541, 505] on div "cup" at bounding box center [578, 503] width 116 height 16
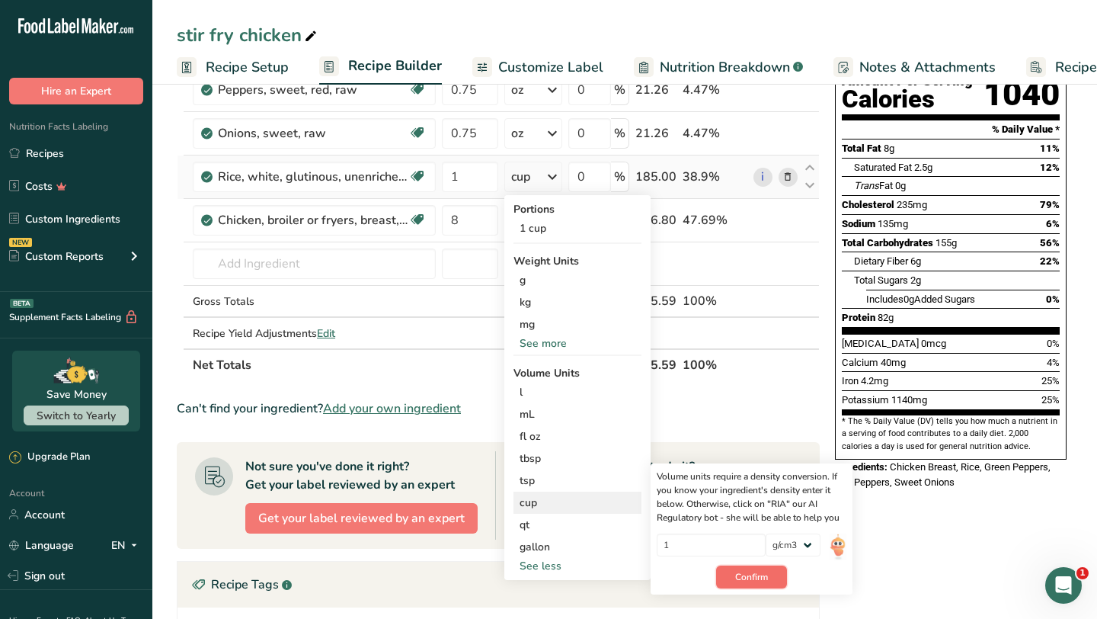
click at [755, 585] on button "Confirm" at bounding box center [751, 576] width 71 height 23
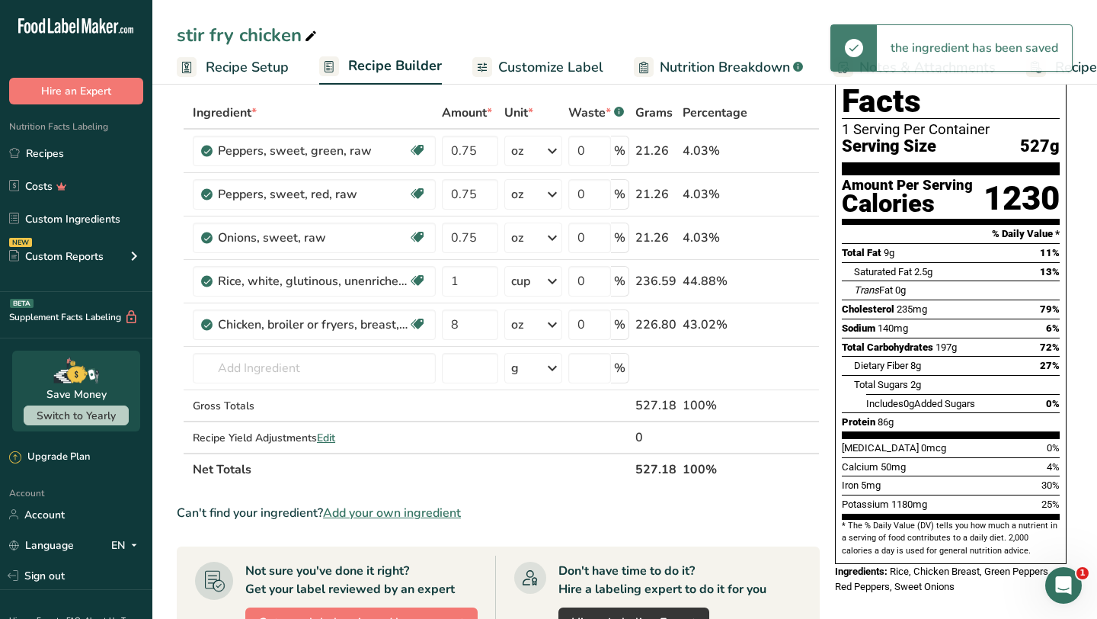
scroll to position [78, 0]
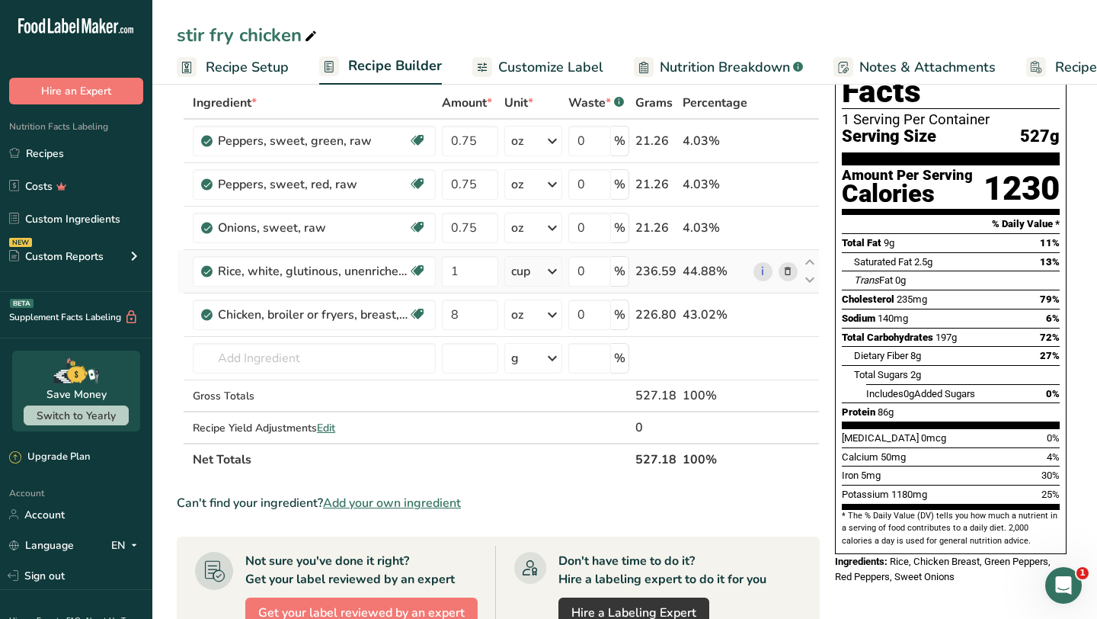
click at [555, 271] on icon at bounding box center [552, 271] width 18 height 27
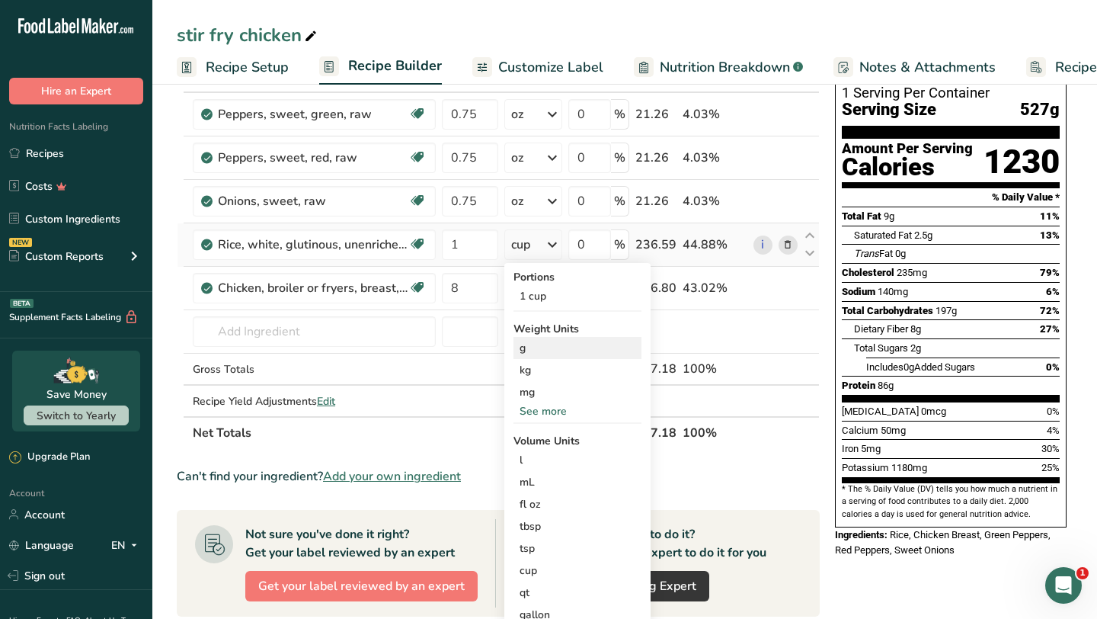
scroll to position [114, 0]
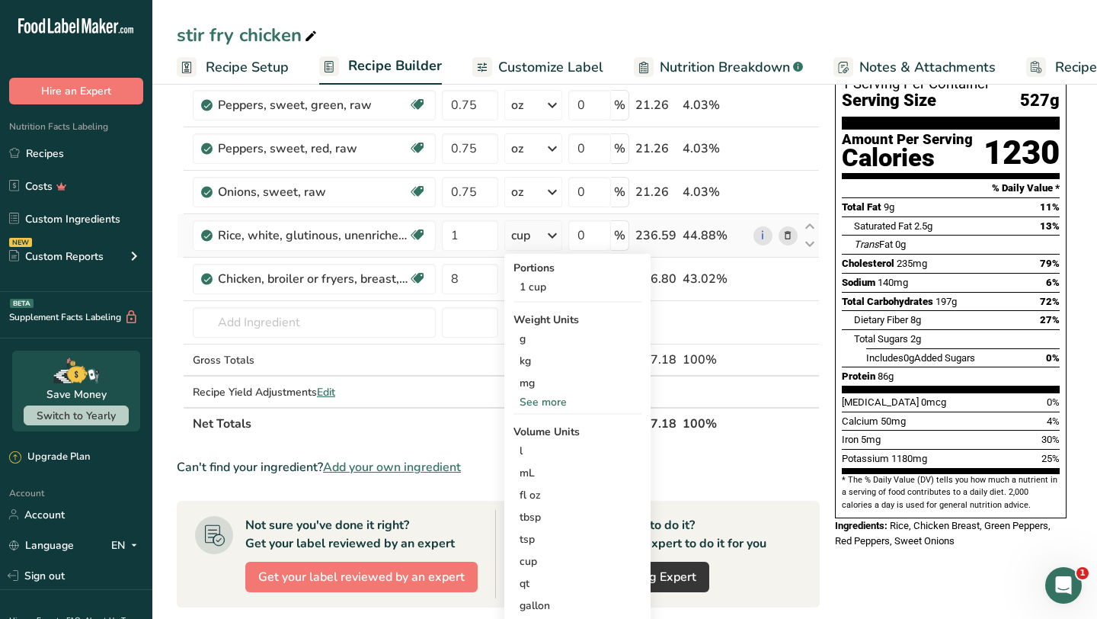
click at [553, 401] on div "See more" at bounding box center [578, 402] width 128 height 16
click at [537, 447] on div "oz" at bounding box center [578, 449] width 128 height 22
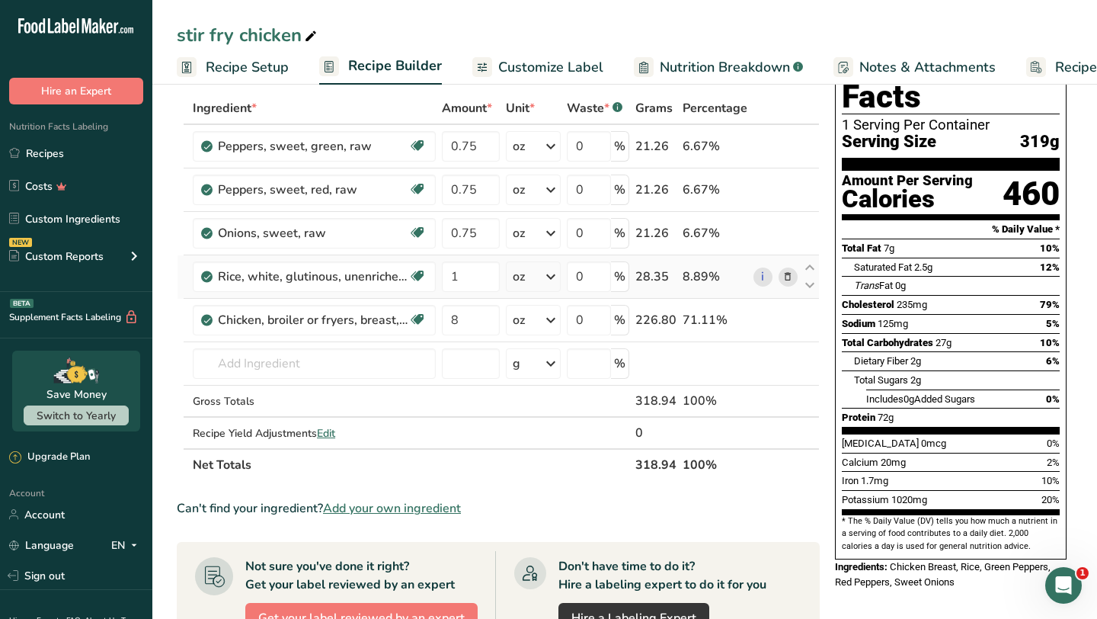
scroll to position [70, 0]
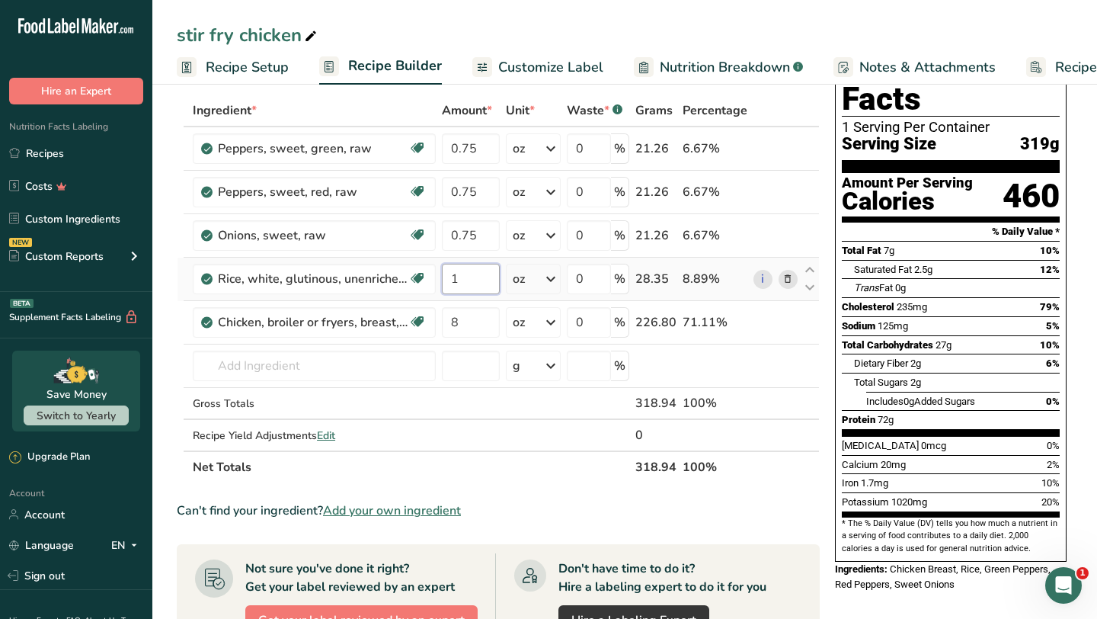
click at [482, 280] on input "1" at bounding box center [471, 279] width 58 height 30
type input "4"
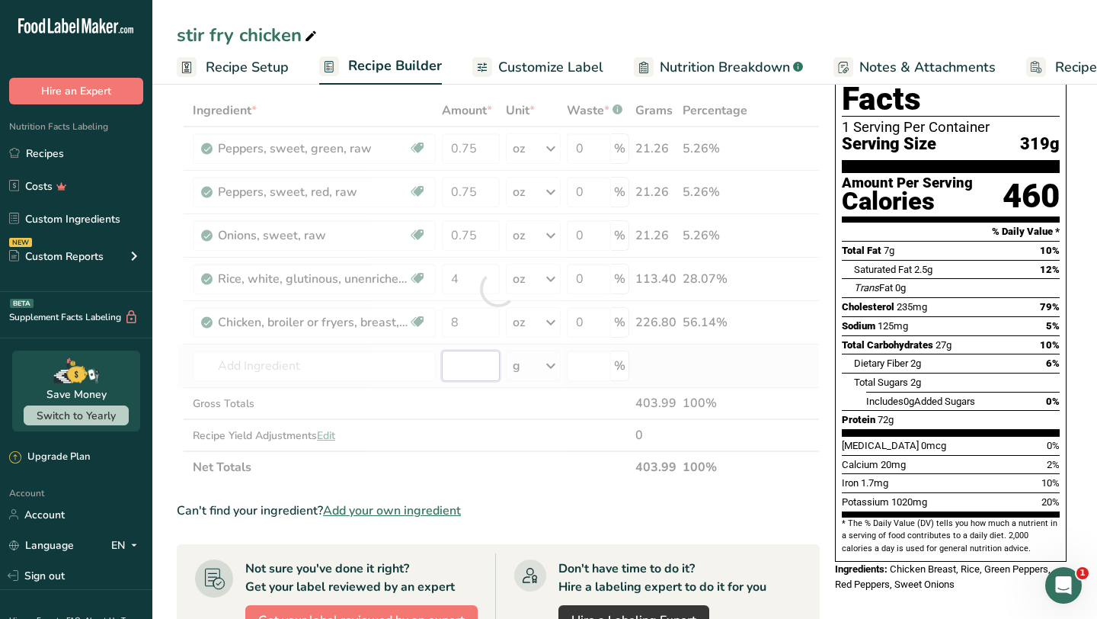
click at [482, 367] on div "Ingredient * Amount * Unit * Waste * .a-a{fill:#347362;}.b-a{fill:#fff;} Grams …" at bounding box center [498, 288] width 643 height 389
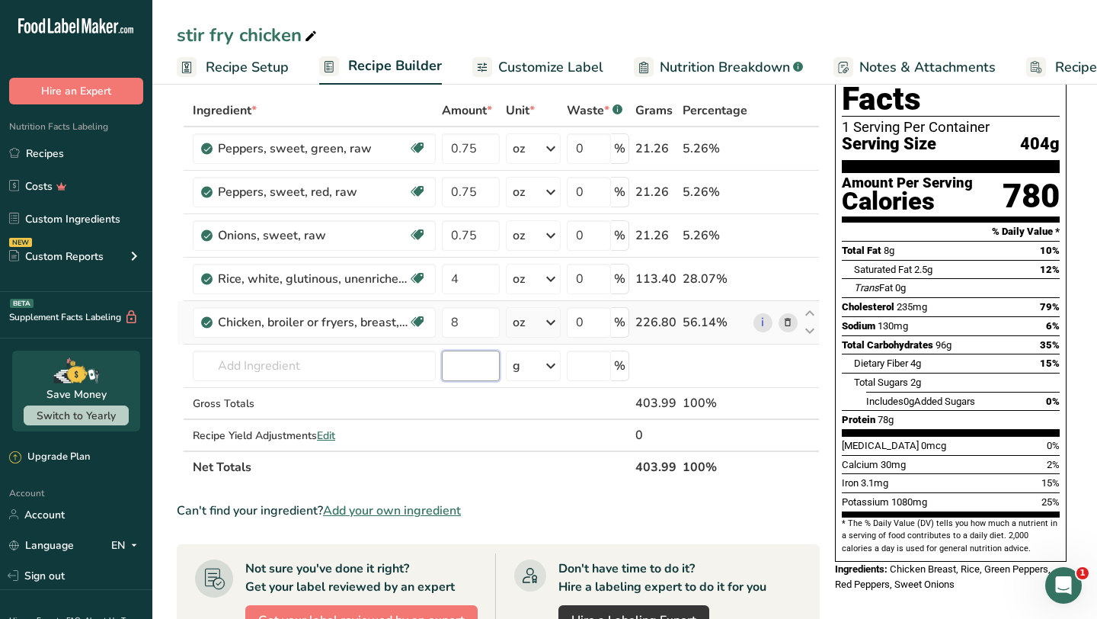
scroll to position [75, 0]
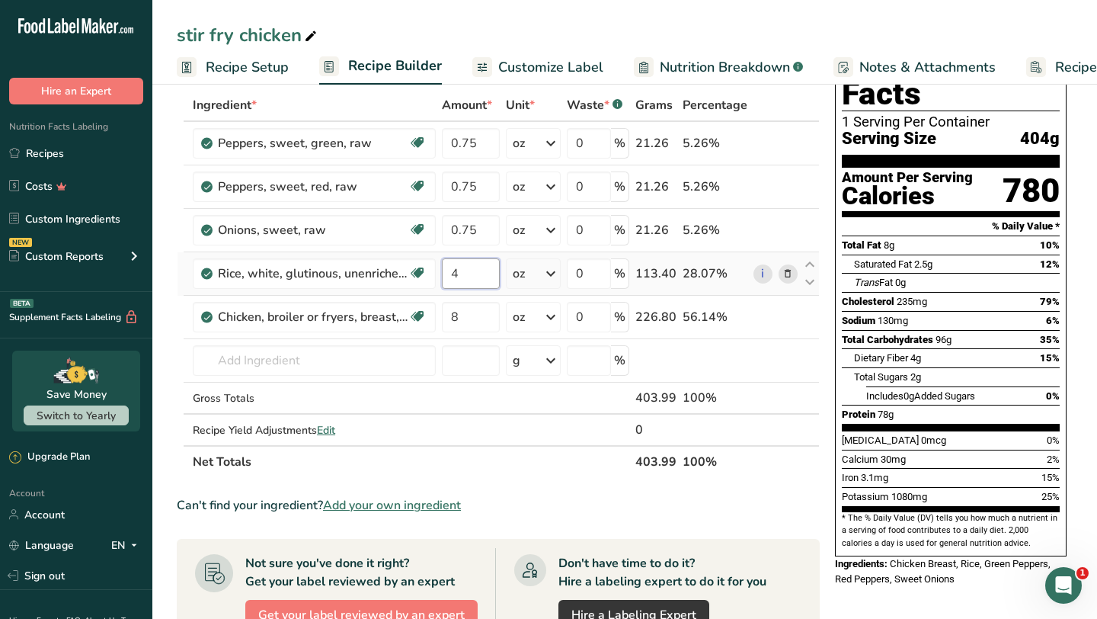
click at [476, 272] on input "4" at bounding box center [471, 273] width 58 height 30
type input "3"
click at [480, 325] on div "Ingredient * Amount * Unit * Waste * .a-a{fill:#347362;}.b-a{fill:#fff;} Grams …" at bounding box center [498, 283] width 643 height 389
type input "6"
click at [472, 270] on div "Ingredient * Amount * Unit * Waste * .a-a{fill:#347362;}.b-a{fill:#fff;} Grams …" at bounding box center [498, 283] width 643 height 389
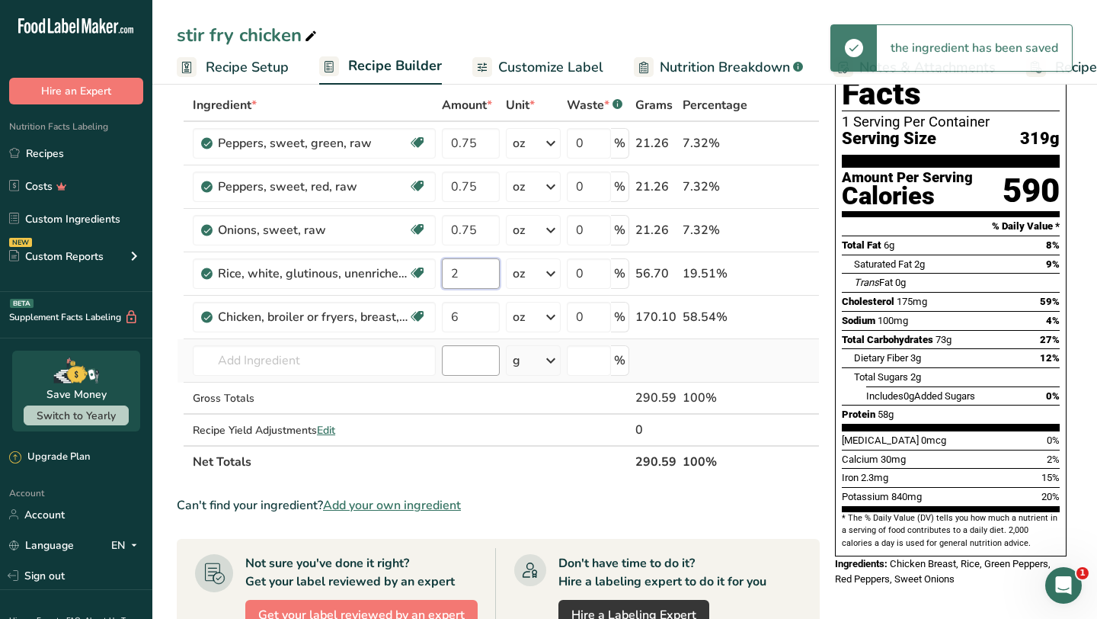
type input "2"
click at [478, 363] on div "Ingredient * Amount * Unit * Waste * .a-a{fill:#347362;}.b-a{fill:#fff;} Grams …" at bounding box center [498, 283] width 643 height 389
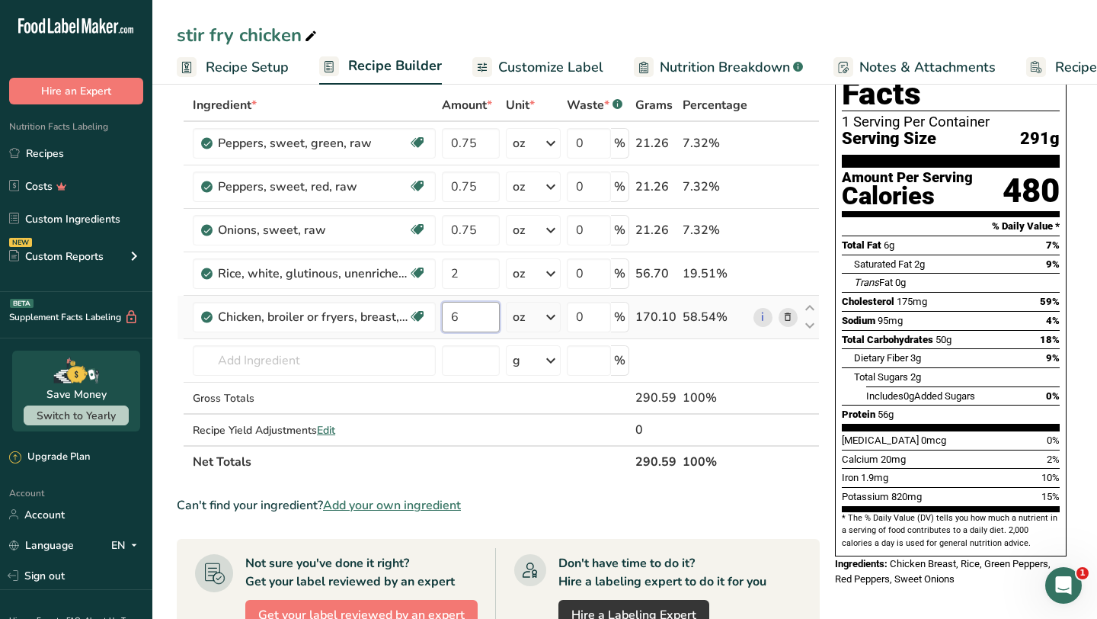
click at [469, 318] on input "6" at bounding box center [471, 317] width 58 height 30
type input "2"
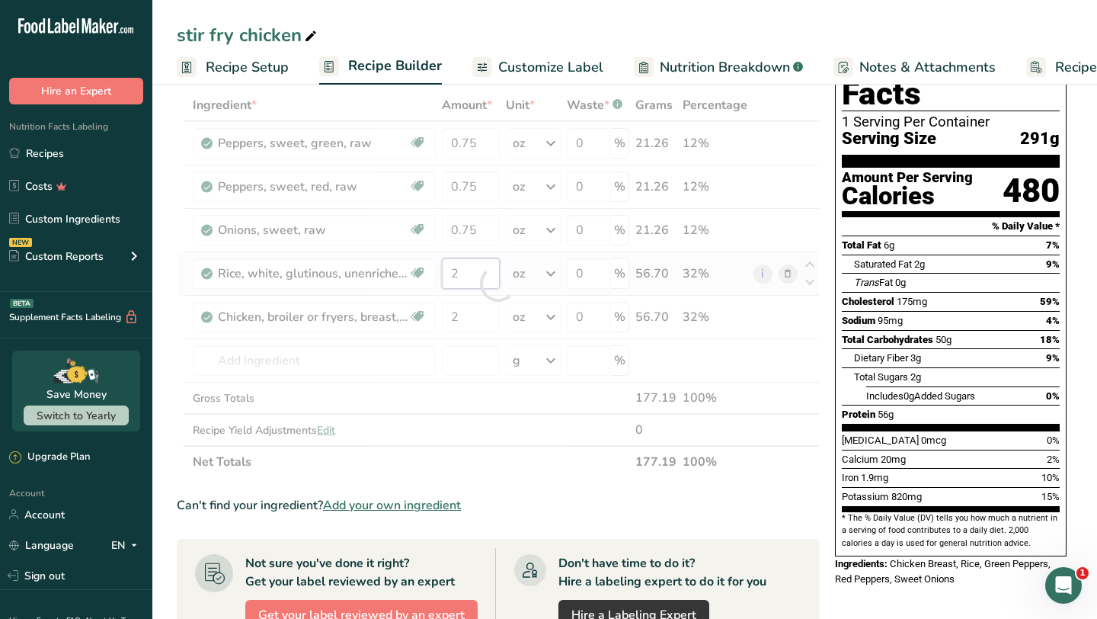
click at [466, 274] on div "Ingredient * Amount * Unit * Waste * .a-a{fill:#347362;}.b-a{fill:#fff;} Grams …" at bounding box center [498, 283] width 643 height 389
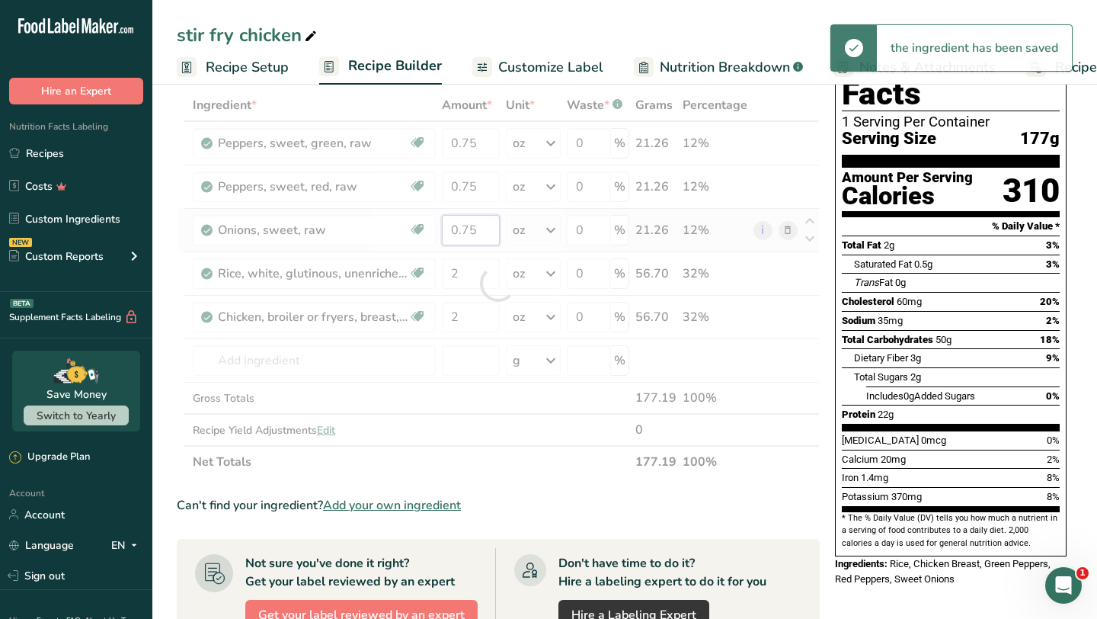
click at [471, 232] on div "Ingredient * Amount * Unit * Waste * .a-a{fill:#347362;}.b-a{fill:#fff;} Grams …" at bounding box center [498, 283] width 643 height 389
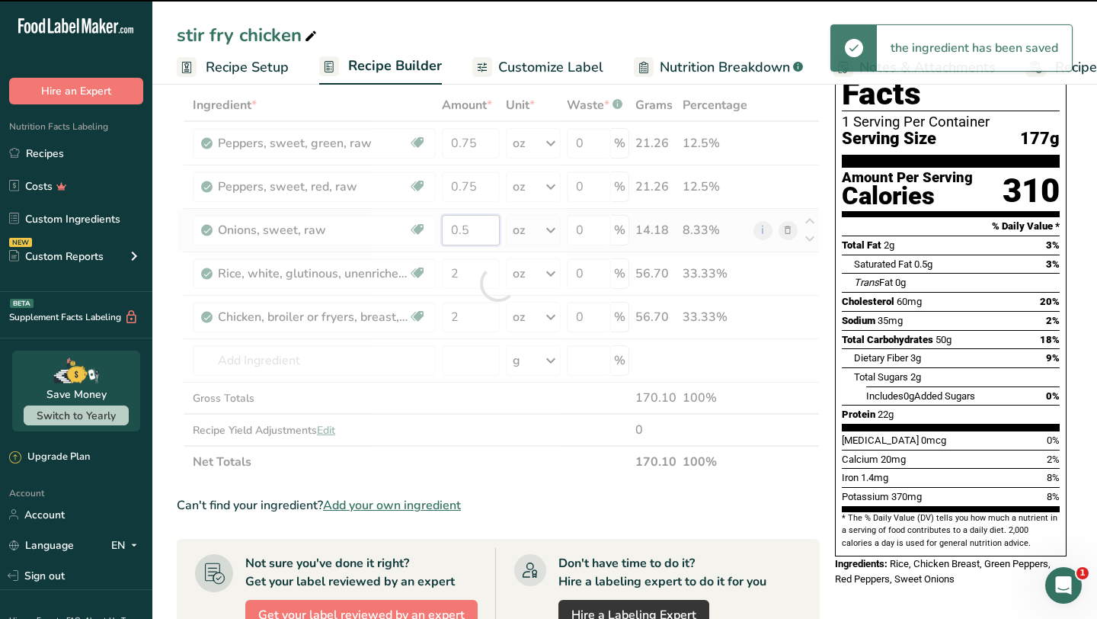
type input "0.75"
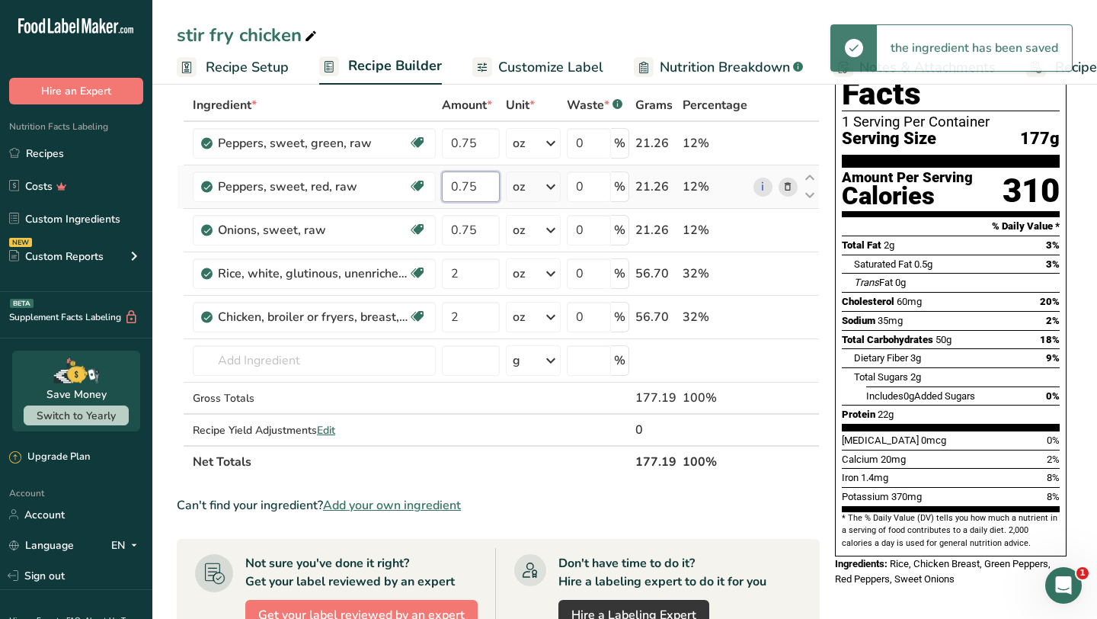
click at [470, 184] on div "Ingredient * Amount * Unit * Waste * .a-a{fill:#347362;}.b-a{fill:#fff;} Grams …" at bounding box center [498, 283] width 643 height 389
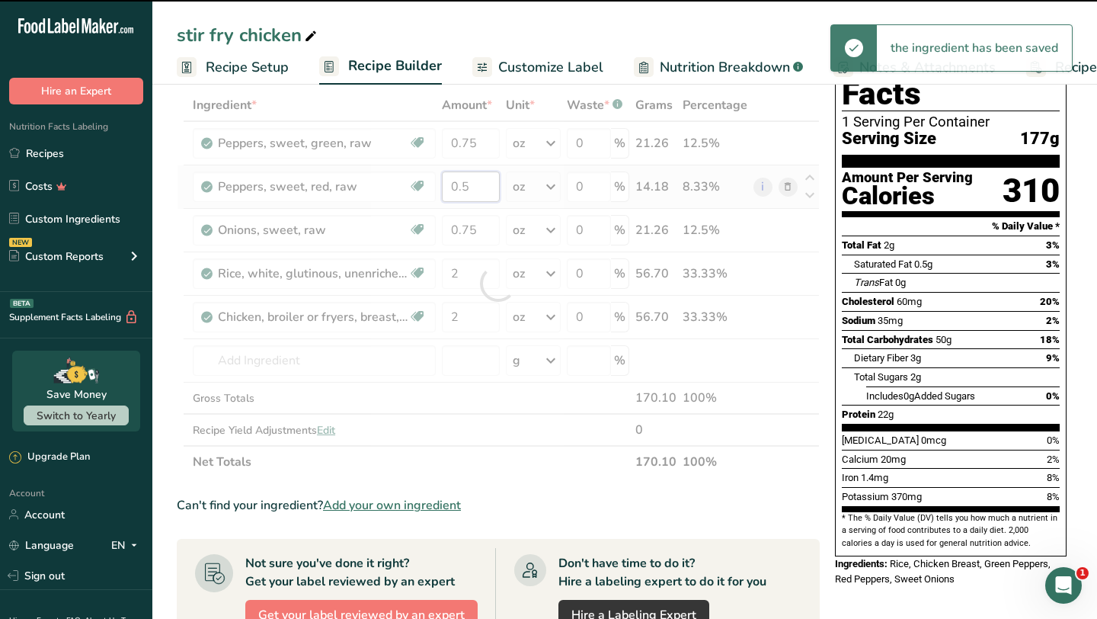
type input "0.75"
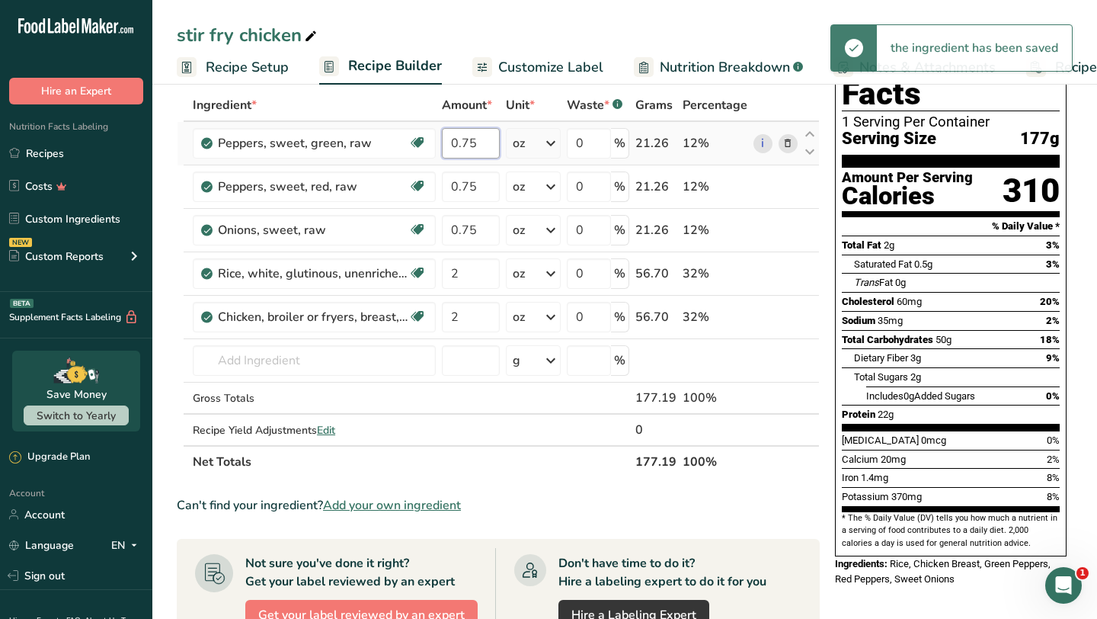
click at [469, 143] on div "Ingredient * Amount * Unit * Waste * .a-a{fill:#347362;}.b-a{fill:#fff;} Grams …" at bounding box center [498, 283] width 643 height 389
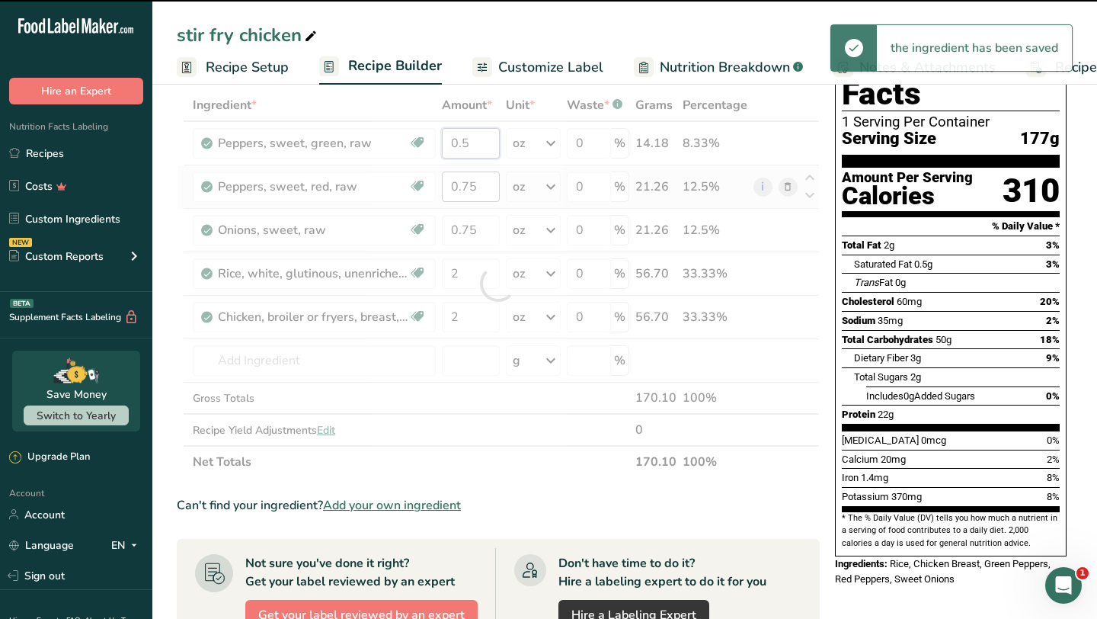
type input "0.75"
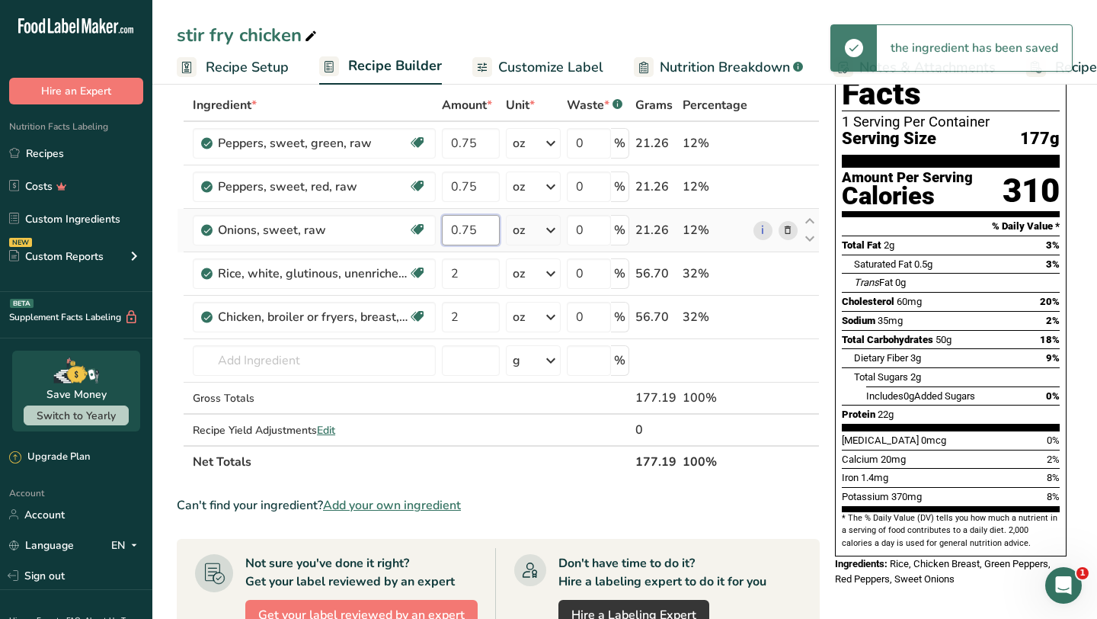
click at [484, 228] on div "Ingredient * Amount * Unit * Waste * .a-a{fill:#347362;}.b-a{fill:#fff;} Grams …" at bounding box center [498, 283] width 643 height 389
click at [468, 228] on input "0.75" at bounding box center [471, 230] width 58 height 30
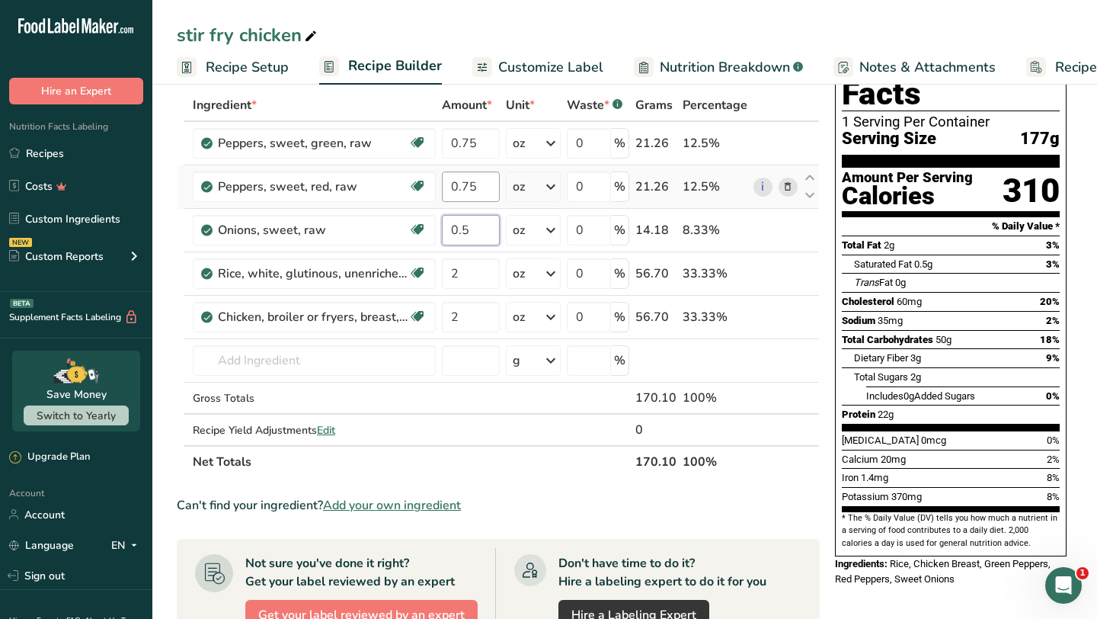
type input "0.5"
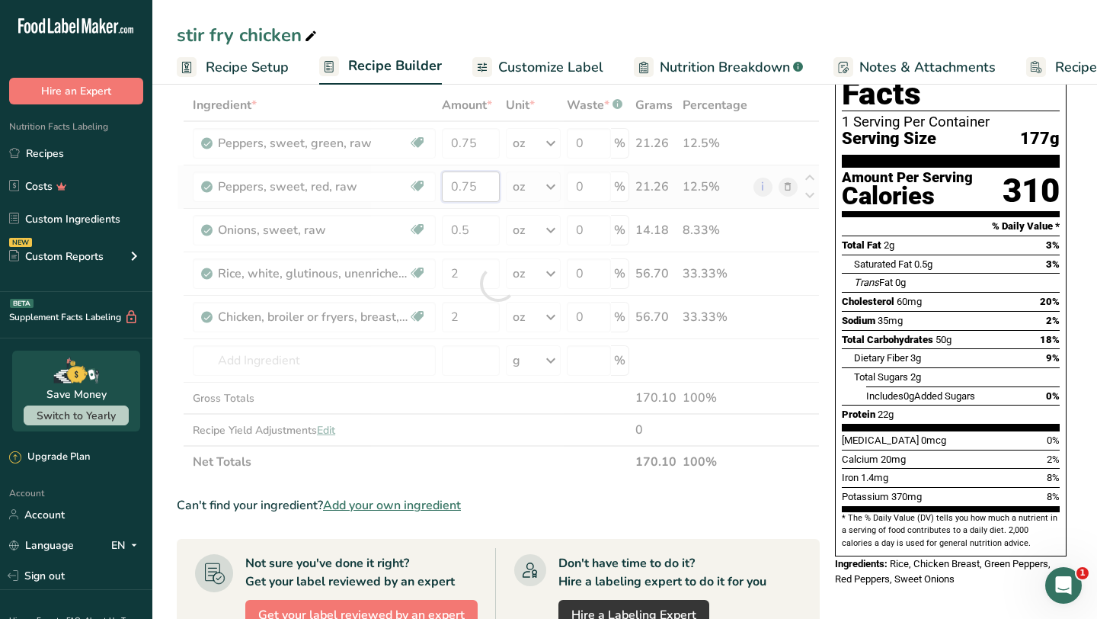
click at [470, 185] on div "Ingredient * Amount * Unit * Waste * .a-a{fill:#347362;}.b-a{fill:#fff;} Grams …" at bounding box center [498, 283] width 643 height 389
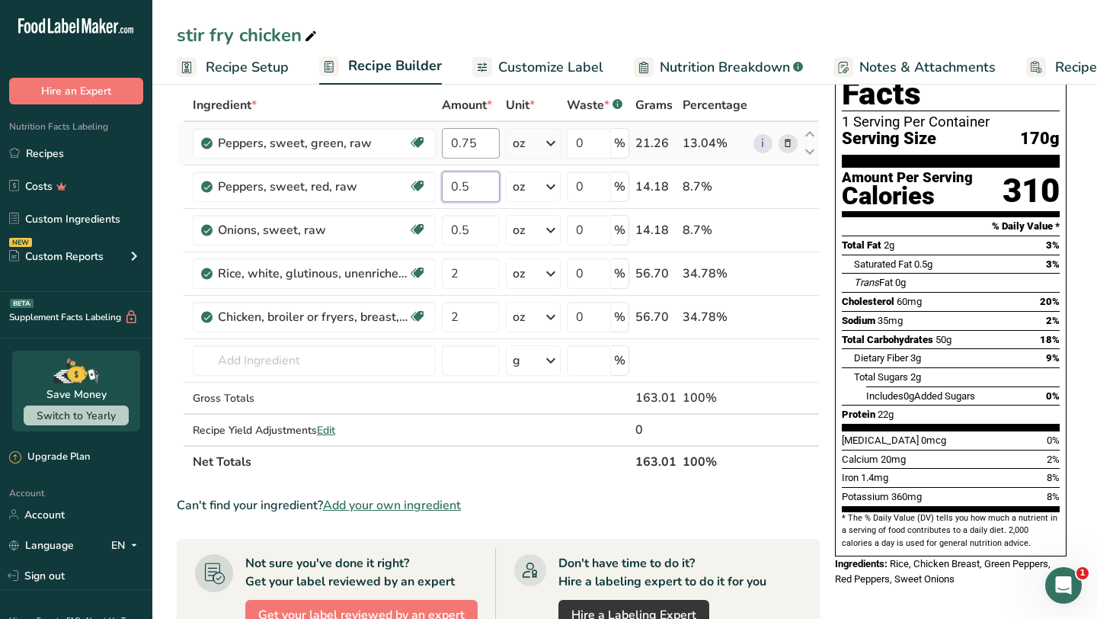
type input "0.5"
click at [472, 143] on div "Ingredient * Amount * Unit * Waste * .a-a{fill:#347362;}.b-a{fill:#fff;} Grams …" at bounding box center [498, 283] width 643 height 389
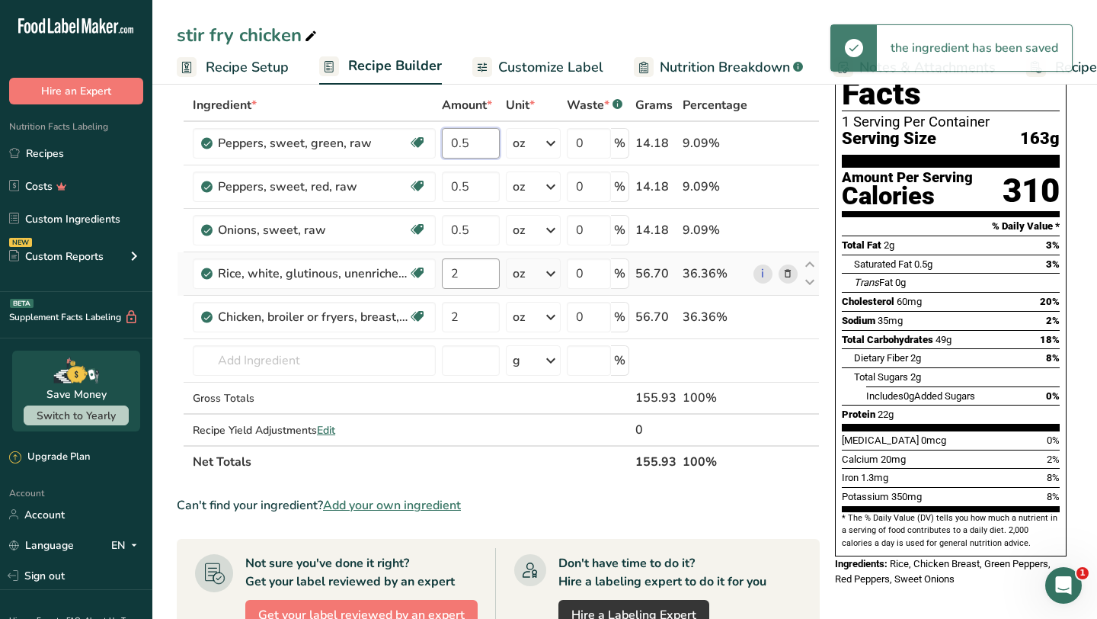
type input "0.5"
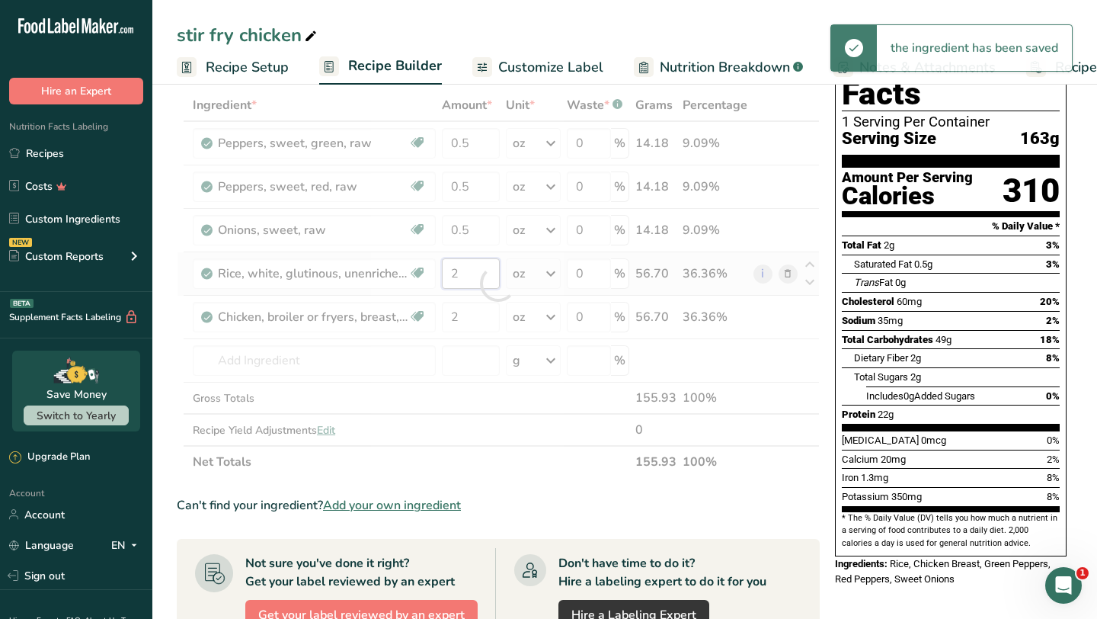
click at [476, 274] on div "Ingredient * Amount * Unit * Waste * .a-a{fill:#347362;}.b-a{fill:#fff;} Grams …" at bounding box center [498, 283] width 643 height 389
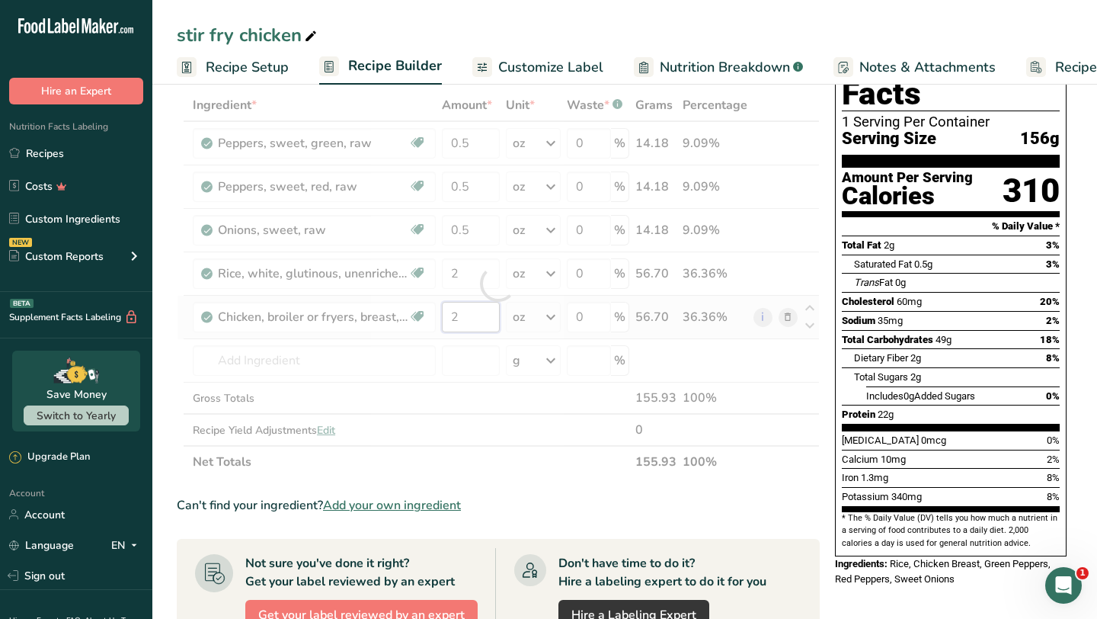
click at [462, 322] on div "Ingredient * Amount * Unit * Waste * .a-a{fill:#347362;}.b-a{fill:#fff;} Grams …" at bounding box center [498, 283] width 643 height 389
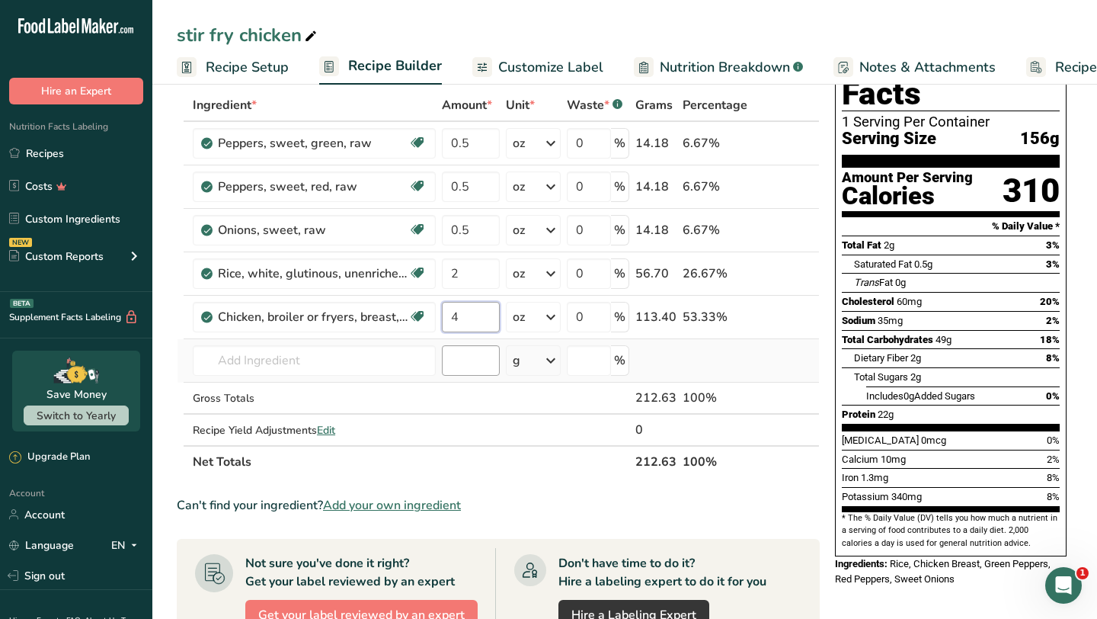
type input "4"
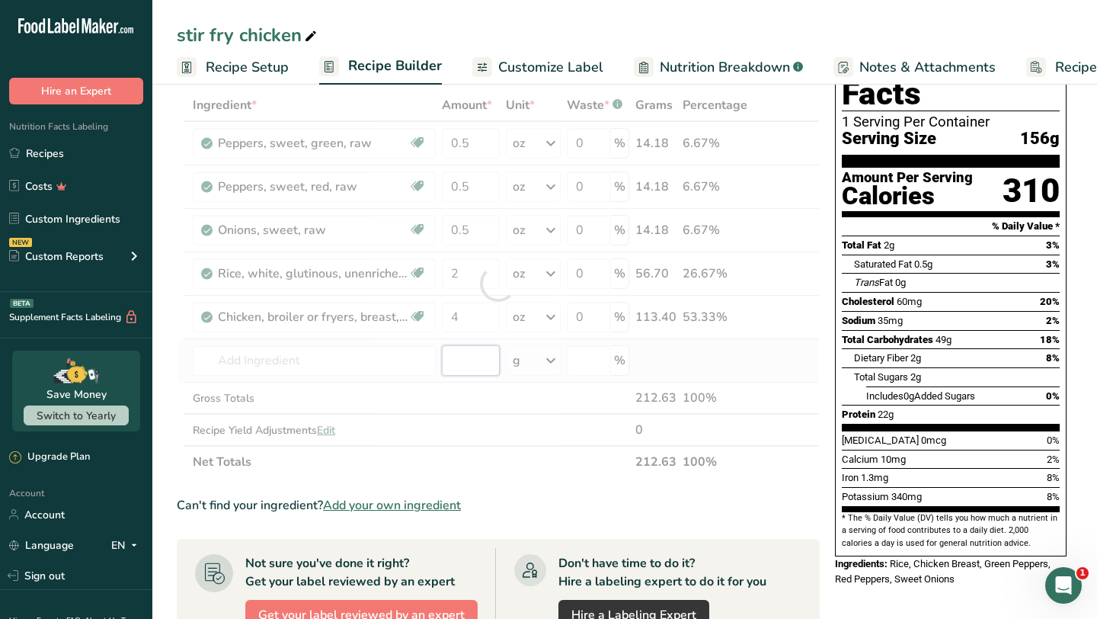
click at [462, 357] on div "Ingredient * Amount * Unit * Waste * .a-a{fill:#347362;}.b-a{fill:#fff;} Grams …" at bounding box center [498, 283] width 643 height 389
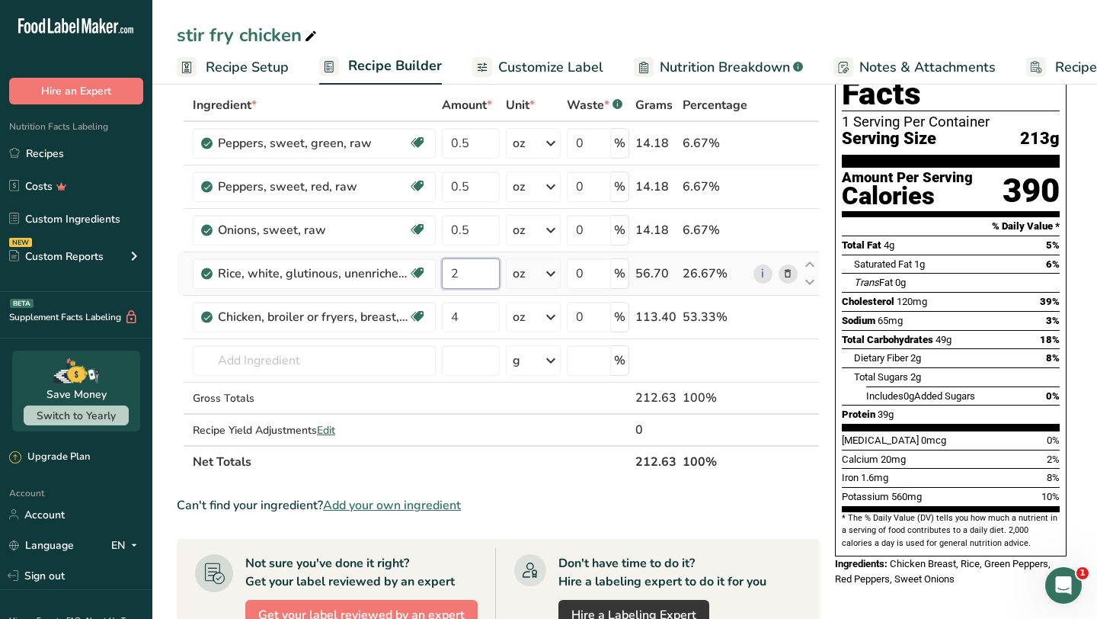
click at [475, 272] on input "2" at bounding box center [471, 273] width 58 height 30
type input "0"
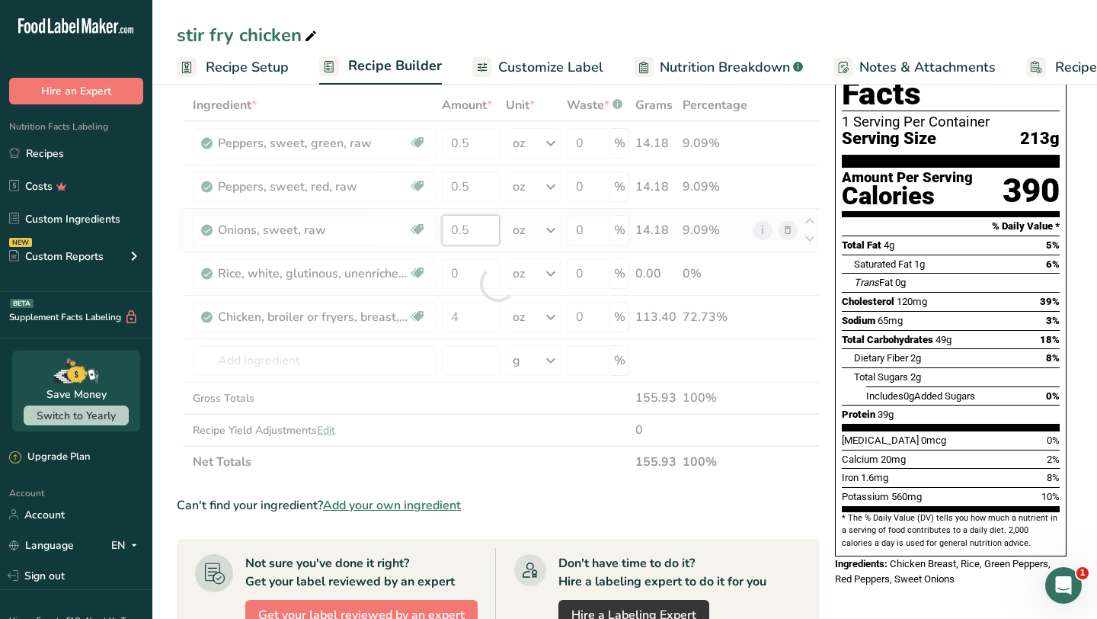
click at [479, 231] on div "Ingredient * Amount * Unit * Waste * .a-a{fill:#347362;}.b-a{fill:#fff;} Grams …" at bounding box center [498, 283] width 643 height 389
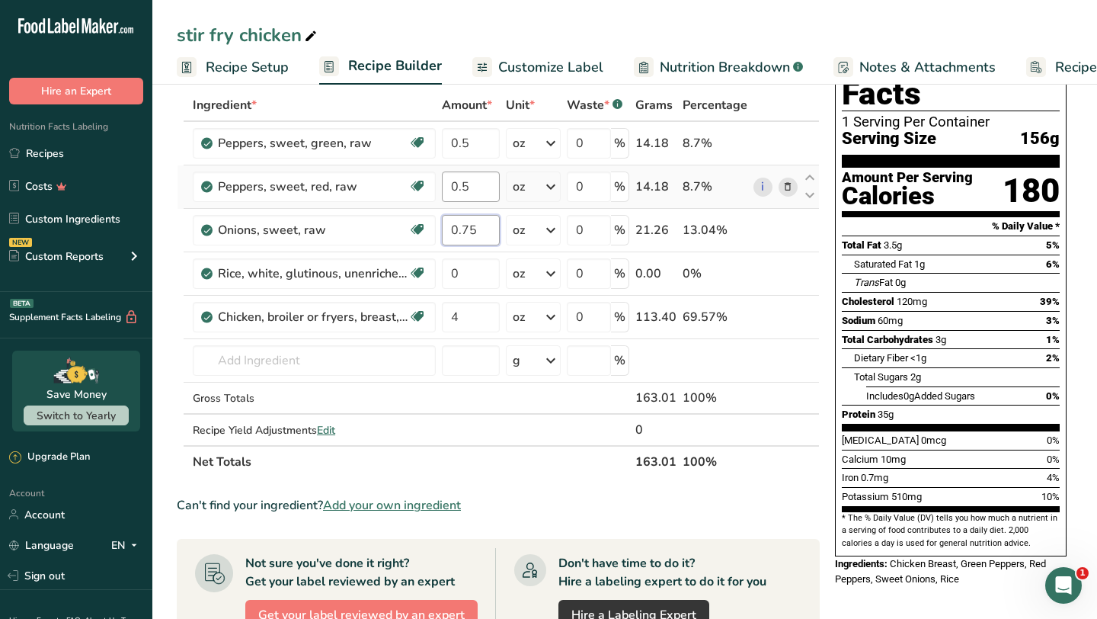
type input "0.75"
click at [479, 190] on div "Ingredient * Amount * Unit * Waste * .a-a{fill:#347362;}.b-a{fill:#fff;} Grams …" at bounding box center [498, 283] width 643 height 389
type input "0.75"
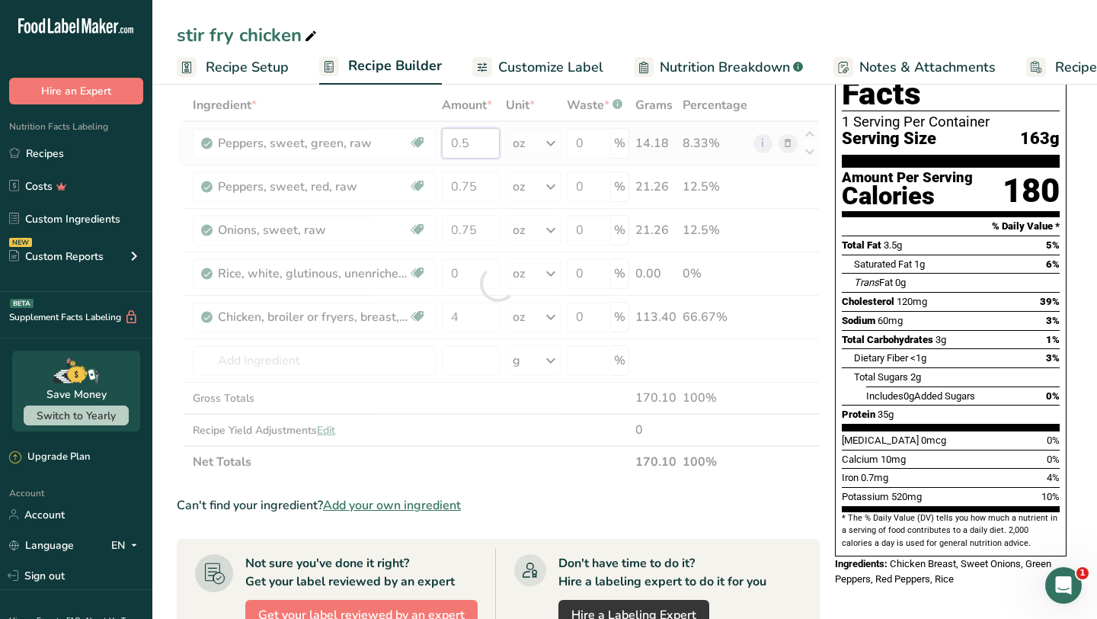
click at [476, 142] on div "Ingredient * Amount * Unit * Waste * .a-a{fill:#347362;}.b-a{fill:#fff;} Grams …" at bounding box center [498, 283] width 643 height 389
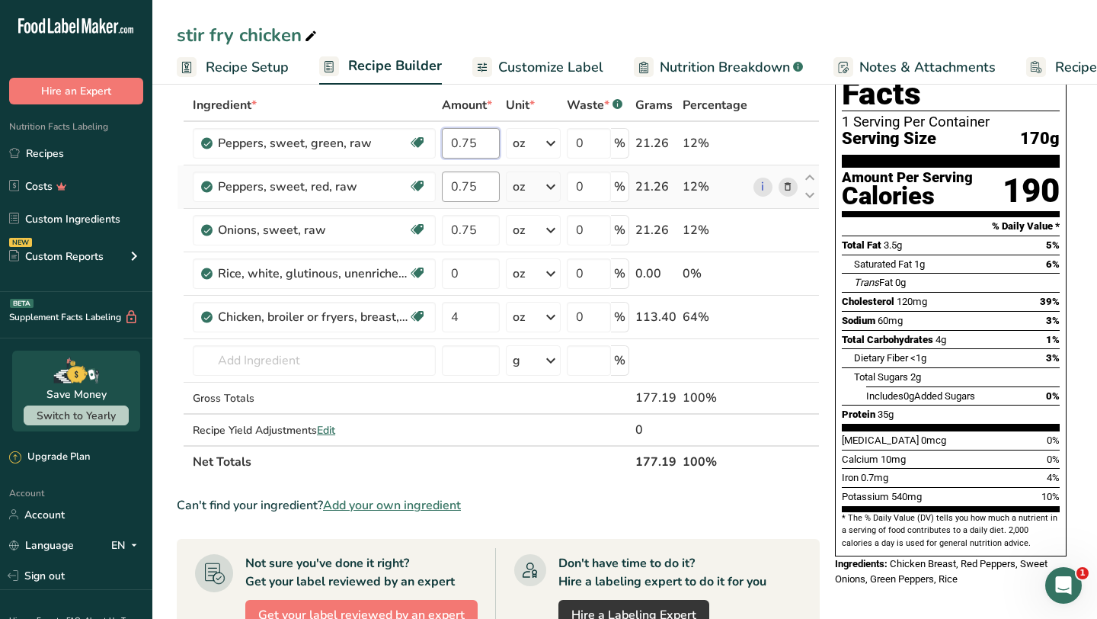
type input "0.75"
click at [488, 192] on div "Ingredient * Amount * Unit * Waste * .a-a{fill:#347362;}.b-a{fill:#fff;} Grams …" at bounding box center [498, 283] width 643 height 389
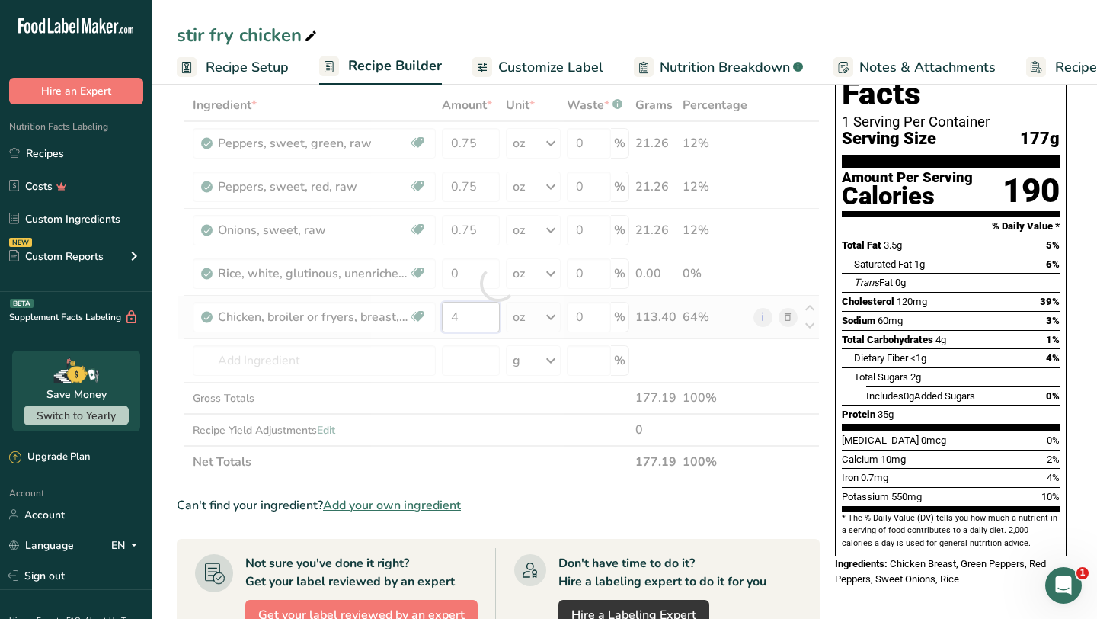
click at [472, 321] on div "Ingredient * Amount * Unit * Waste * .a-a{fill:#347362;}.b-a{fill:#fff;} Grams …" at bounding box center [498, 283] width 643 height 389
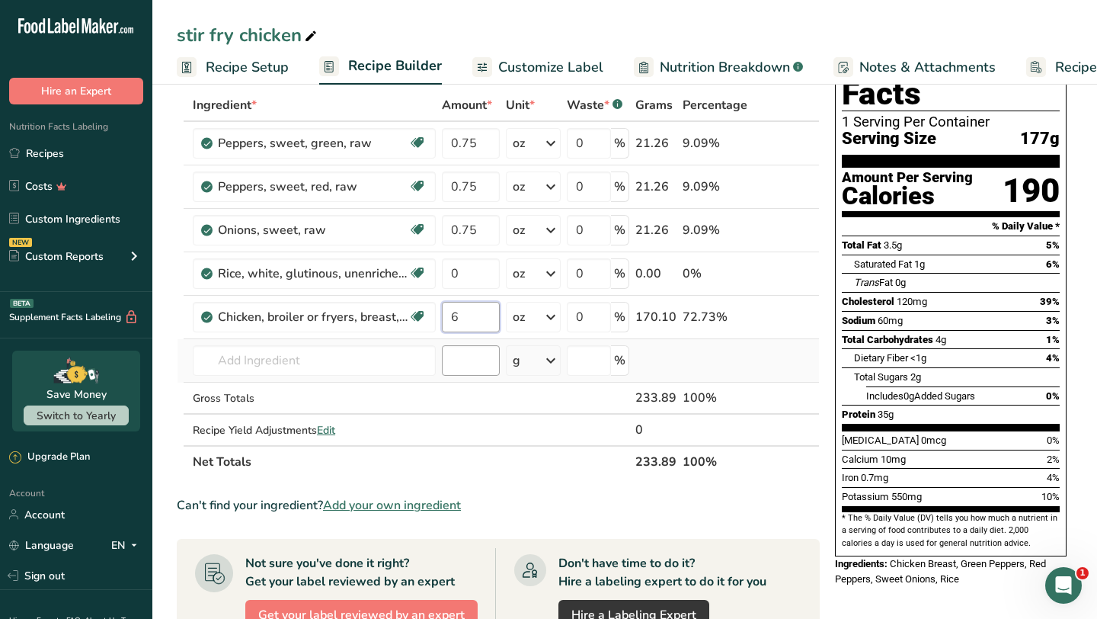
type input "6"
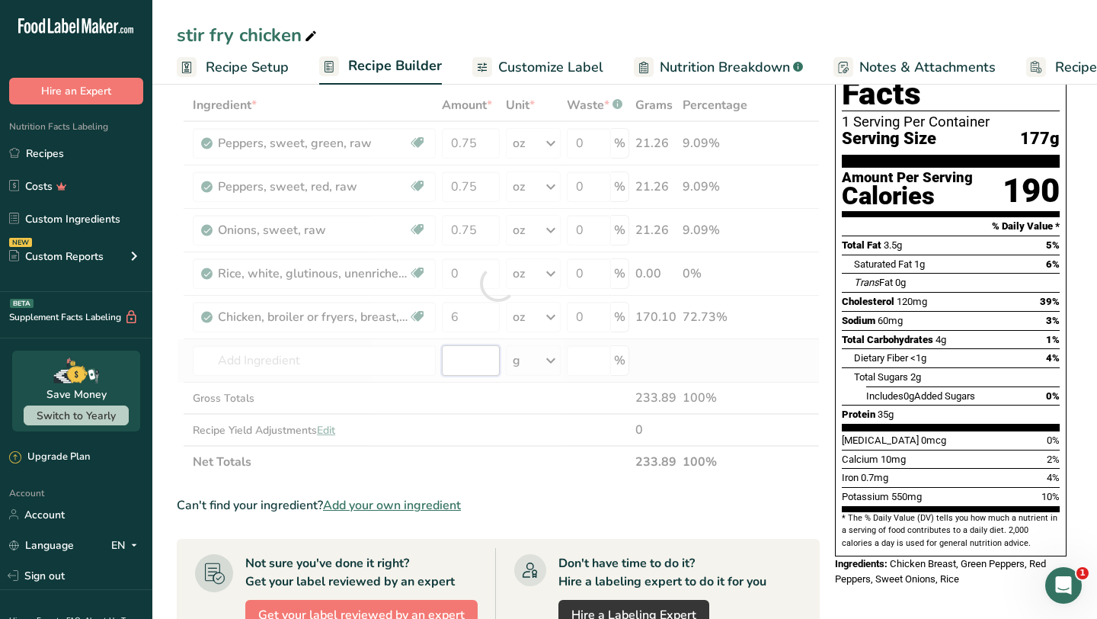
click at [499, 363] on div "Ingredient * Amount * Unit * Waste * .a-a{fill:#347362;}.b-a{fill:#fff;} Grams …" at bounding box center [498, 283] width 643 height 389
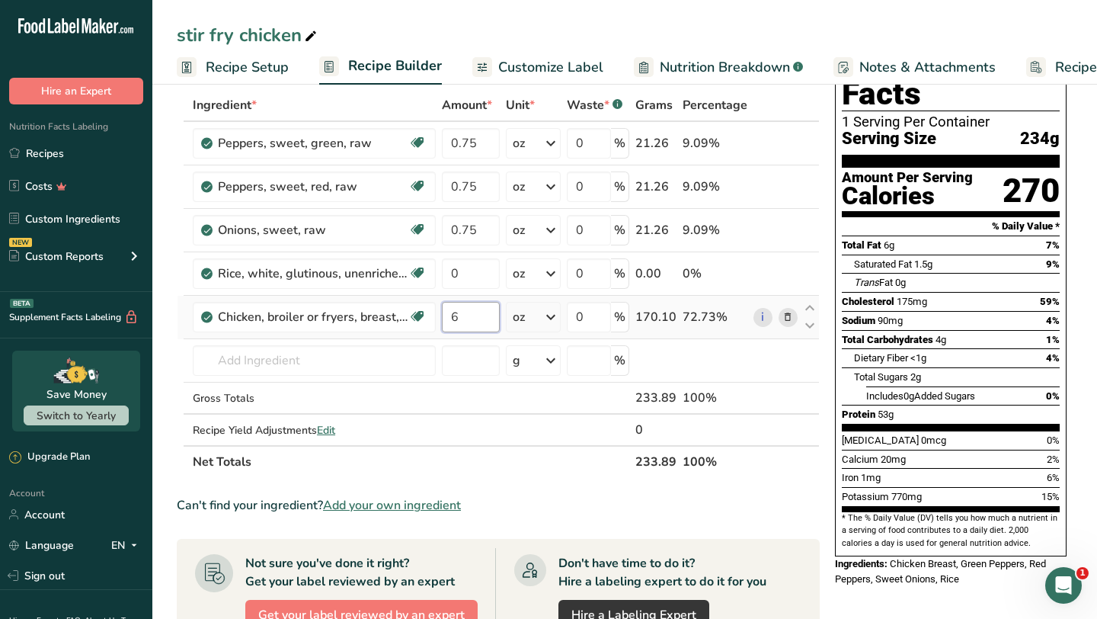
click at [472, 322] on input "6" at bounding box center [471, 317] width 58 height 30
type input "8"
click at [476, 143] on div "Ingredient * Amount * Unit * Waste * .a-a{fill:#347362;}.b-a{fill:#fff;} Grams …" at bounding box center [498, 283] width 643 height 389
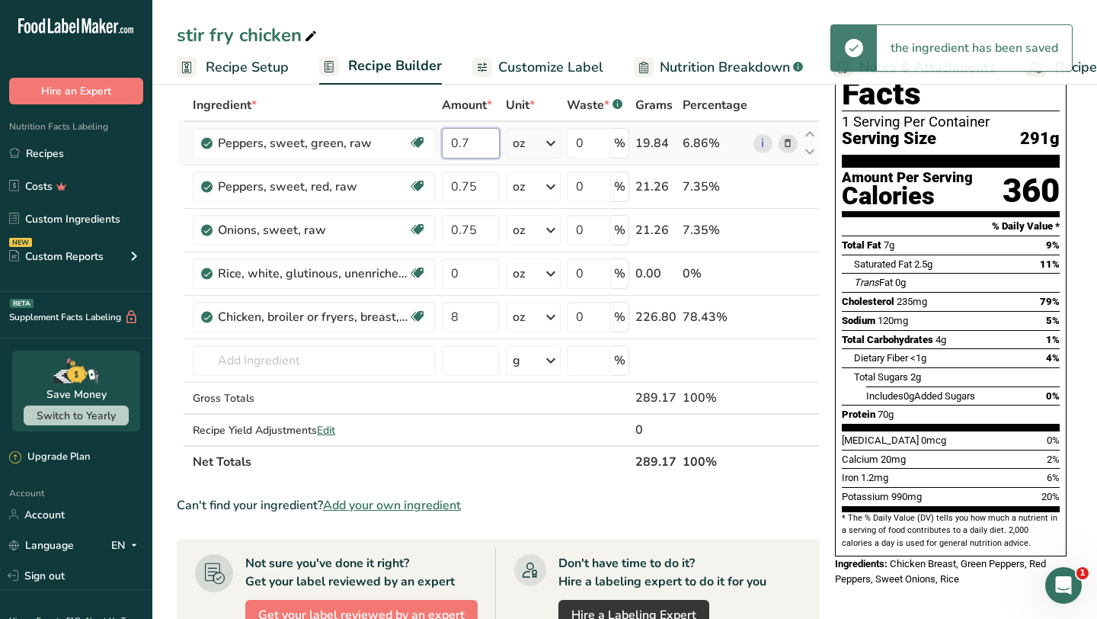
type input "0"
type input "1"
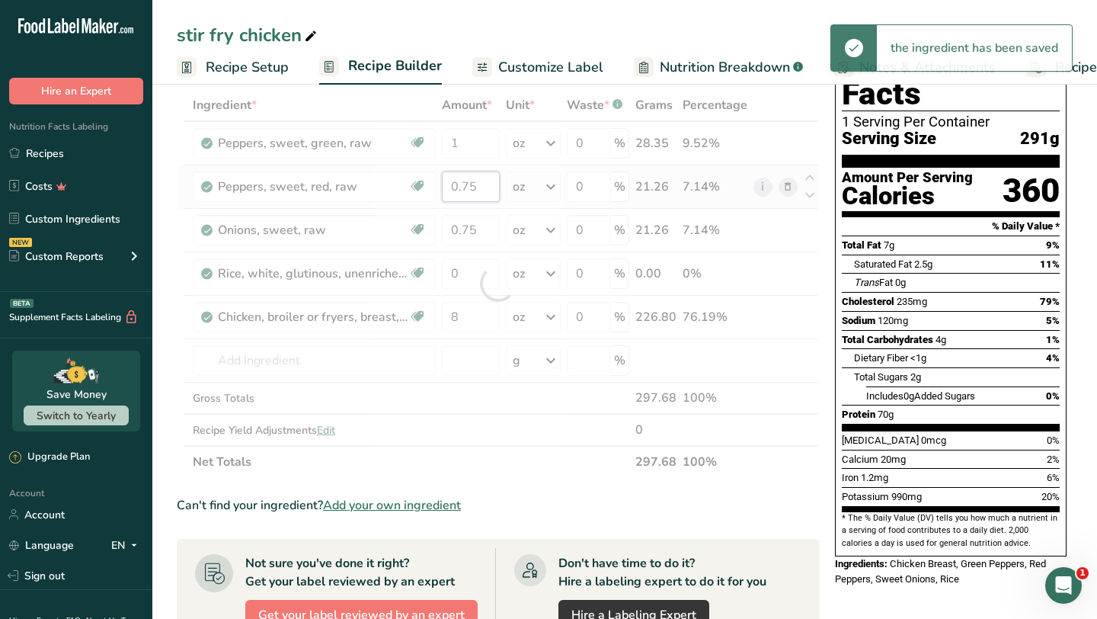
click at [480, 189] on div "Ingredient * Amount * Unit * Waste * .a-a{fill:#347362;}.b-a{fill:#fff;} Grams …" at bounding box center [498, 283] width 643 height 389
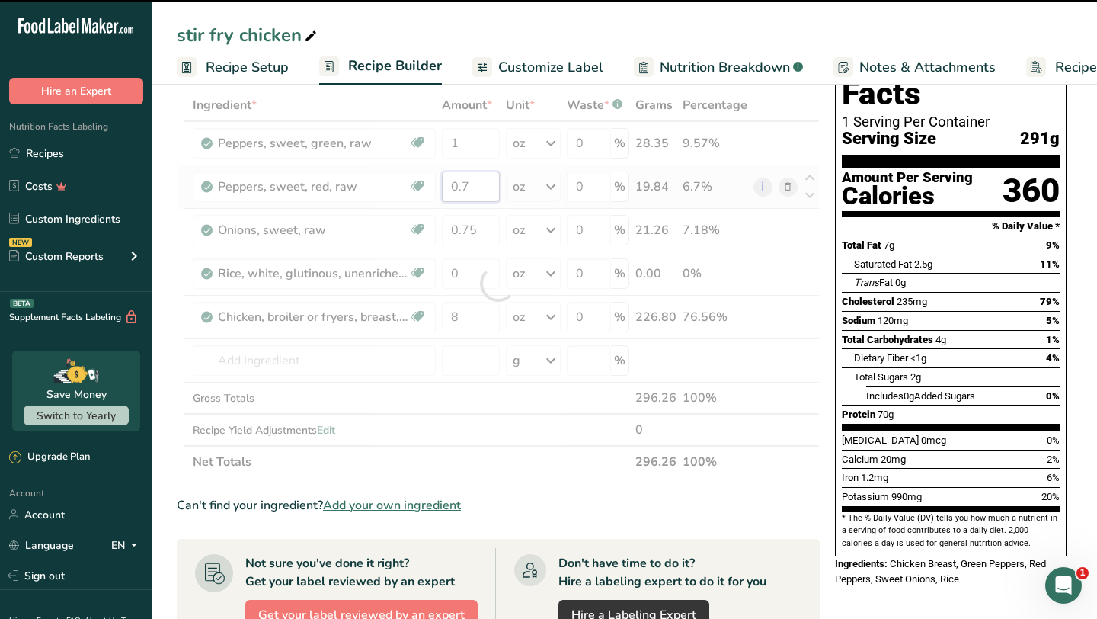
type input "0"
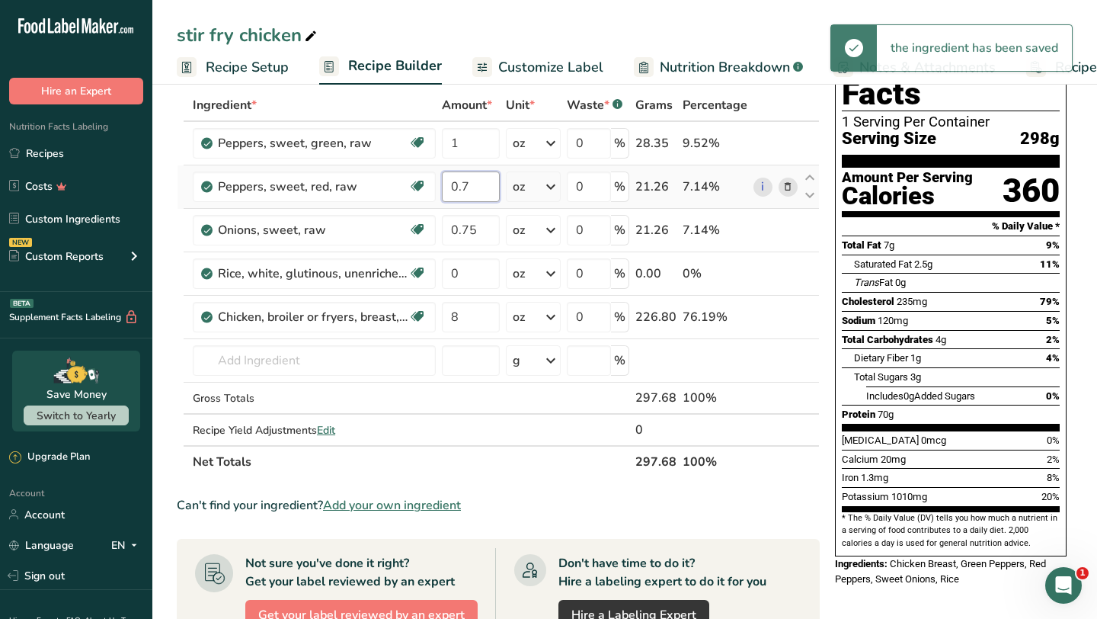
type input "0"
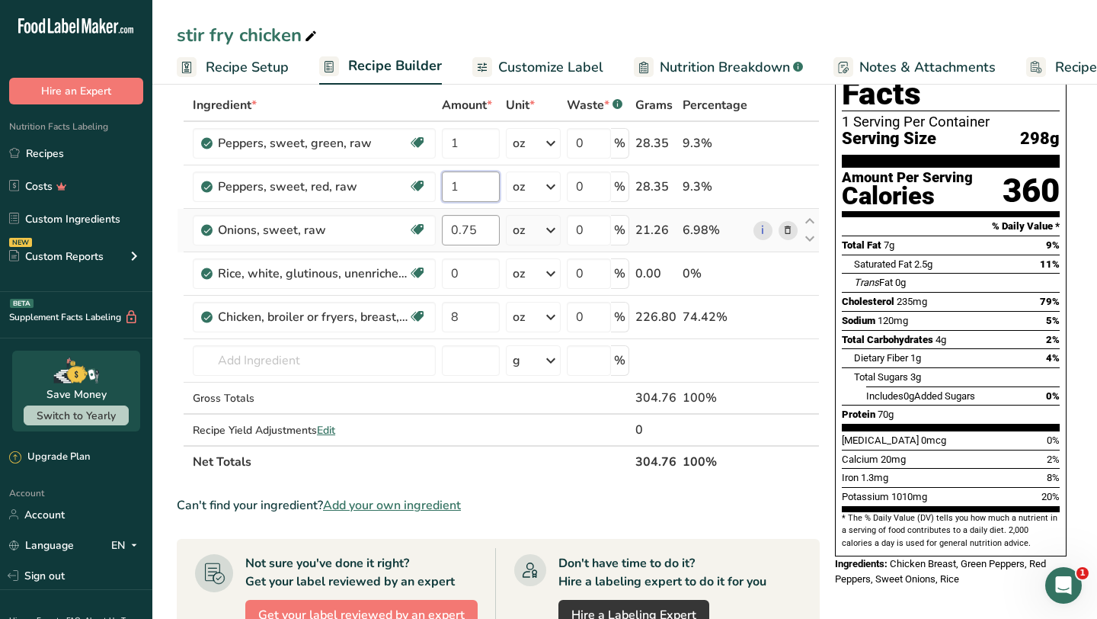
type input "1"
click at [482, 235] on div "Ingredient * Amount * Unit * Waste * .a-a{fill:#347362;}.b-a{fill:#fff;} Grams …" at bounding box center [498, 283] width 643 height 389
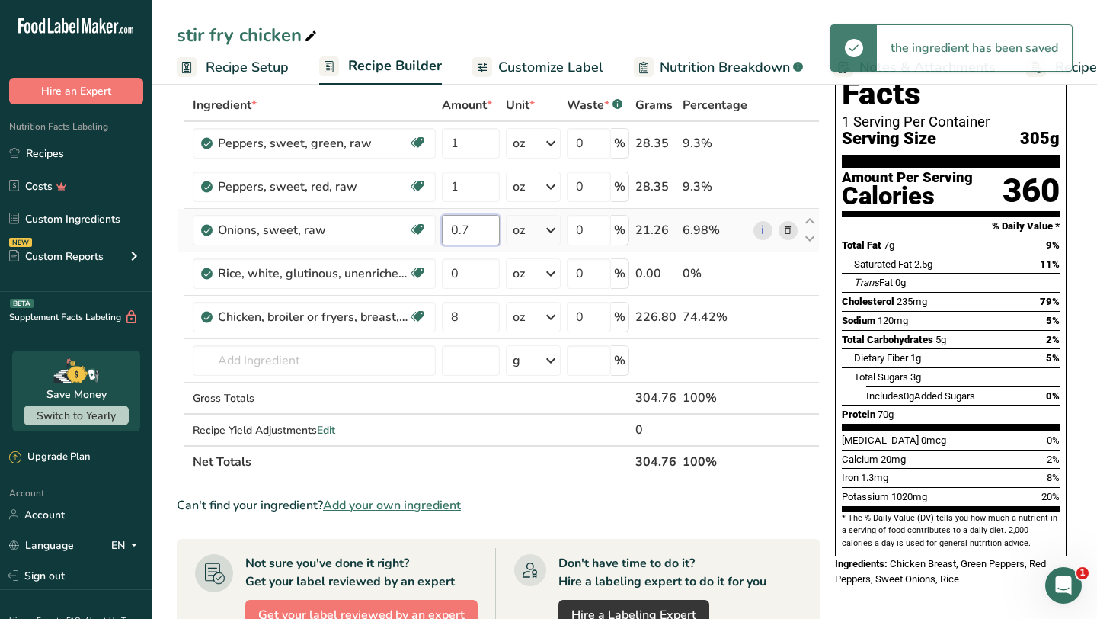
type input "0"
type input "1"
click at [485, 282] on div "Ingredient * Amount * Unit * Waste * .a-a{fill:#347362;}.b-a{fill:#fff;} Grams …" at bounding box center [498, 283] width 643 height 389
